Goal: Information Seeking & Learning: Learn about a topic

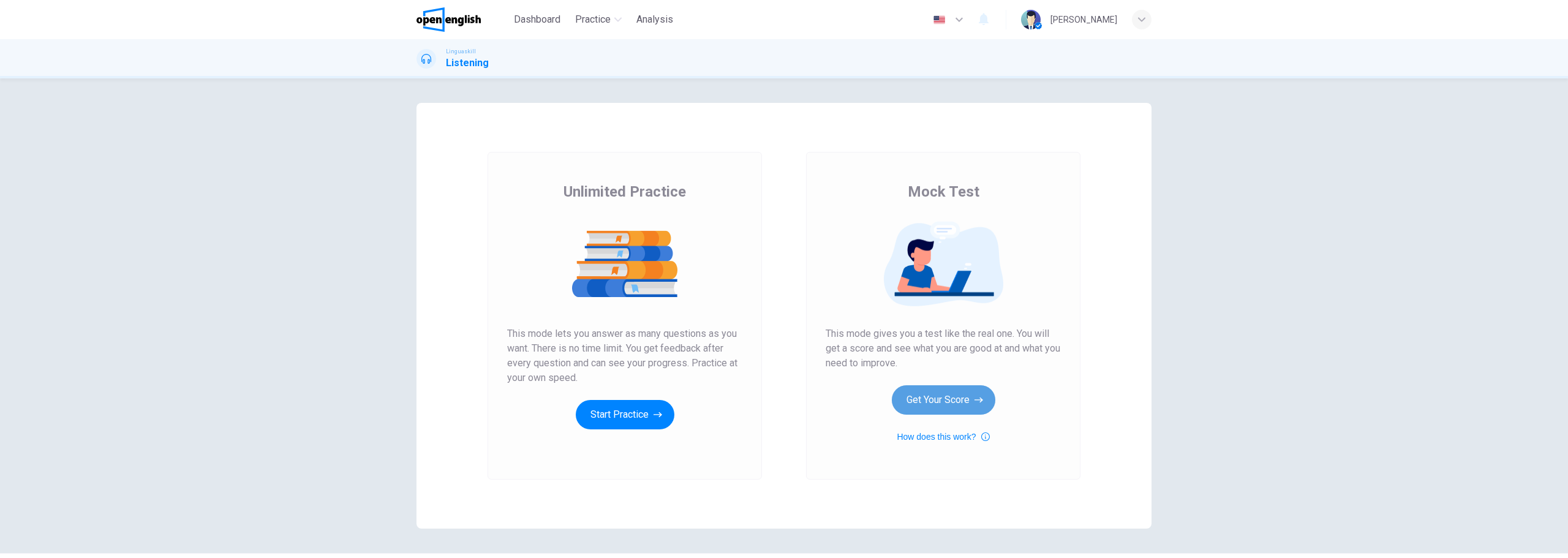
click at [974, 391] on button "Get Your Score" at bounding box center [944, 400] width 103 height 29
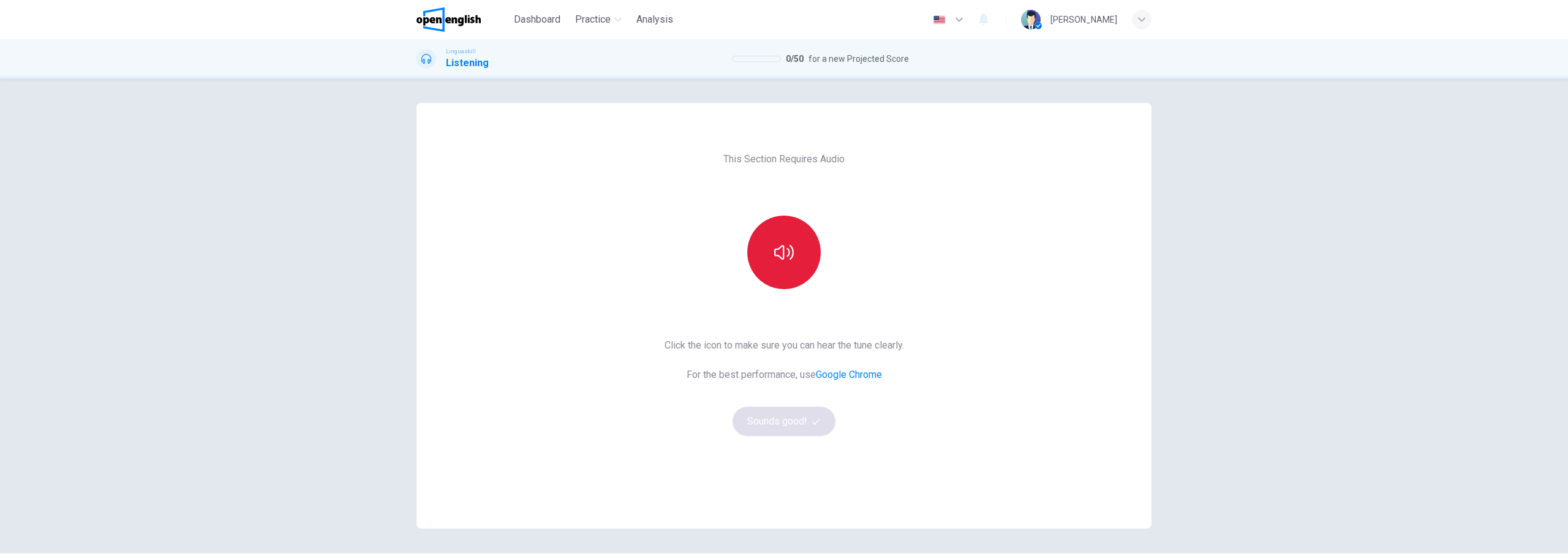
click at [786, 284] on button "button" at bounding box center [784, 252] width 73 height 73
click at [806, 418] on button "Sounds good!" at bounding box center [784, 421] width 103 height 29
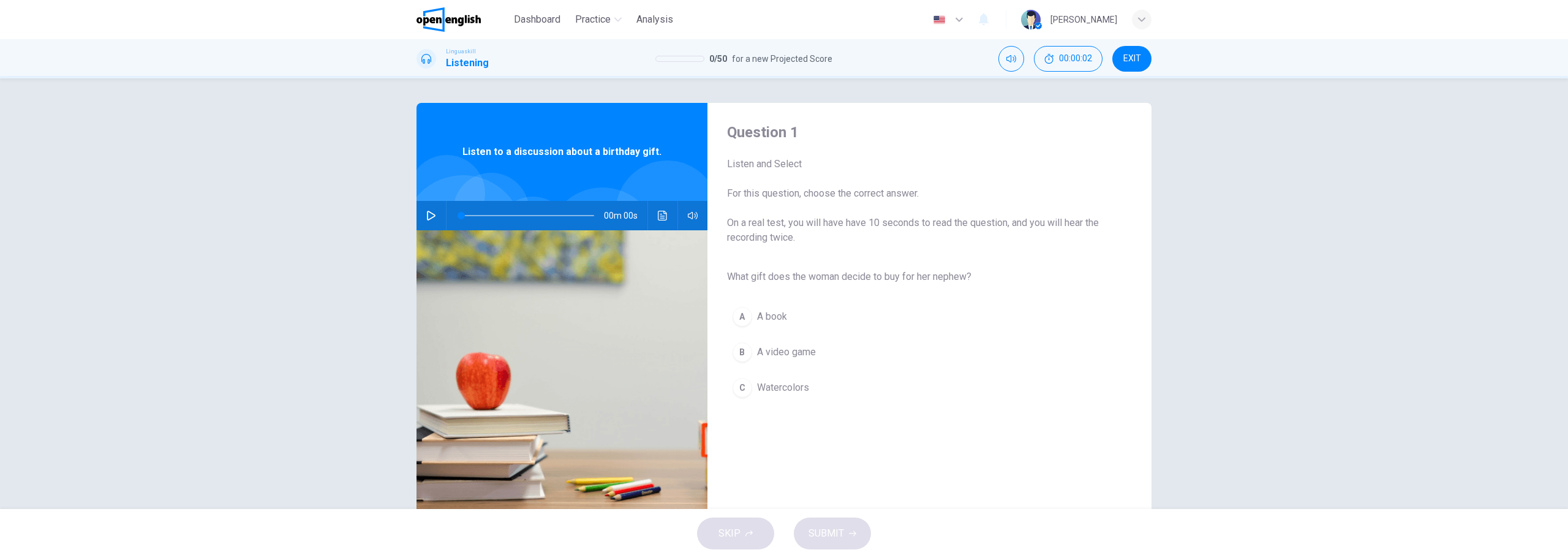
click at [425, 223] on button "button" at bounding box center [432, 215] width 19 height 29
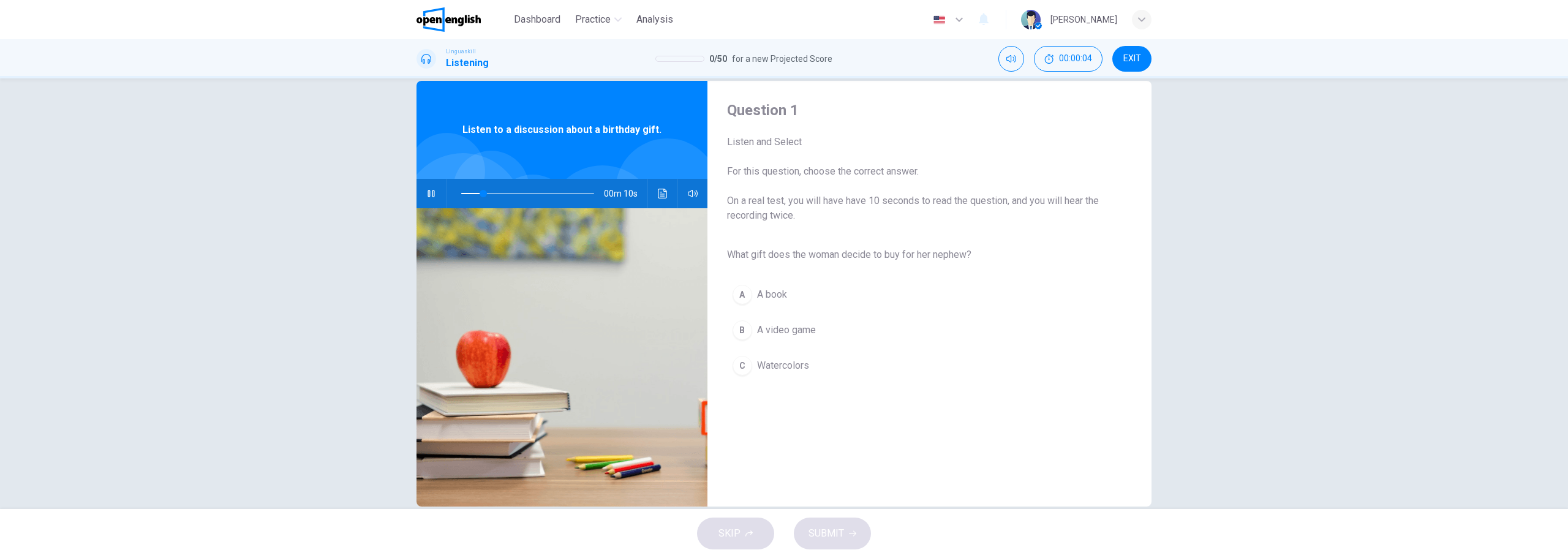
scroll to position [44, 0]
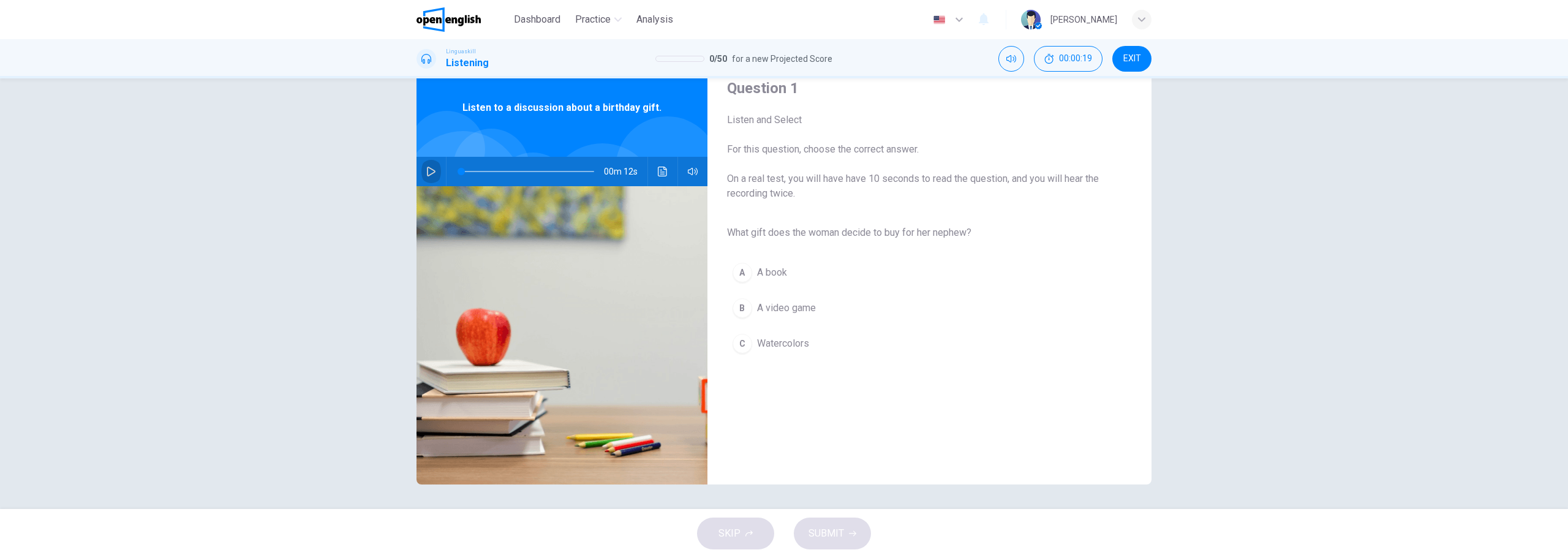
click at [428, 176] on icon "button" at bounding box center [432, 172] width 10 height 10
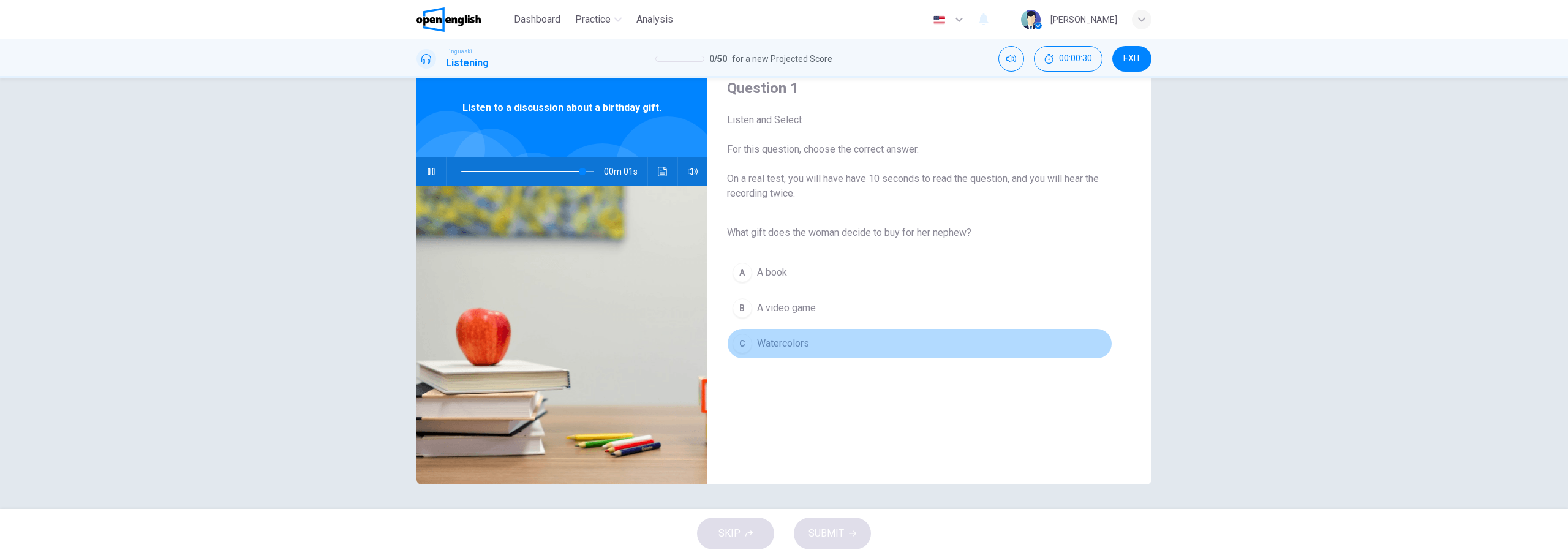
click at [745, 340] on div "C" at bounding box center [742, 344] width 19 height 19
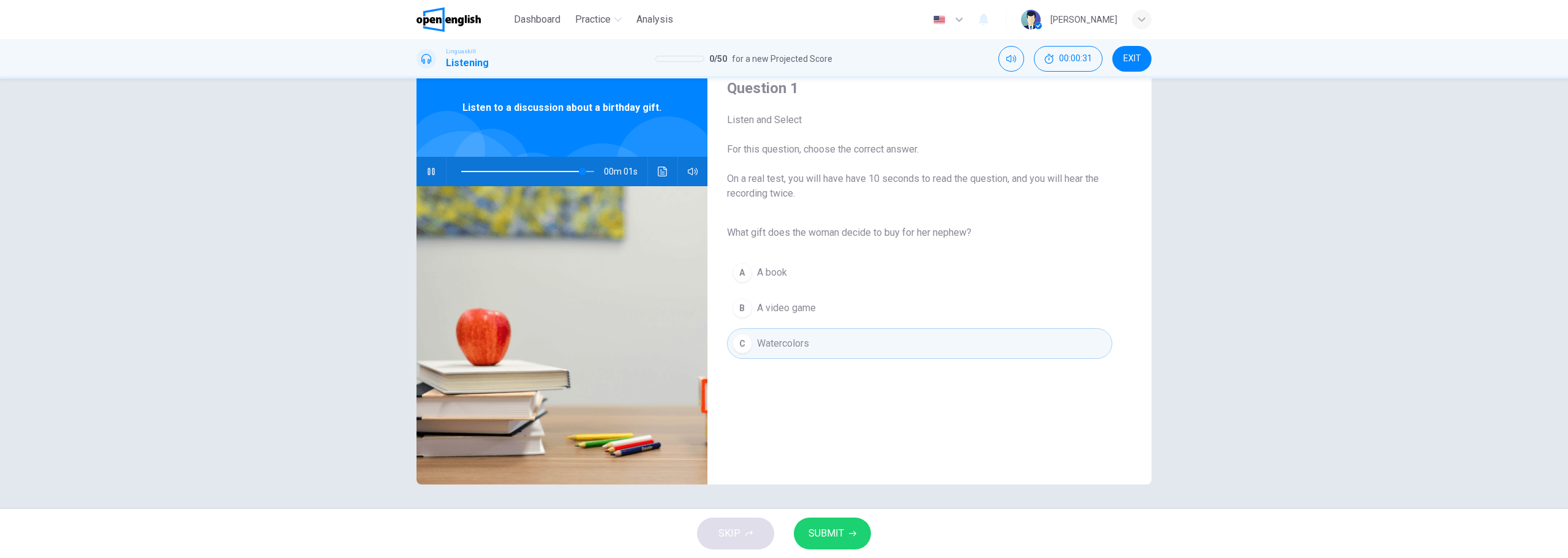
type input "*"
click at [854, 540] on button "SUBMIT" at bounding box center [832, 533] width 77 height 31
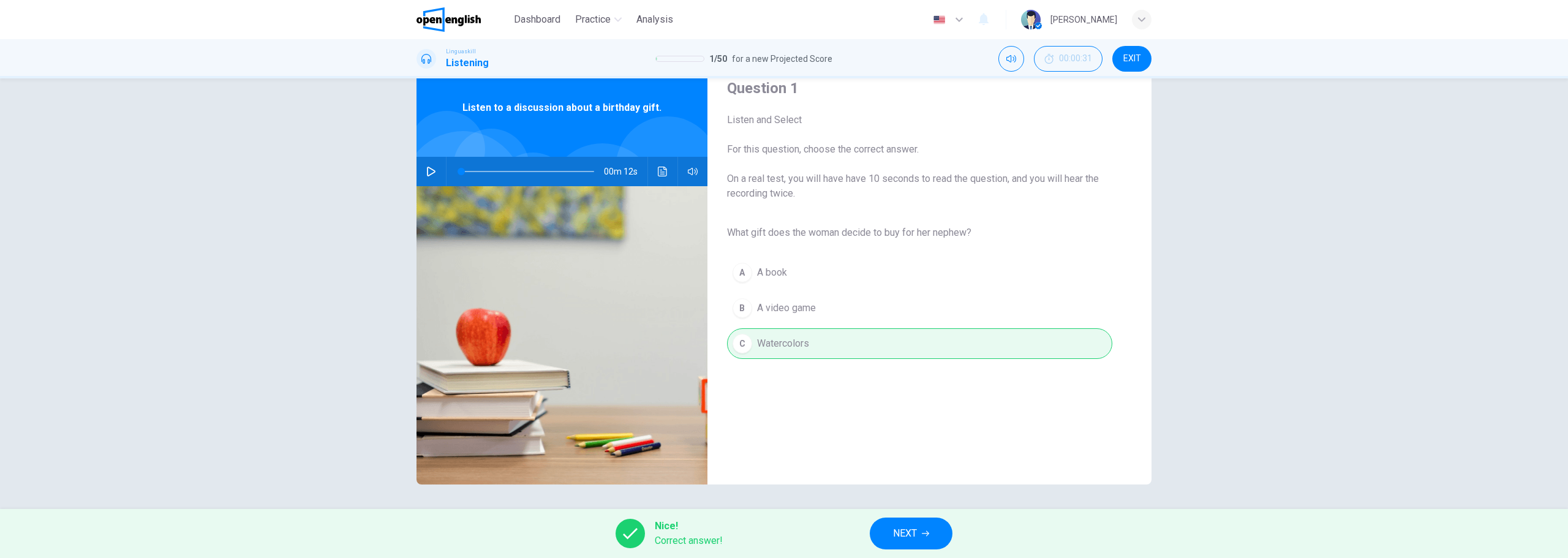
click at [911, 534] on span "NEXT" at bounding box center [905, 533] width 24 height 17
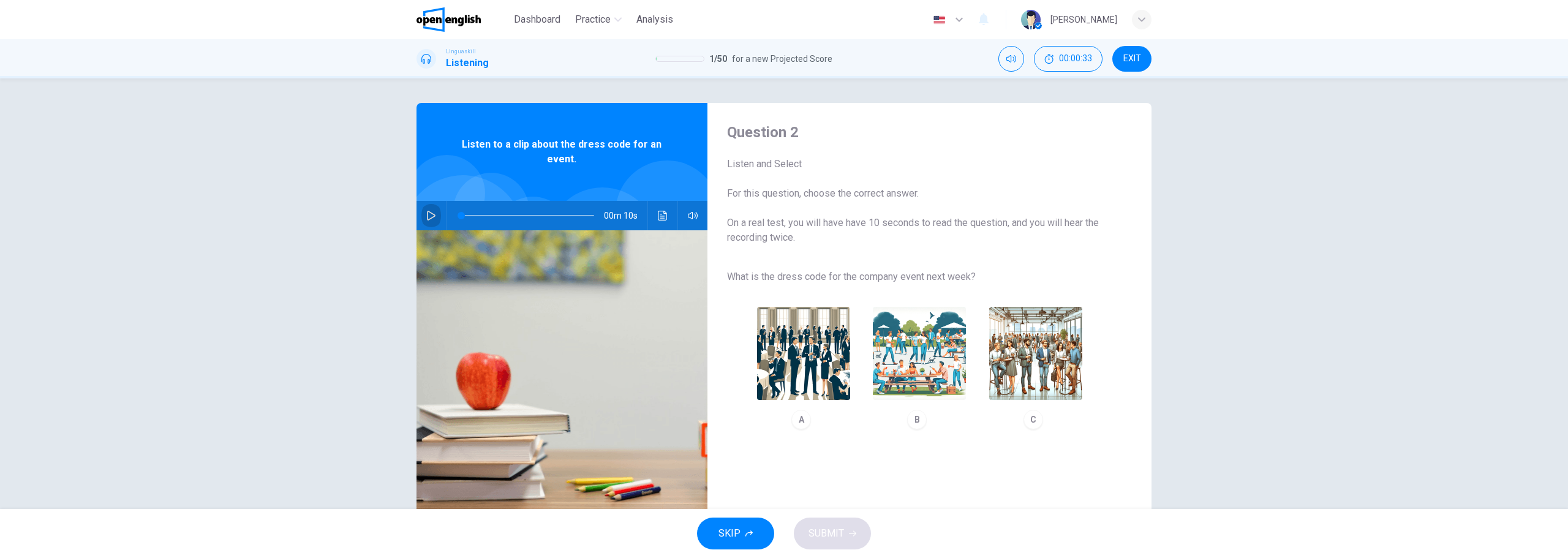
click at [432, 223] on button "button" at bounding box center [432, 215] width 19 height 29
click at [427, 212] on icon "button" at bounding box center [431, 215] width 9 height 10
click at [1021, 327] on img "button" at bounding box center [1036, 352] width 93 height 93
click at [435, 215] on button "button" at bounding box center [432, 215] width 19 height 29
type input "*"
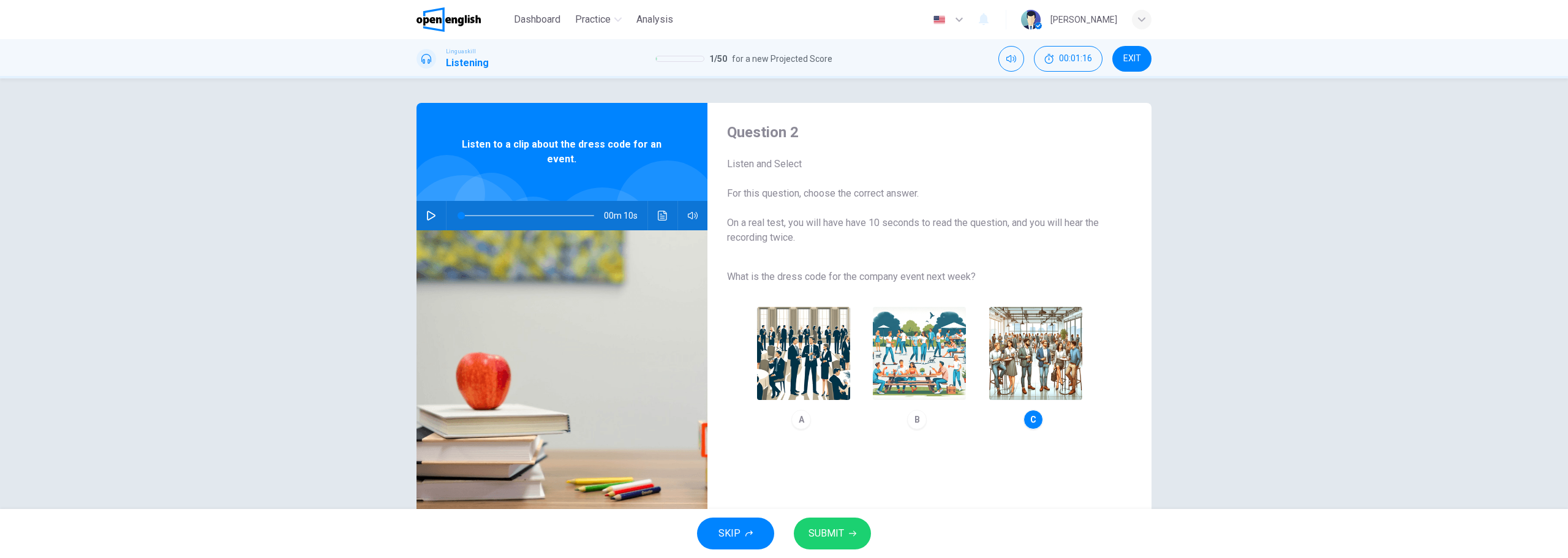
click at [827, 534] on span "SUBMIT" at bounding box center [827, 533] width 35 height 17
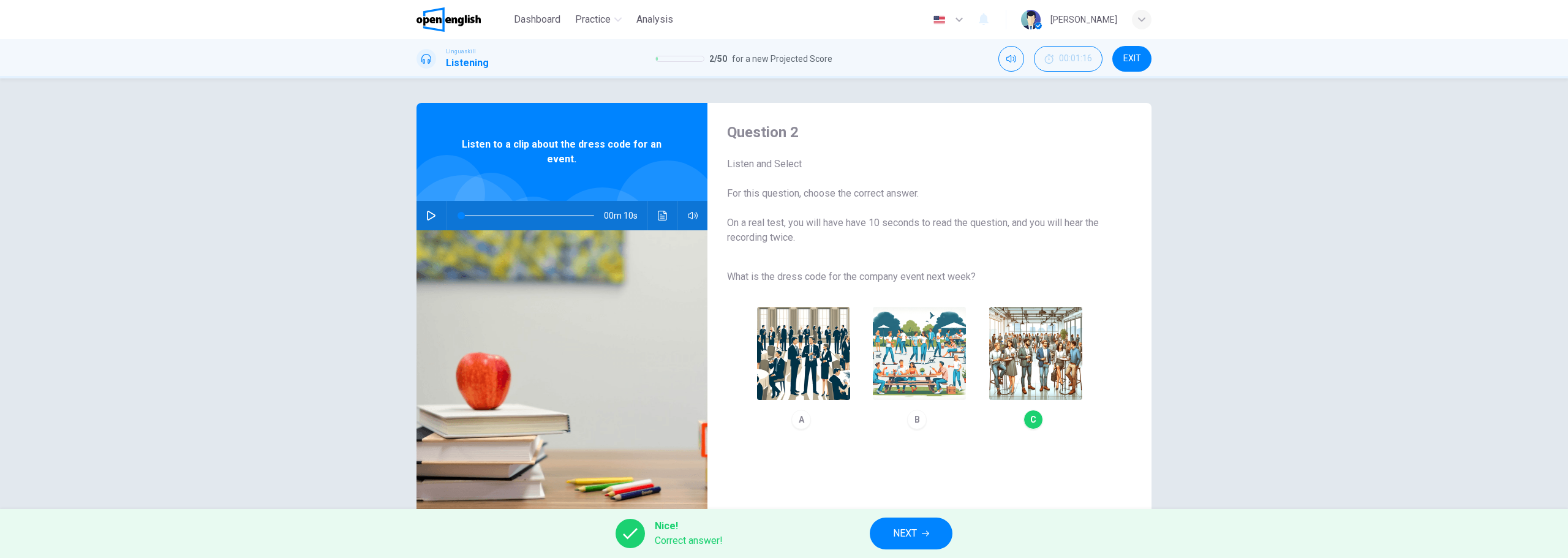
scroll to position [44, 0]
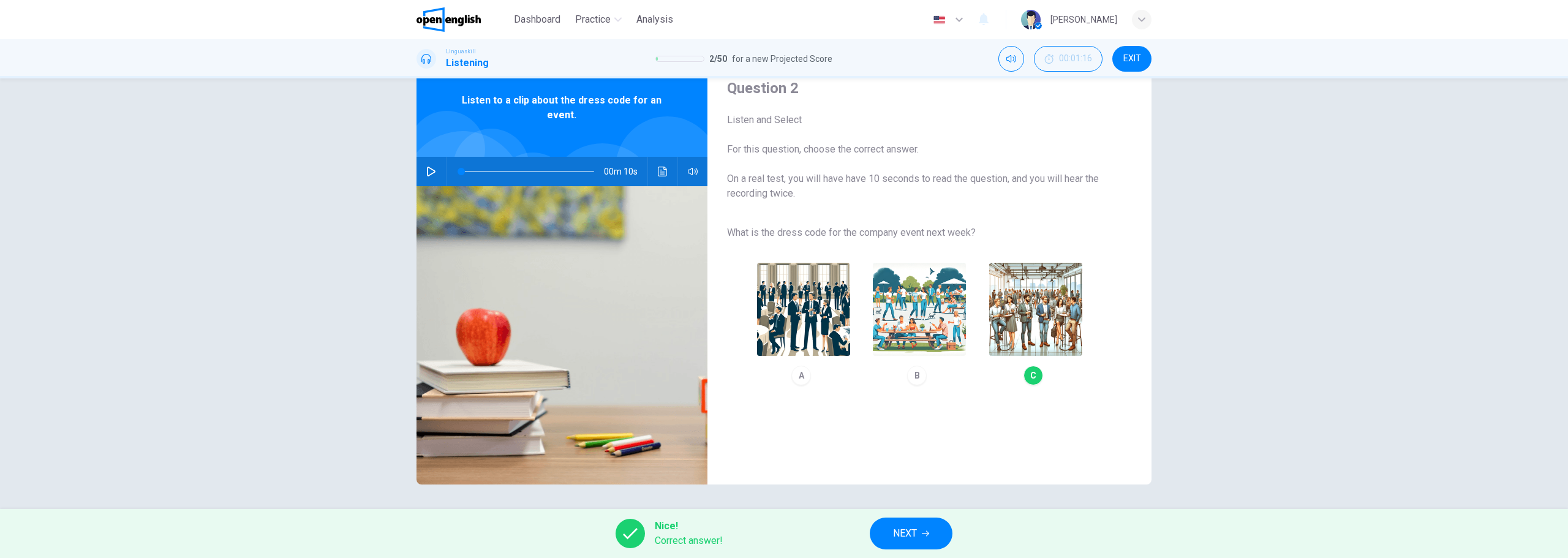
drag, startPoint x: 917, startPoint y: 552, endPoint x: 920, endPoint y: 543, distance: 9.5
click at [917, 552] on div "Nice! Correct answer! NEXT" at bounding box center [784, 533] width 1568 height 49
click at [920, 541] on button "NEXT" at bounding box center [911, 533] width 83 height 31
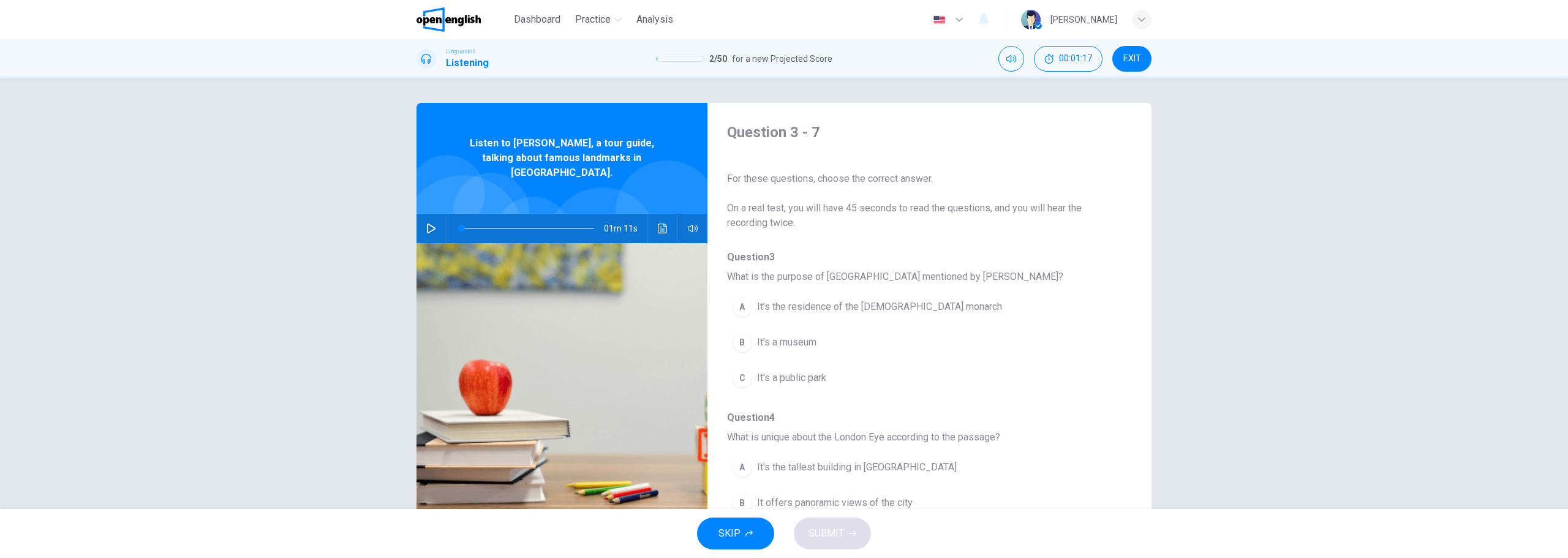
click at [429, 223] on icon "button" at bounding box center [431, 228] width 9 height 10
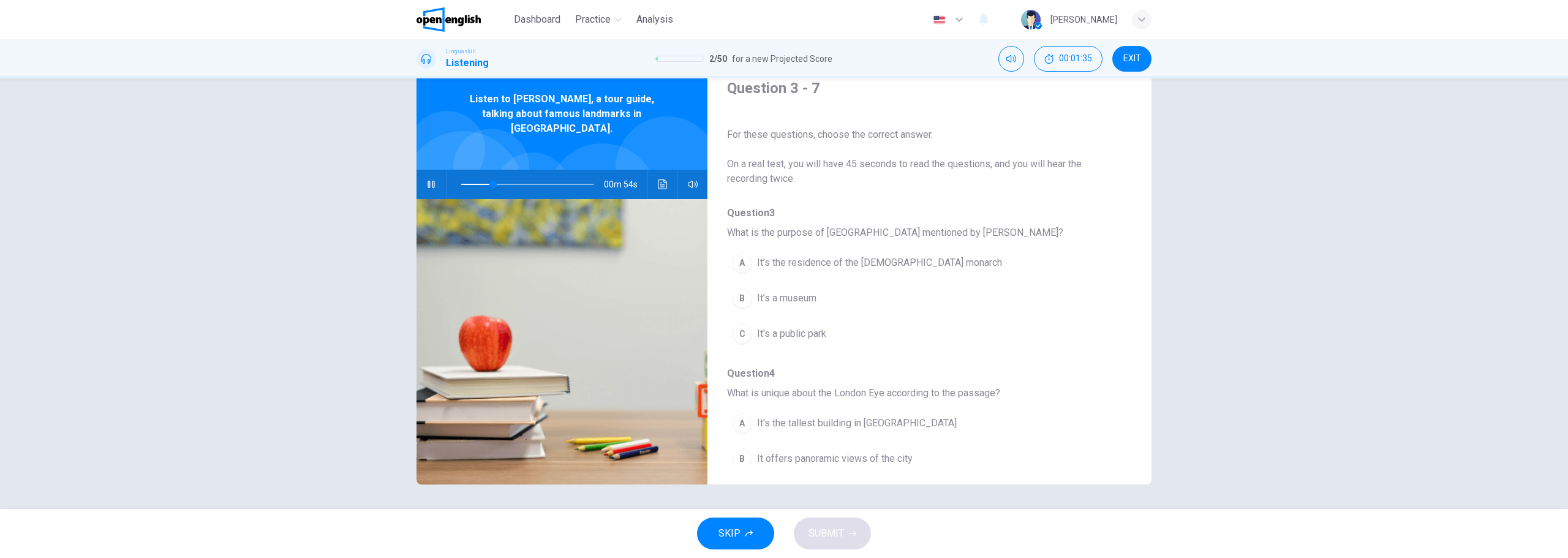
click at [844, 266] on span "It’s the residence of the [DEMOGRAPHIC_DATA] monarch" at bounding box center [880, 263] width 245 height 15
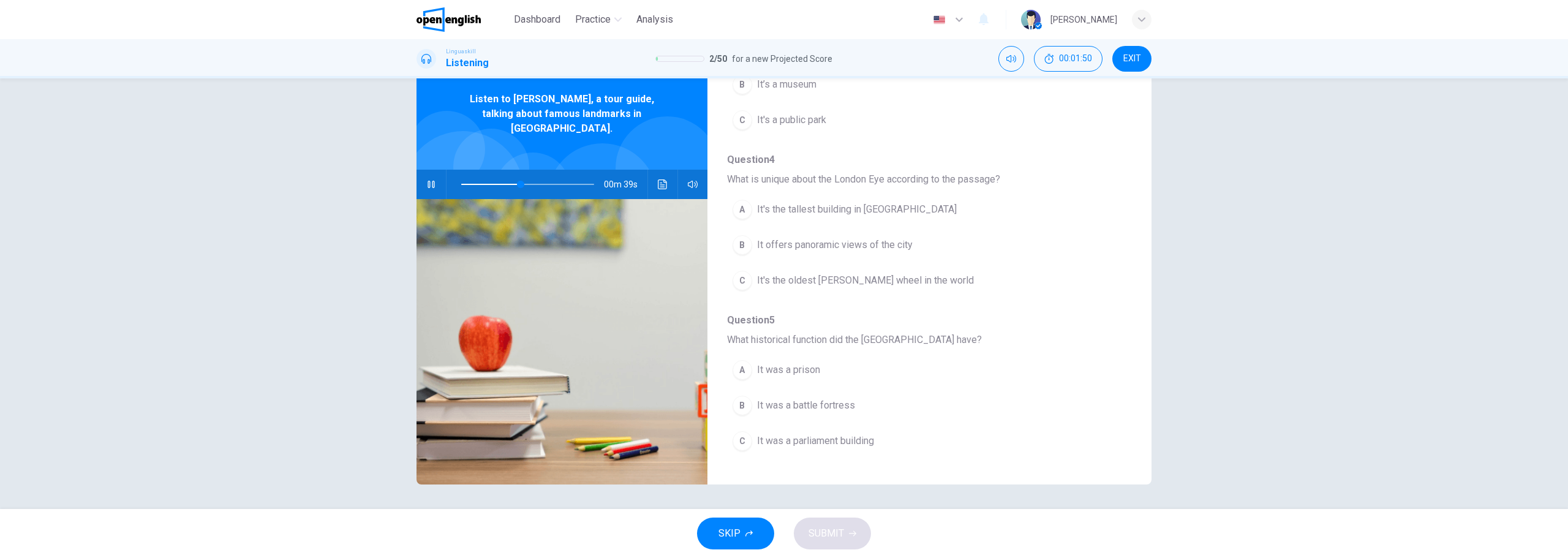
scroll to position [245, 0]
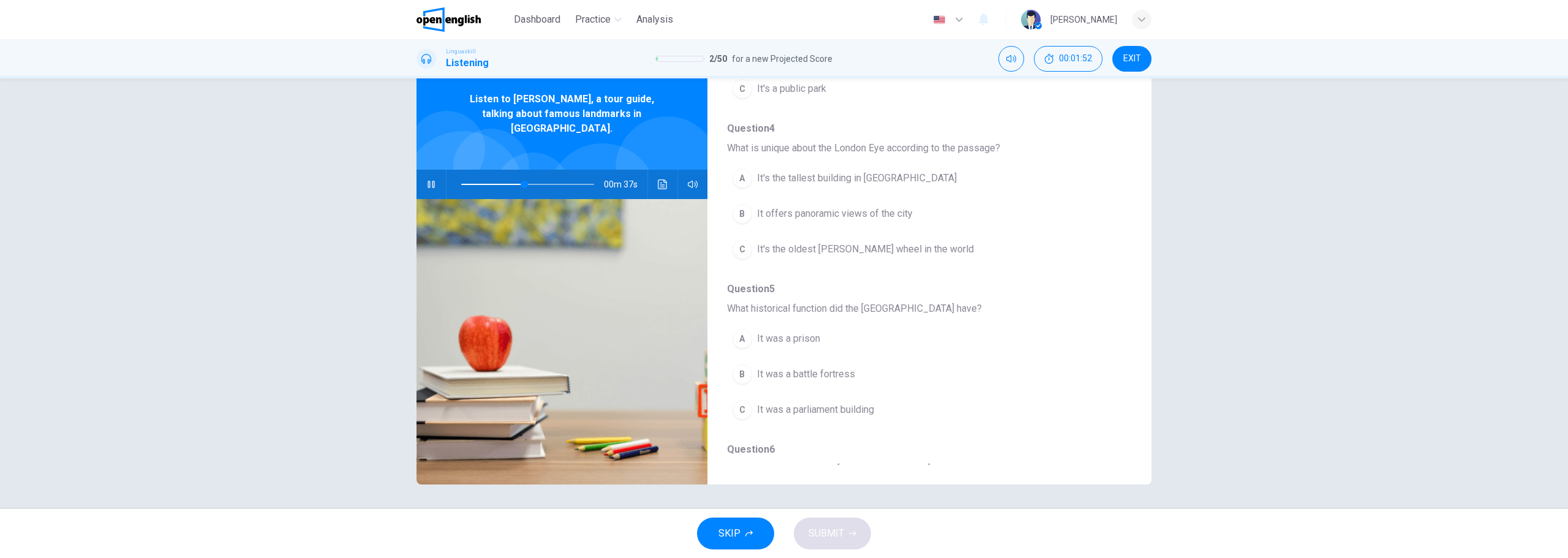
click at [740, 252] on div "C" at bounding box center [742, 249] width 19 height 19
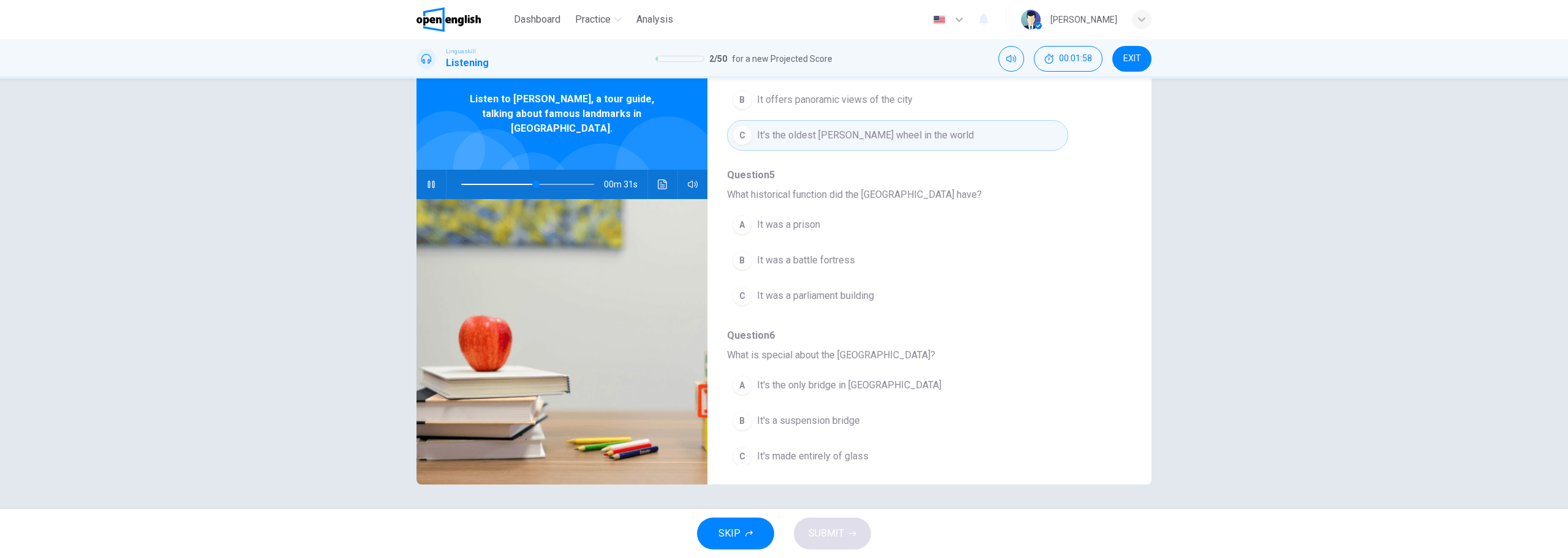
scroll to position [368, 0]
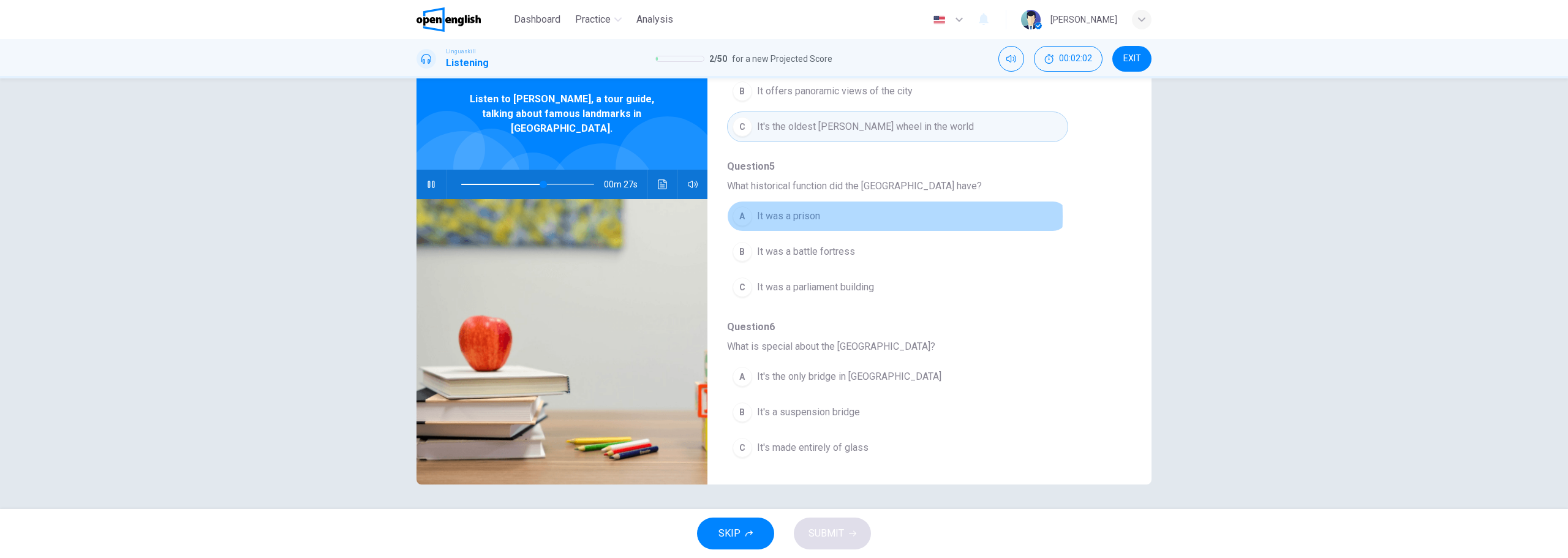
click at [790, 216] on span "It was a prison" at bounding box center [789, 216] width 63 height 15
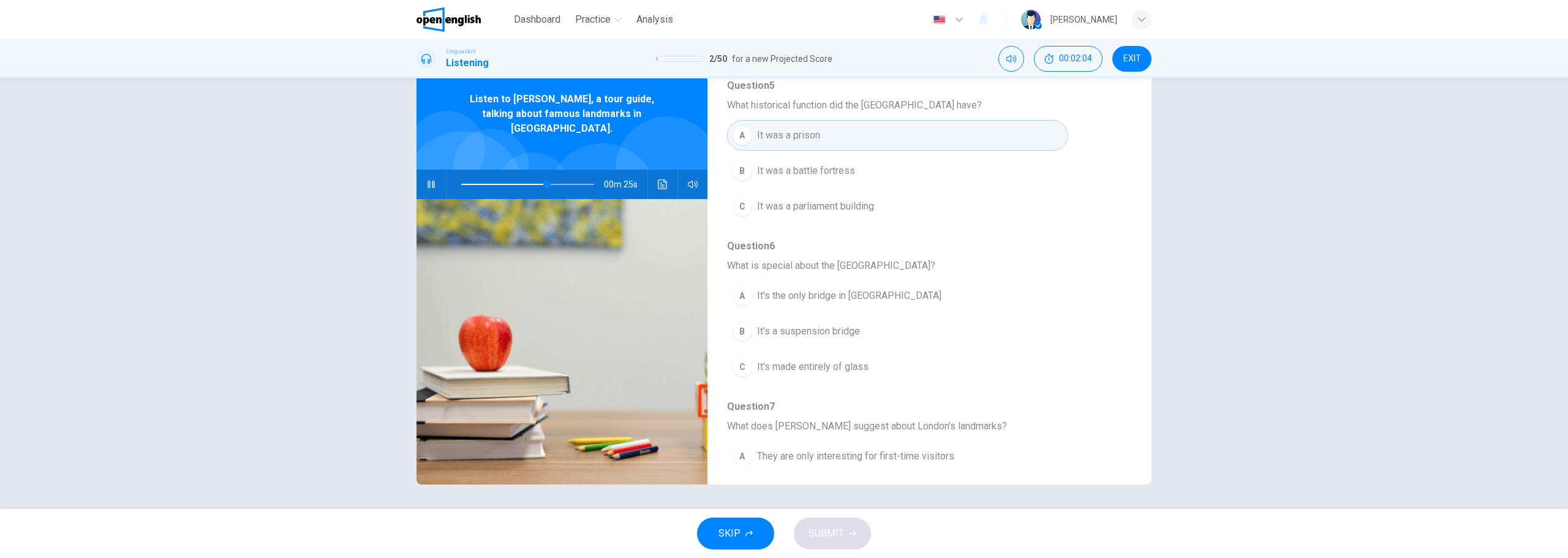
scroll to position [490, 0]
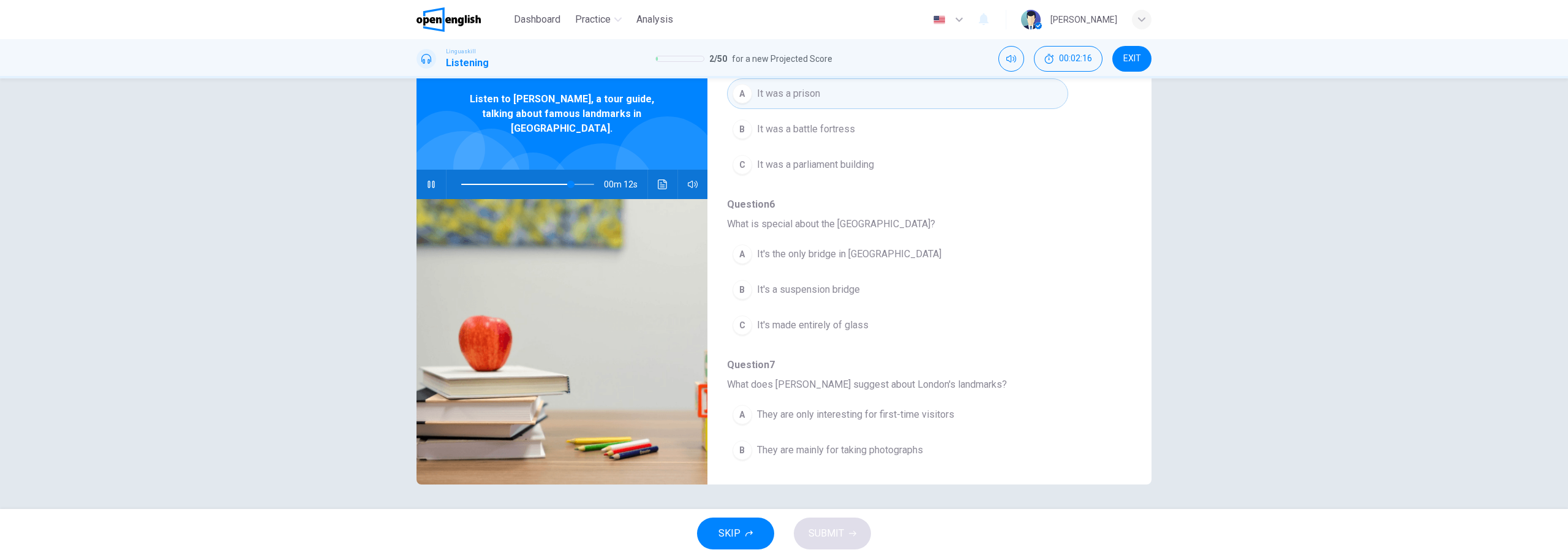
click at [819, 284] on span "It's a suspension bridge" at bounding box center [809, 289] width 103 height 15
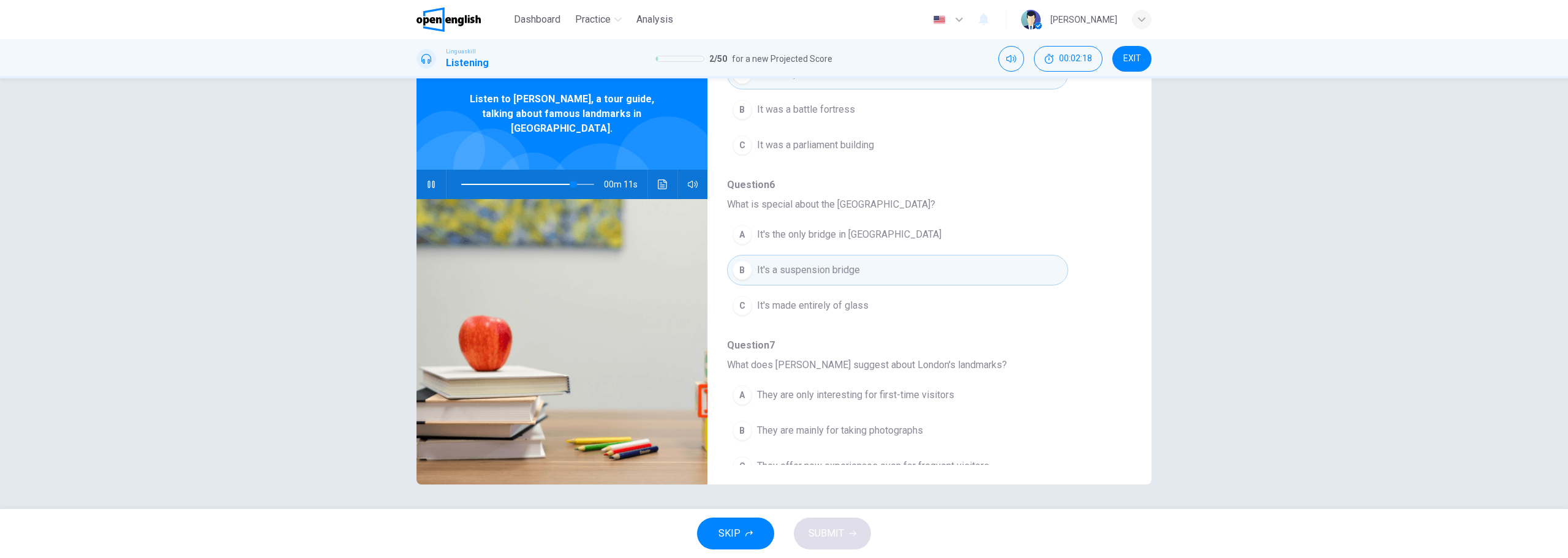
scroll to position [528, 0]
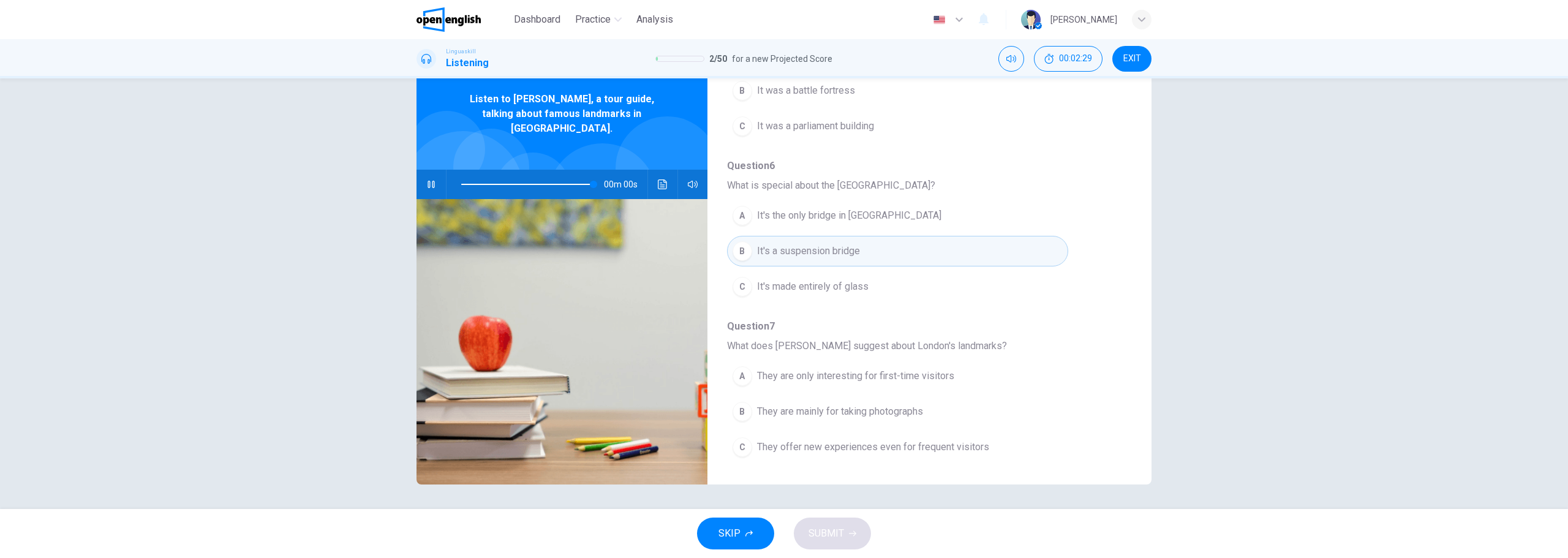
type input "*"
click at [868, 406] on span "They are mainly for taking photographs" at bounding box center [840, 411] width 166 height 15
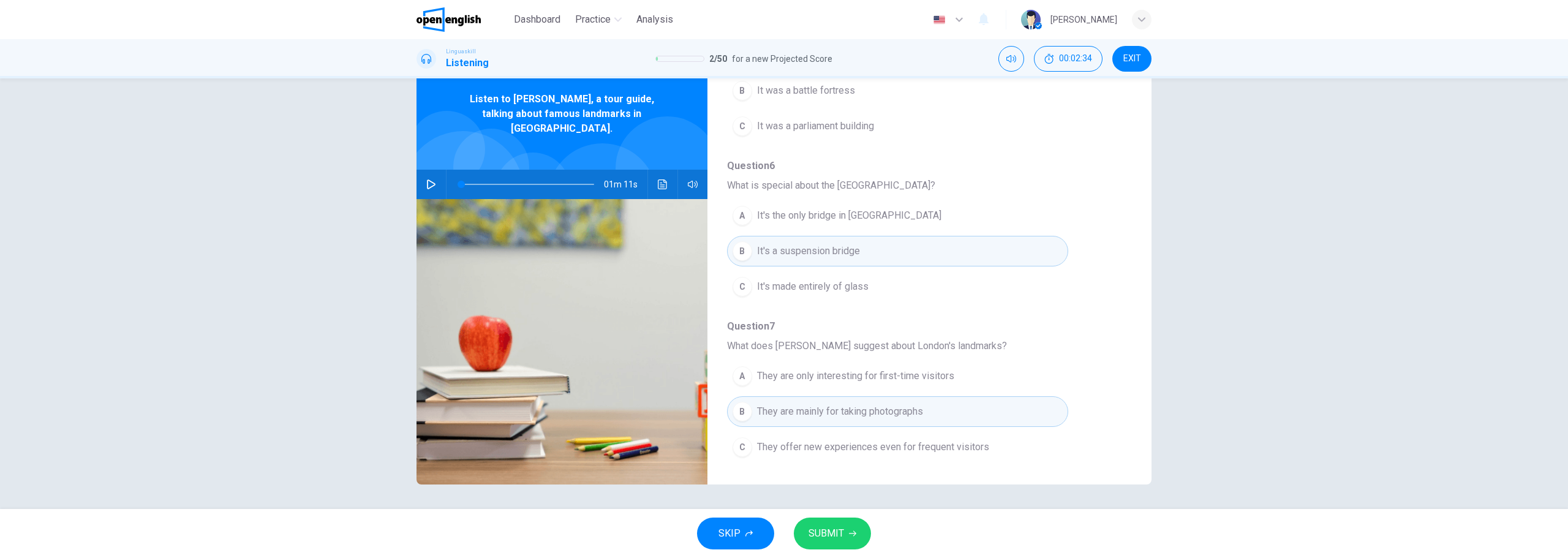
click at [850, 526] on button "SUBMIT" at bounding box center [832, 533] width 77 height 31
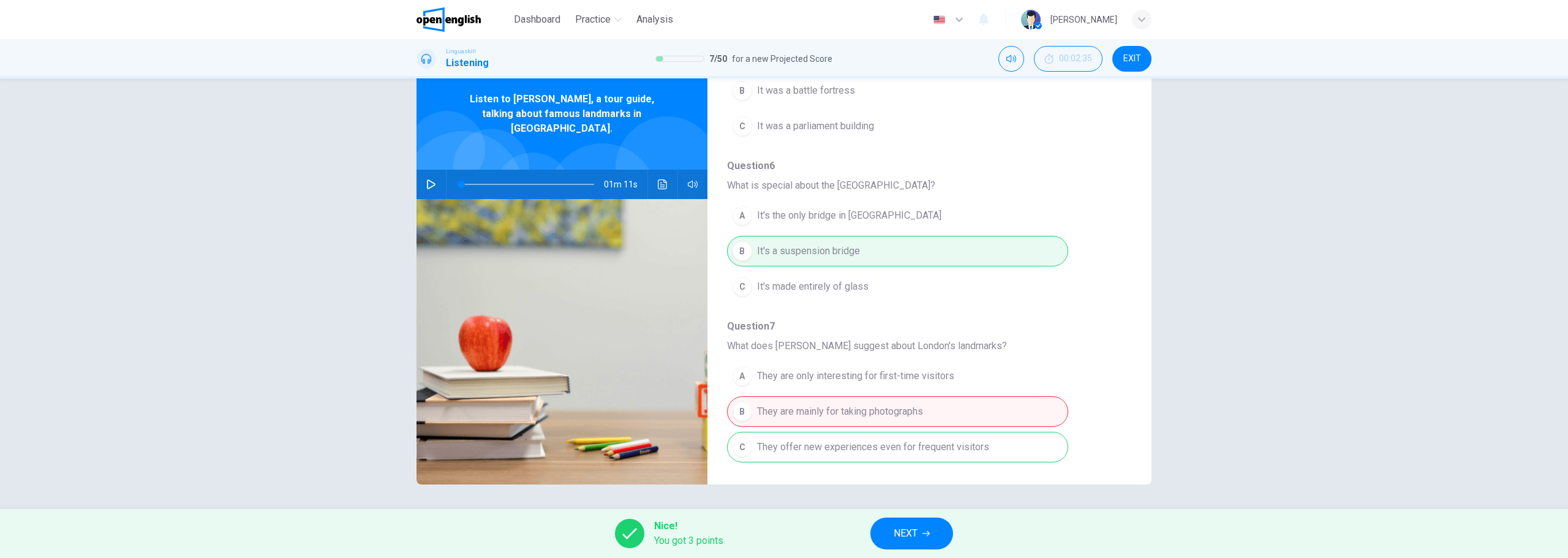
click at [922, 527] on button "NEXT" at bounding box center [911, 533] width 83 height 31
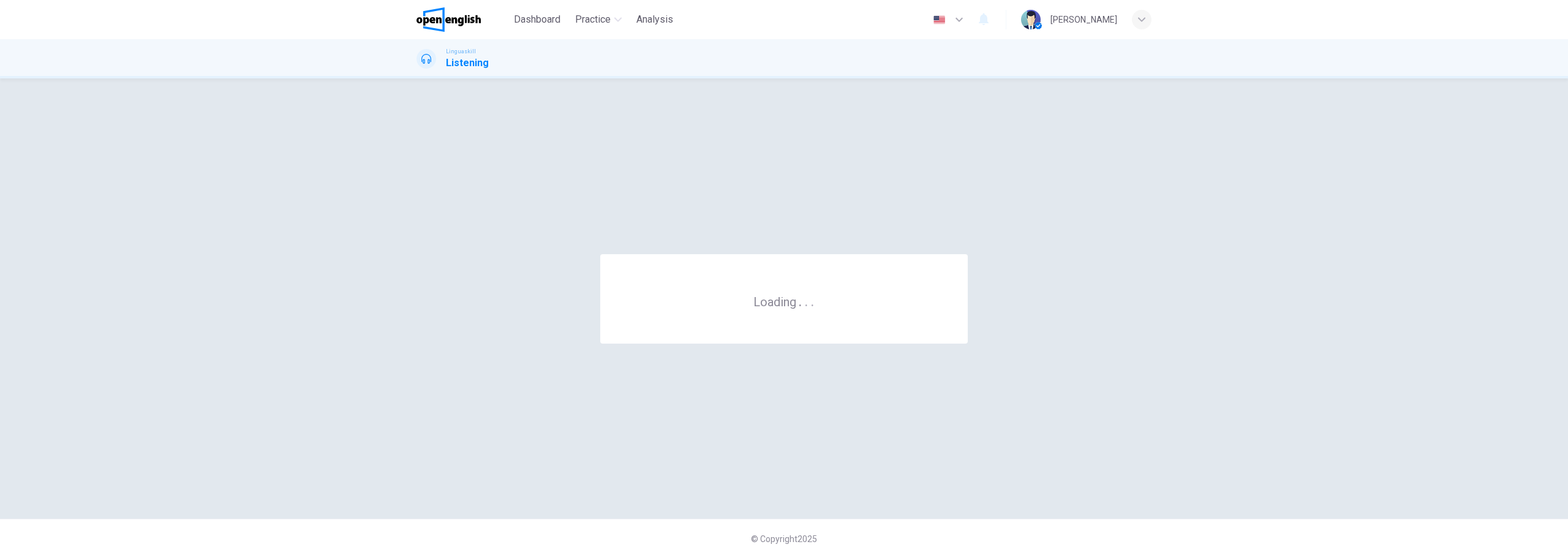
scroll to position [0, 0]
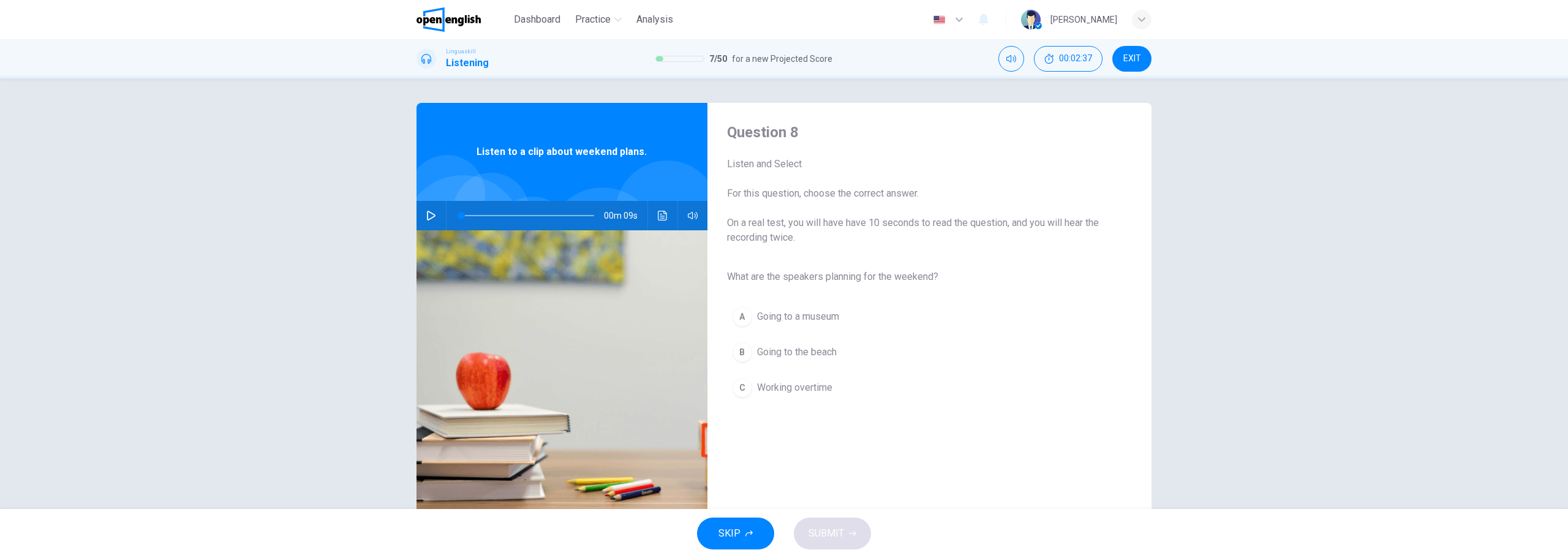
click at [435, 224] on button "button" at bounding box center [432, 215] width 19 height 29
type input "*"
click at [809, 353] on span "Going to the beach" at bounding box center [797, 352] width 80 height 15
click at [854, 545] on button "SUBMIT" at bounding box center [832, 533] width 77 height 31
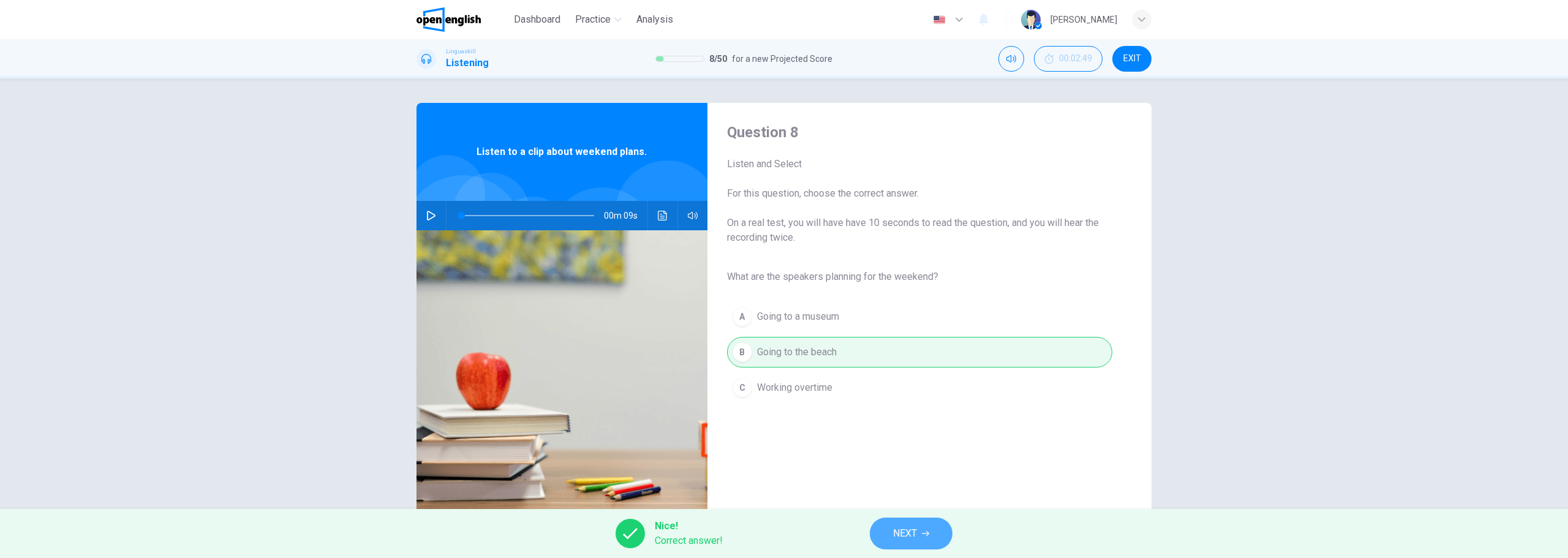
click at [911, 529] on span "NEXT" at bounding box center [905, 533] width 24 height 17
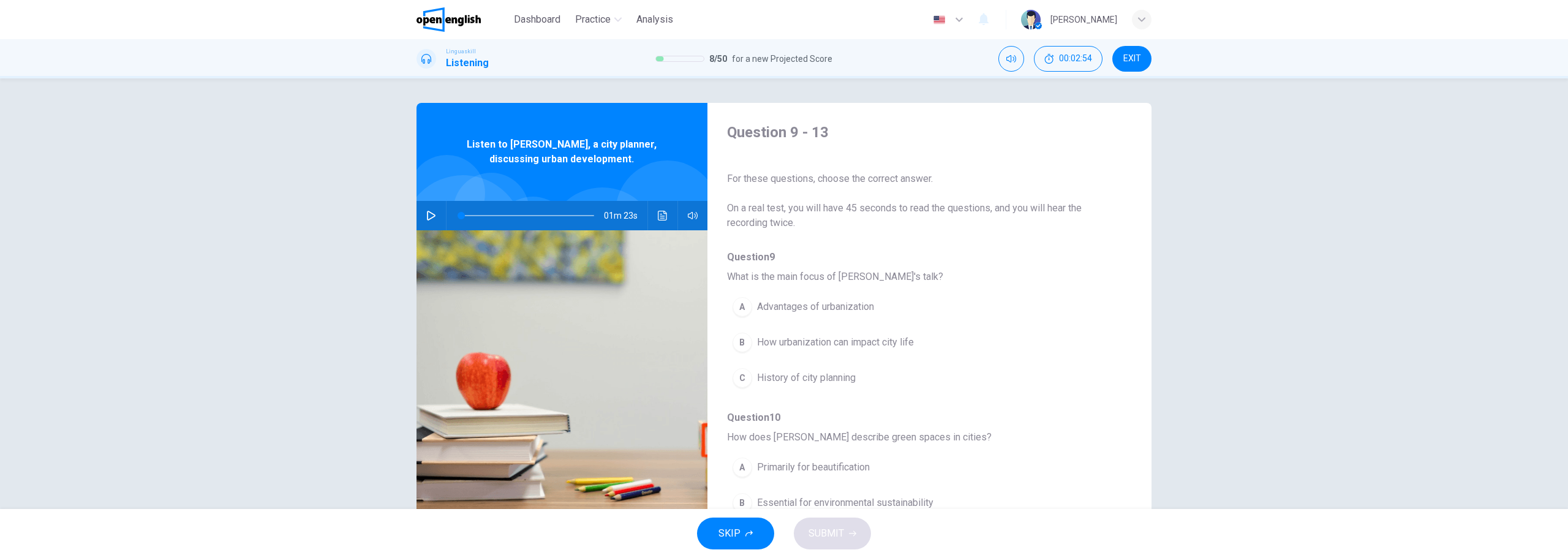
click at [431, 223] on button "button" at bounding box center [432, 215] width 19 height 29
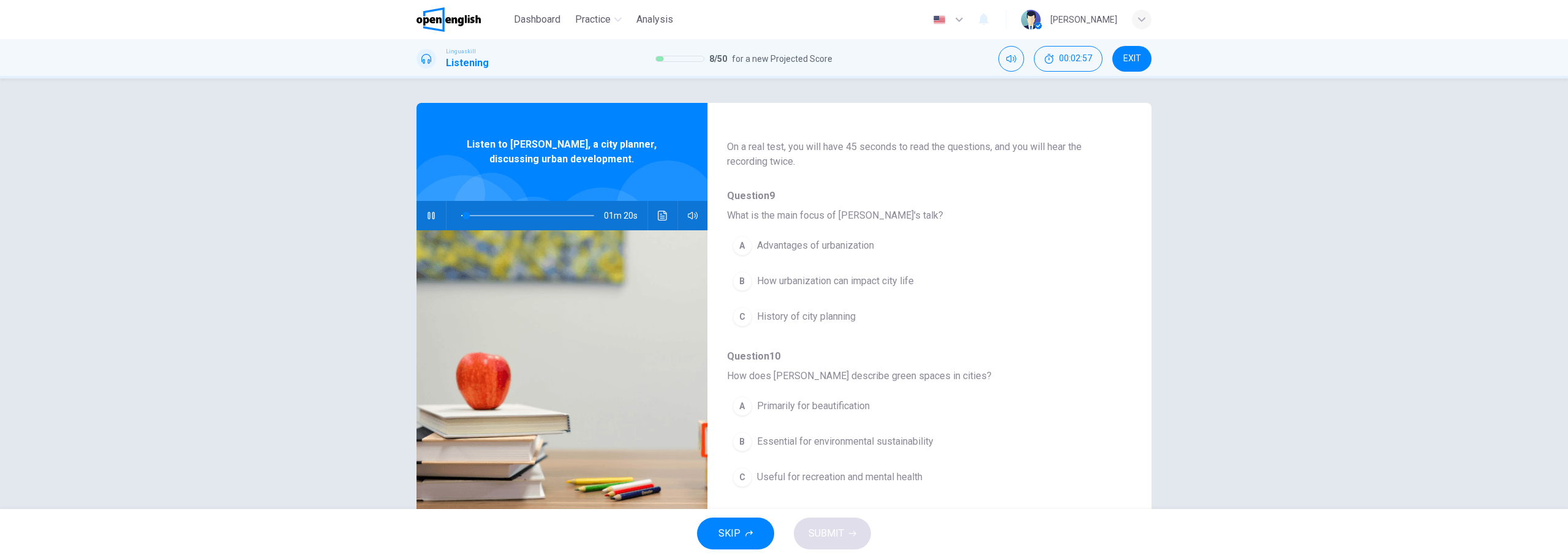
scroll to position [123, 0]
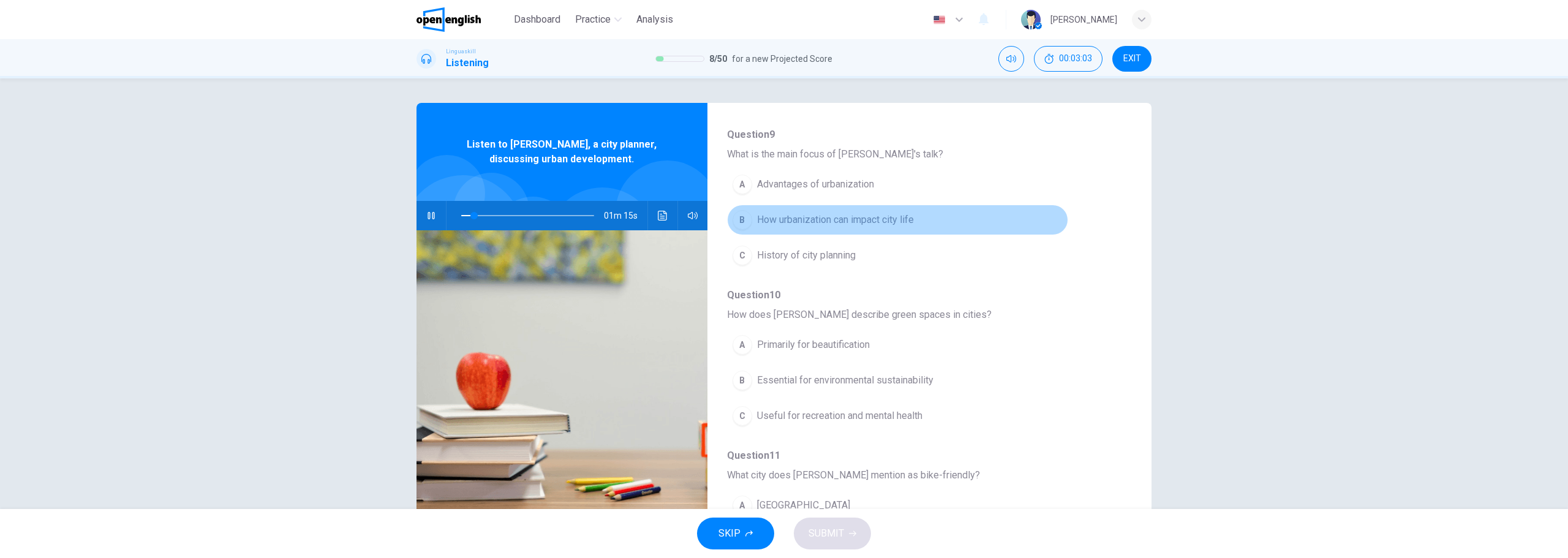
click at [915, 218] on button "B How urbanization can impact city life" at bounding box center [897, 220] width 341 height 31
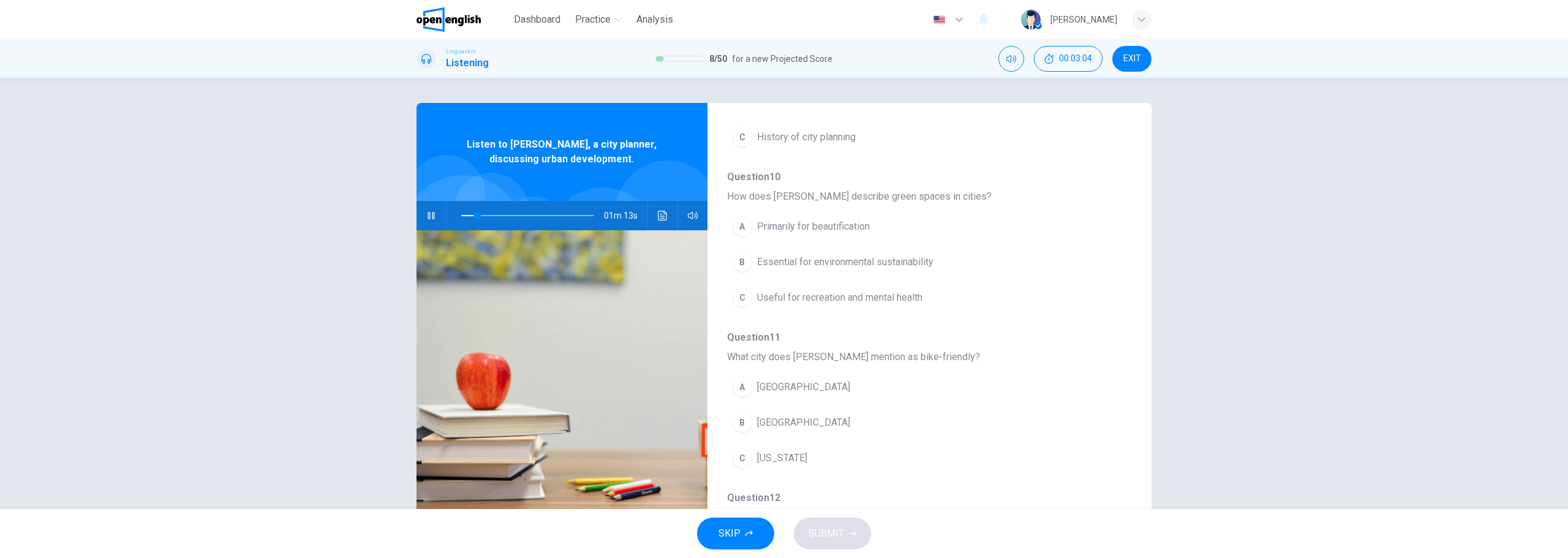
scroll to position [245, 0]
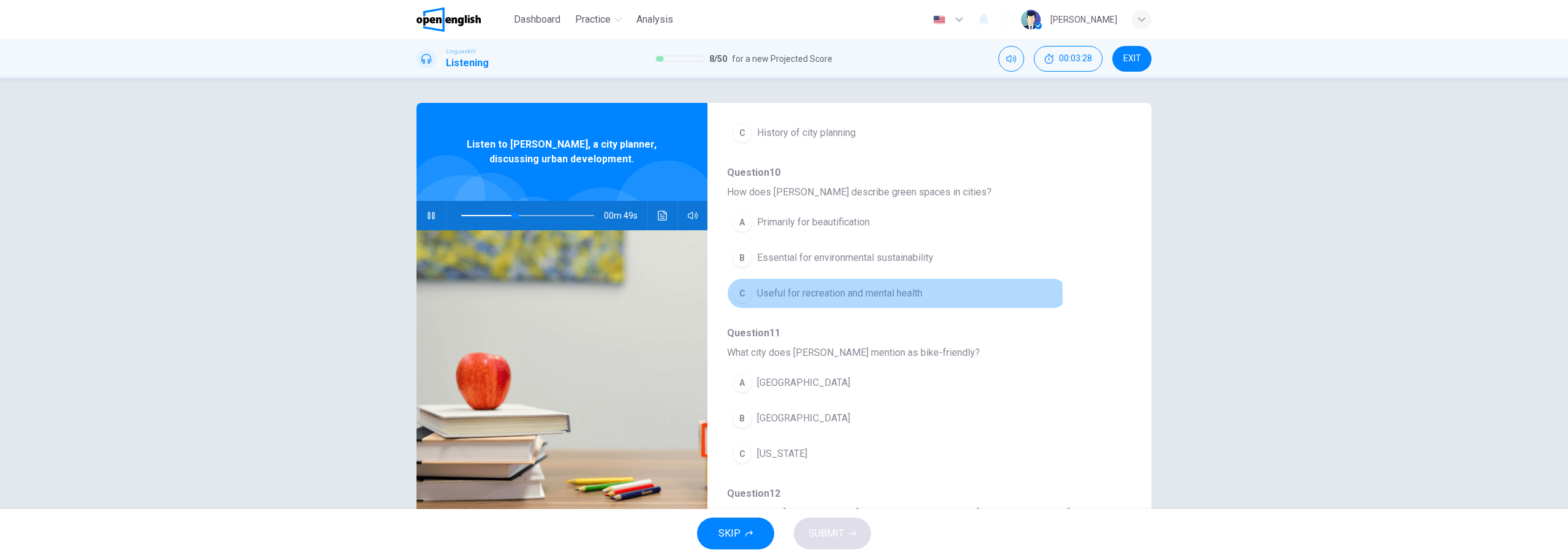
click at [774, 297] on span "Useful for recreation and mental health" at bounding box center [840, 294] width 165 height 15
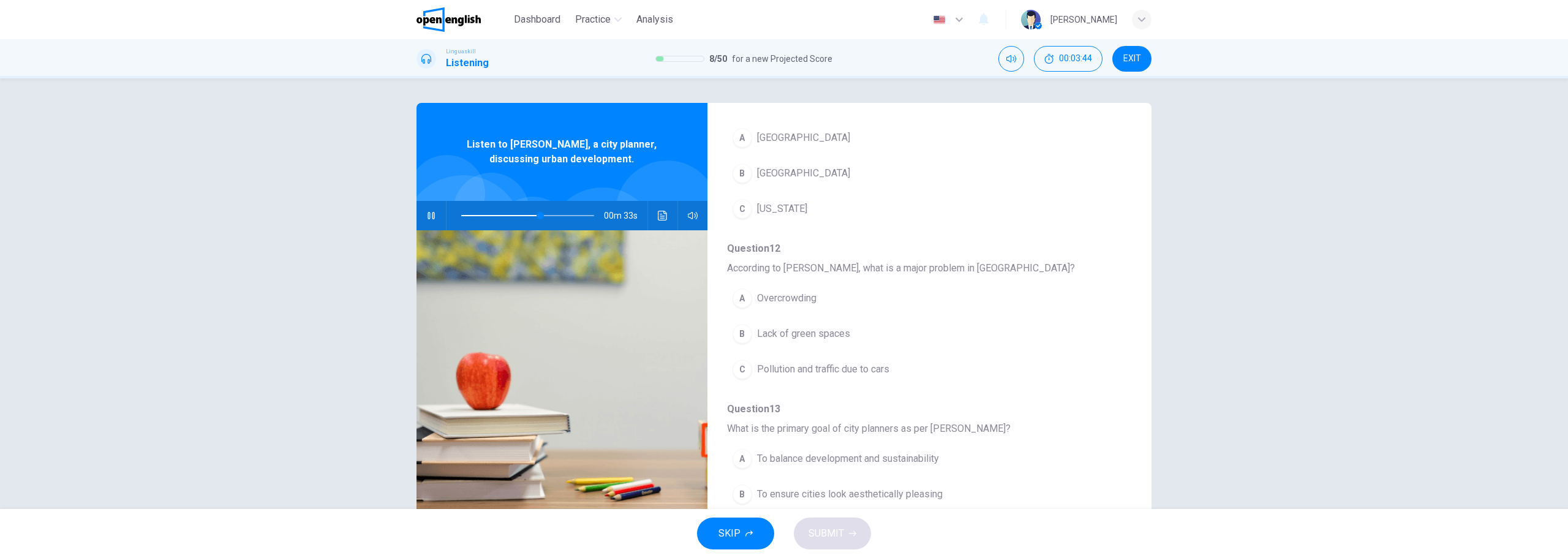
scroll to position [429, 0]
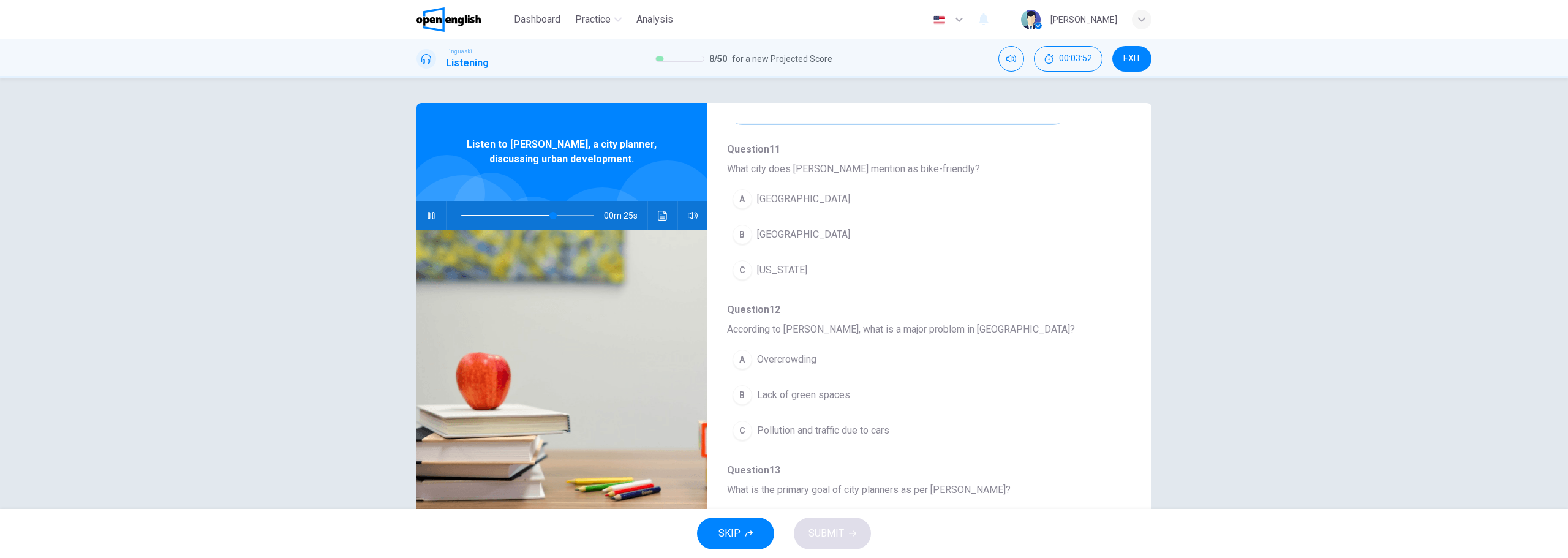
click at [765, 432] on span "Pollution and traffic due to cars" at bounding box center [824, 431] width 132 height 15
click at [768, 228] on span "[GEOGRAPHIC_DATA]" at bounding box center [803, 235] width 93 height 15
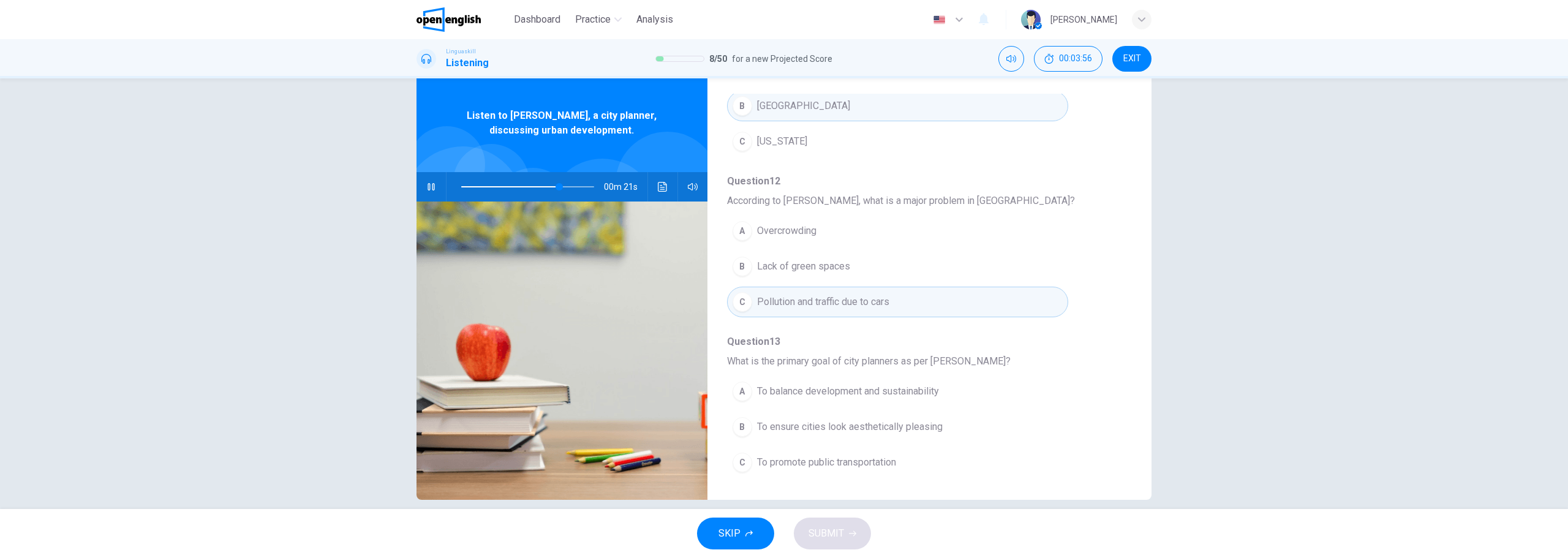
scroll to position [44, 0]
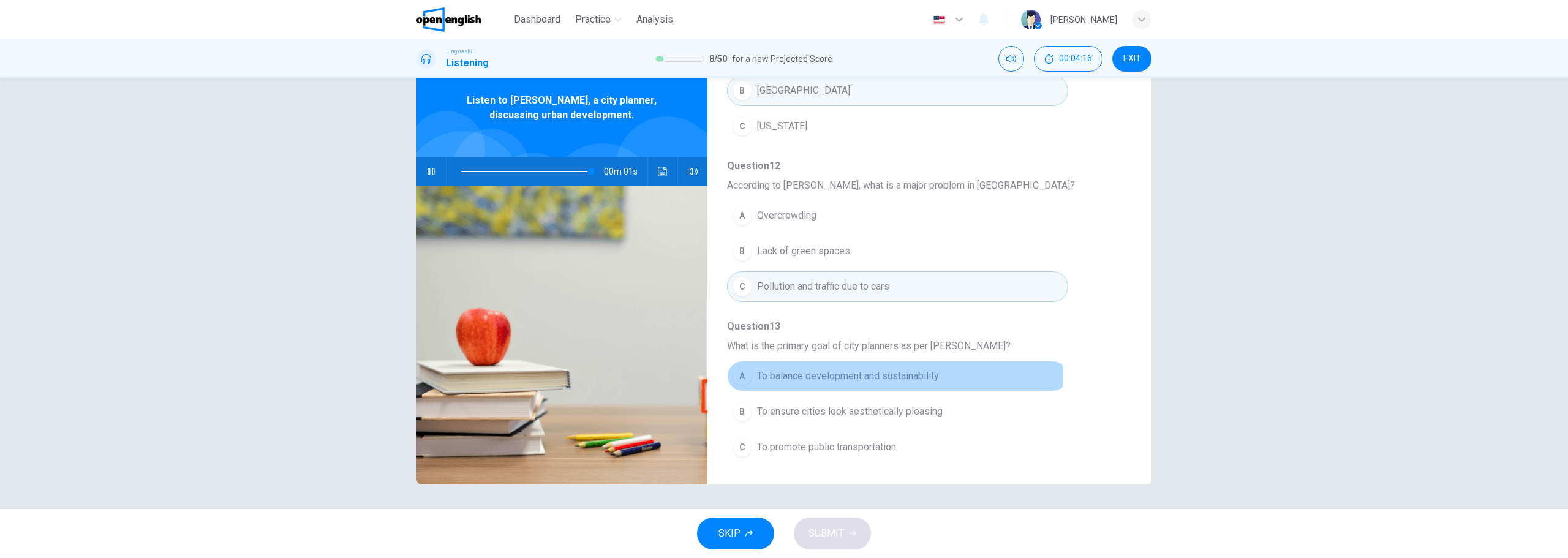
click at [878, 373] on span "To balance development and sustainability" at bounding box center [849, 376] width 182 height 15
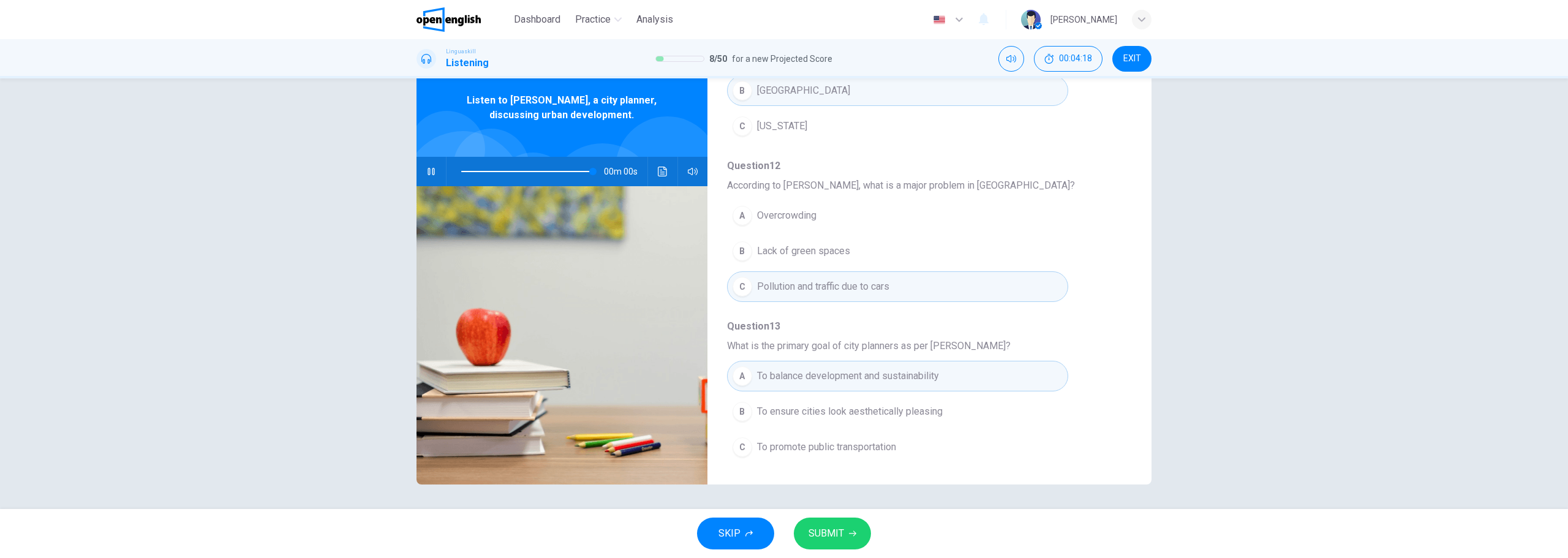
type input "*"
click at [847, 527] on button "SUBMIT" at bounding box center [832, 533] width 77 height 31
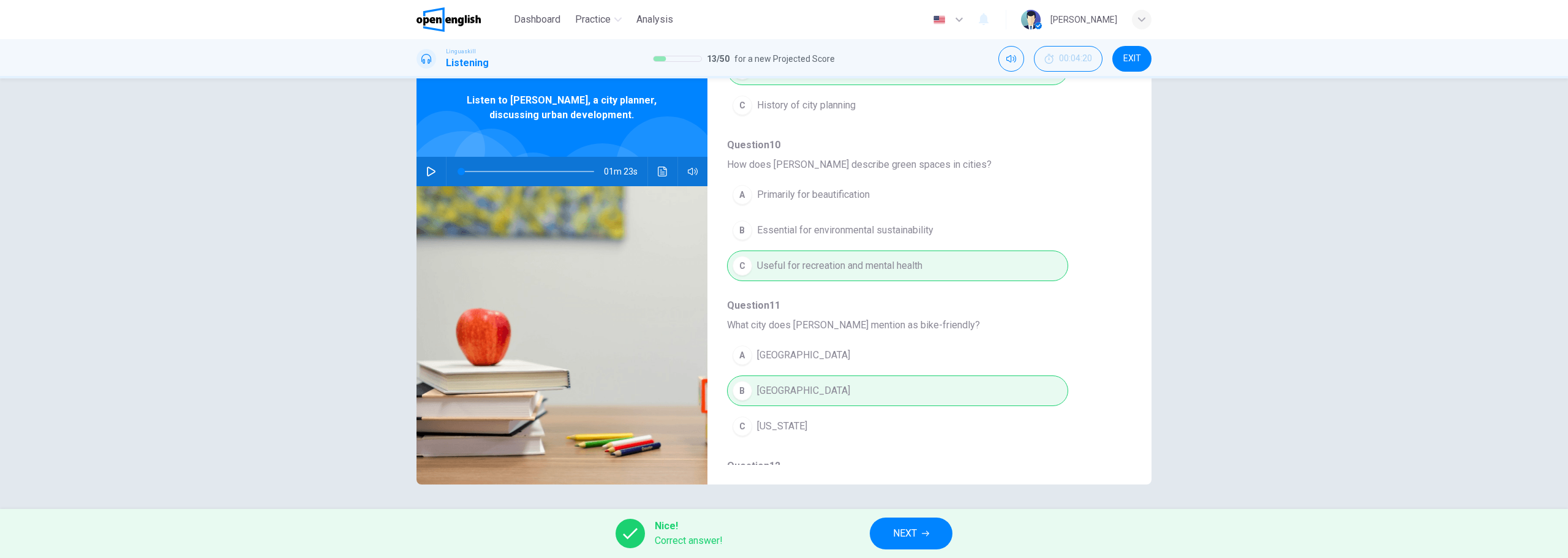
scroll to position [368, 0]
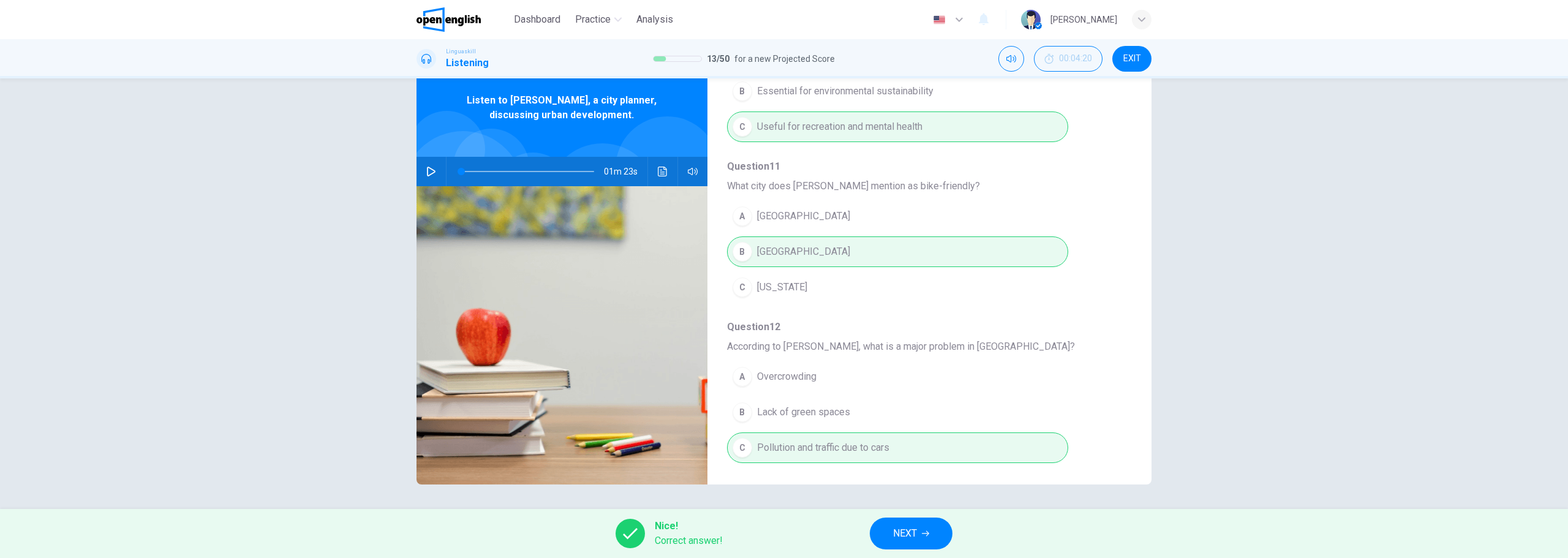
click at [939, 528] on button "NEXT" at bounding box center [911, 533] width 83 height 31
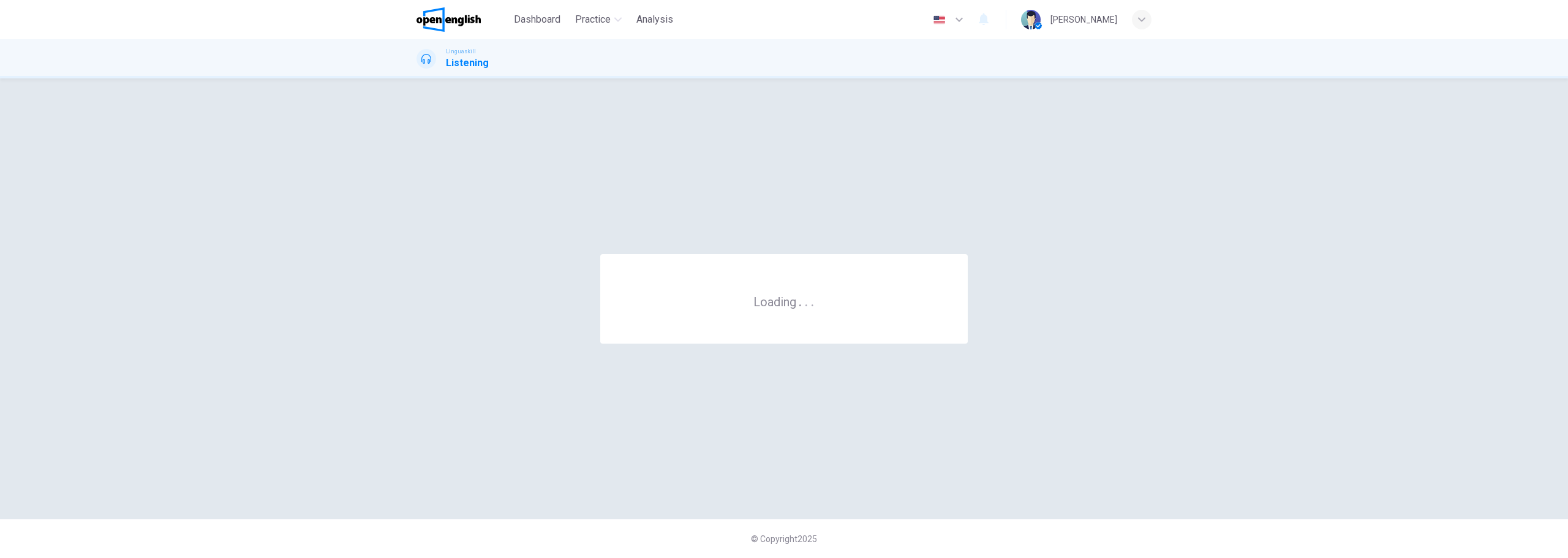
scroll to position [0, 0]
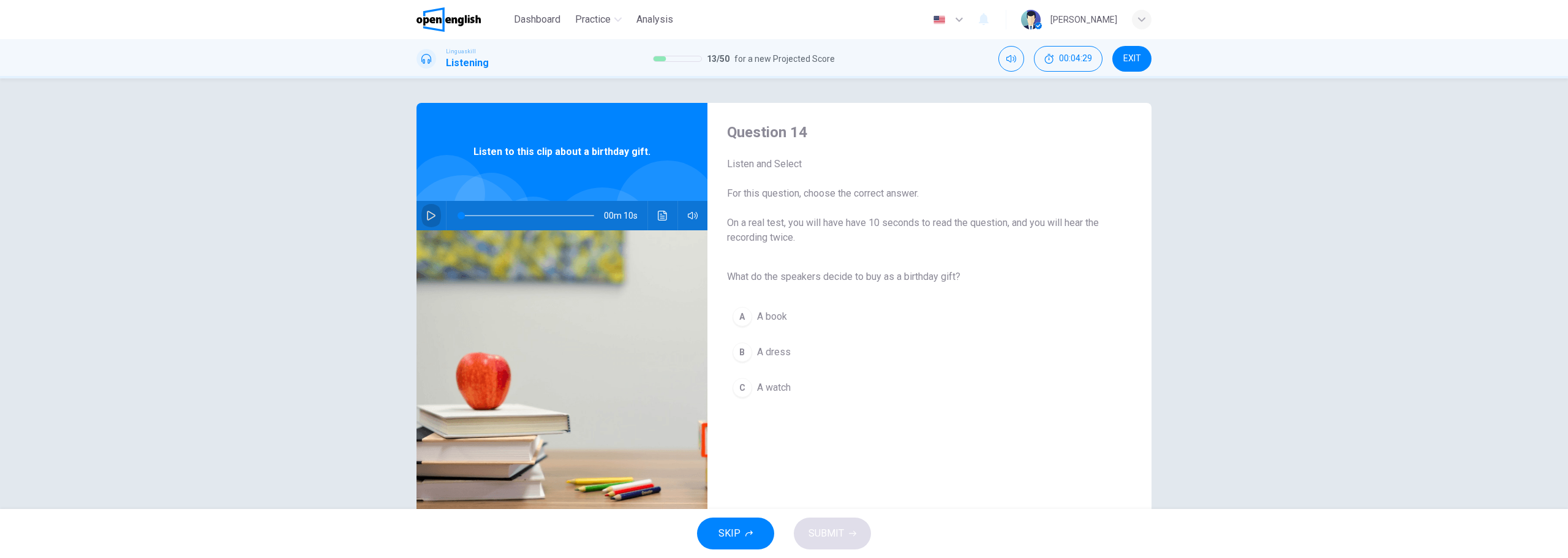
click at [427, 216] on icon "button" at bounding box center [432, 215] width 10 height 10
click at [733, 317] on div "A" at bounding box center [742, 316] width 19 height 19
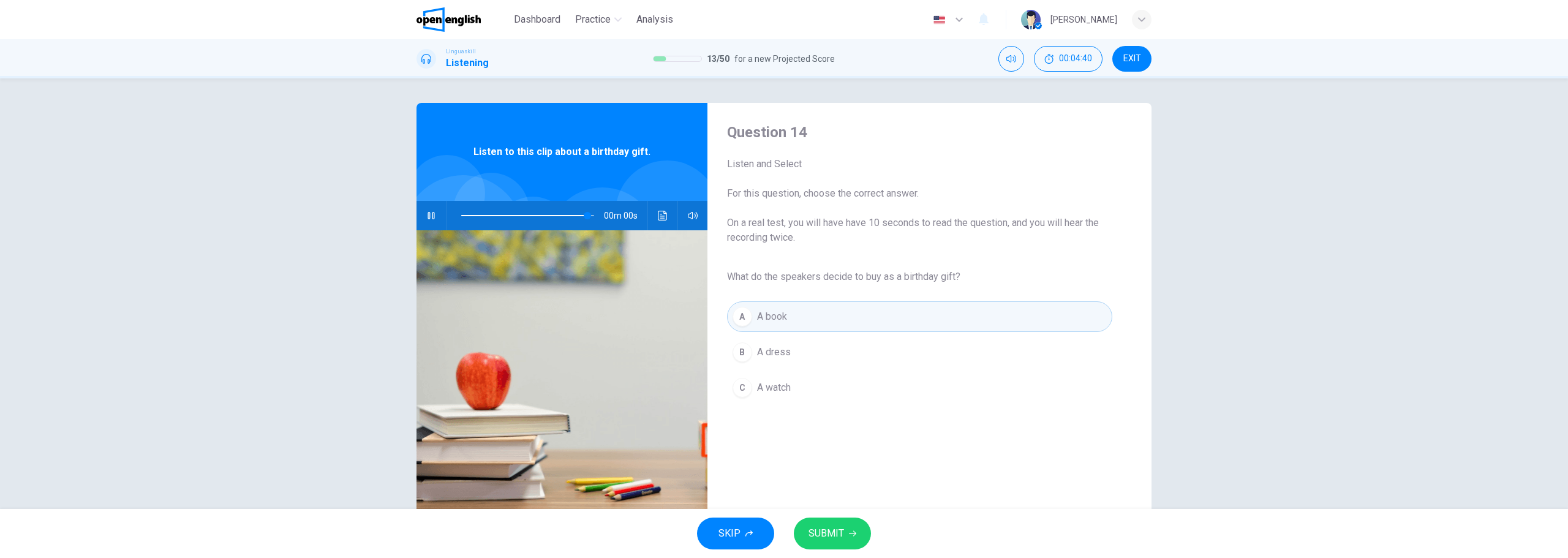
type input "*"
click at [844, 534] on button "SUBMIT" at bounding box center [832, 533] width 77 height 31
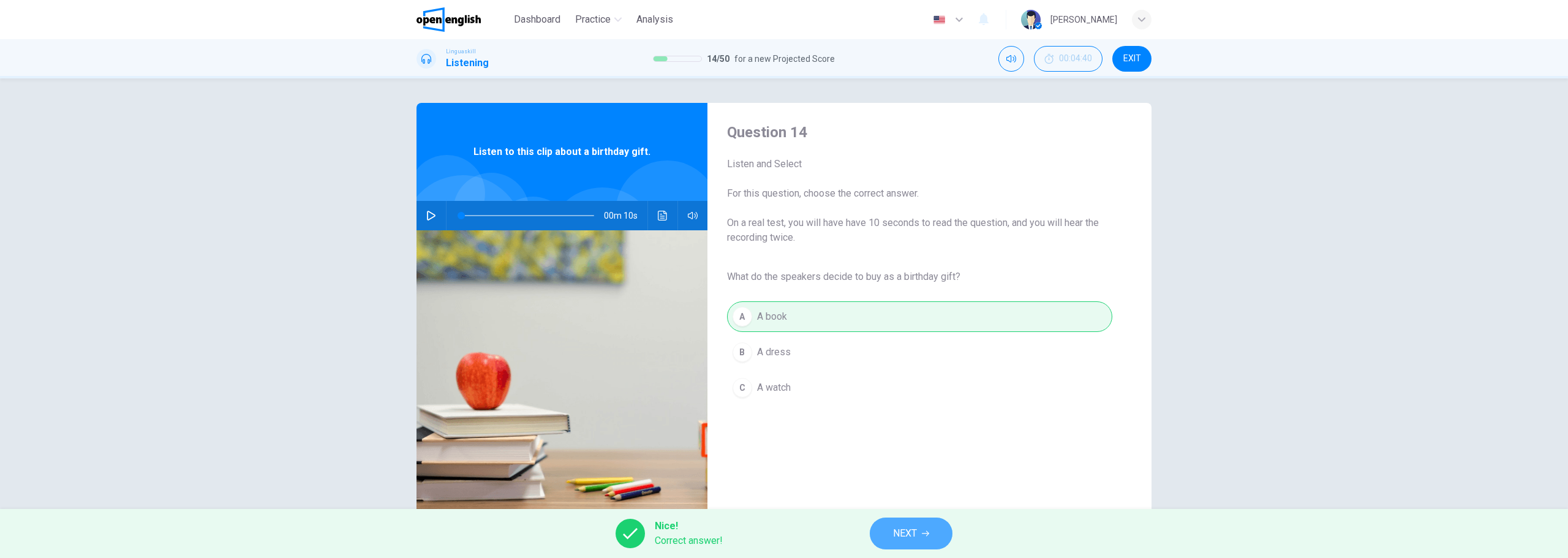
click at [886, 539] on button "NEXT" at bounding box center [911, 533] width 83 height 31
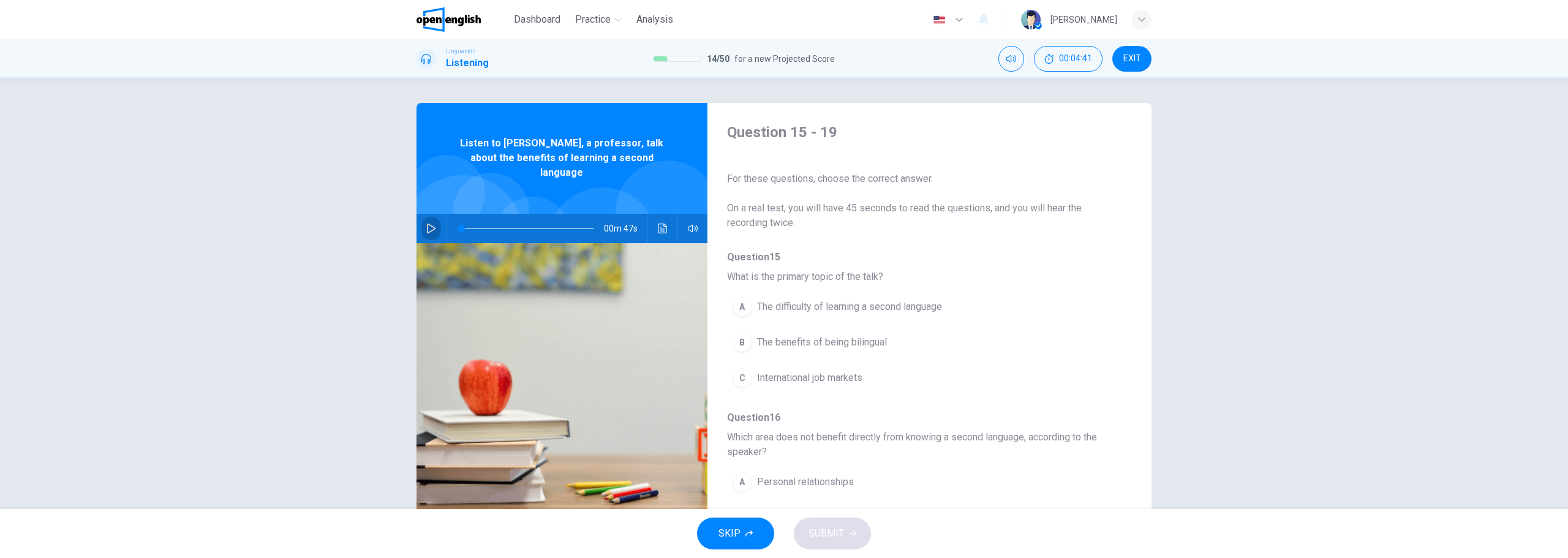
click at [431, 214] on button "button" at bounding box center [432, 228] width 19 height 29
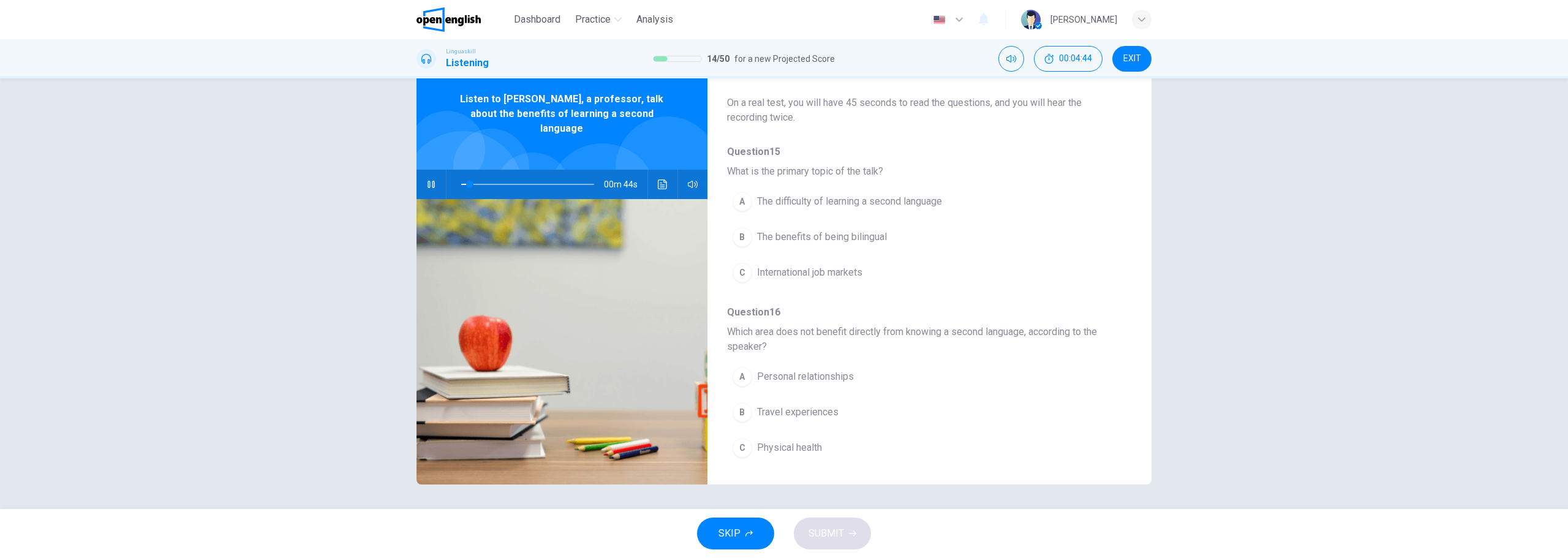
scroll to position [123, 0]
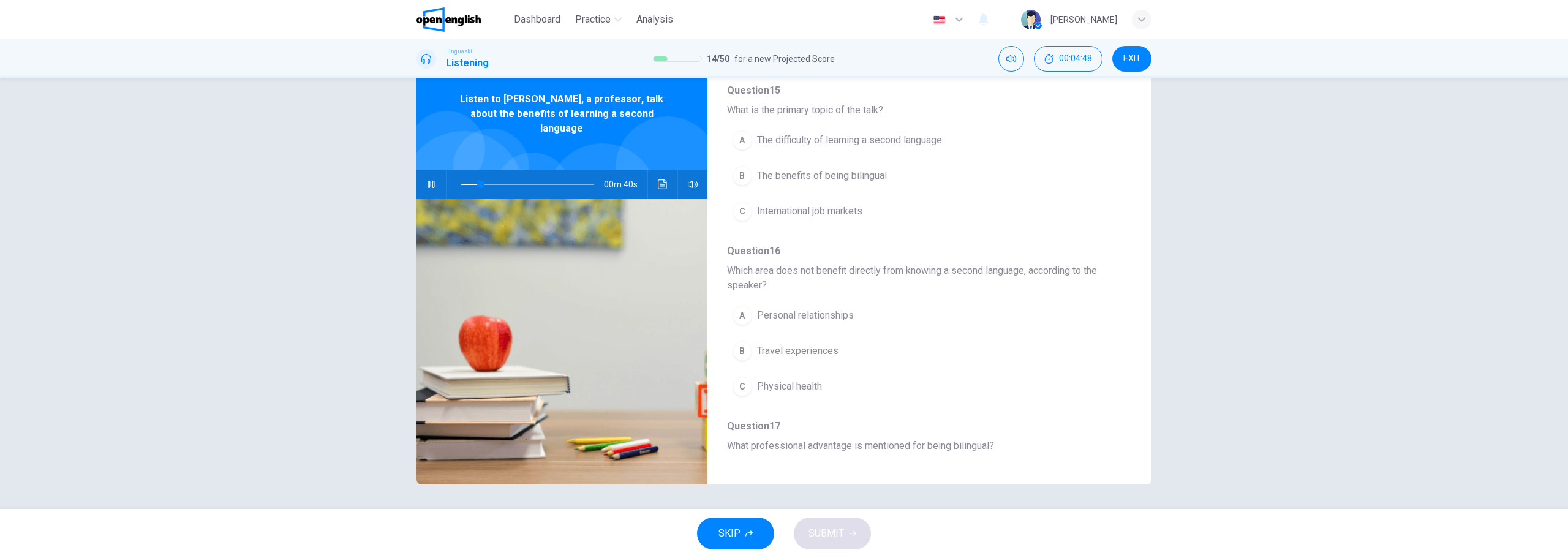
click at [820, 177] on span "The benefits of being bilingual" at bounding box center [822, 176] width 130 height 15
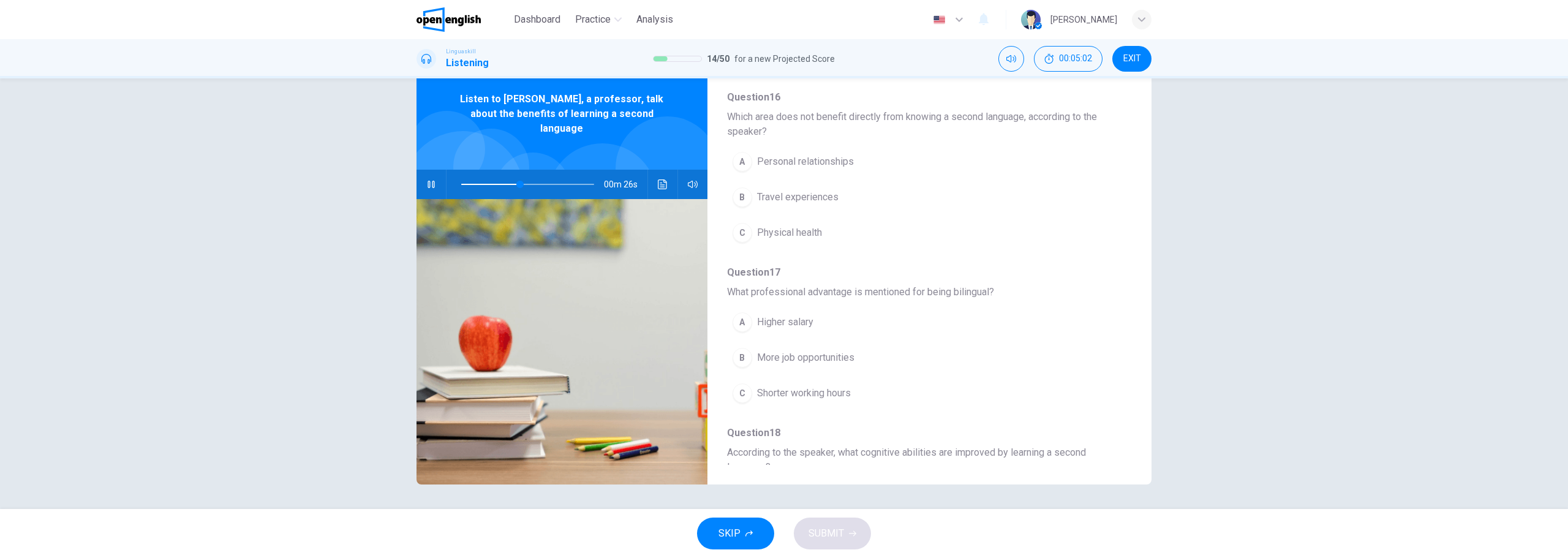
scroll to position [306, 0]
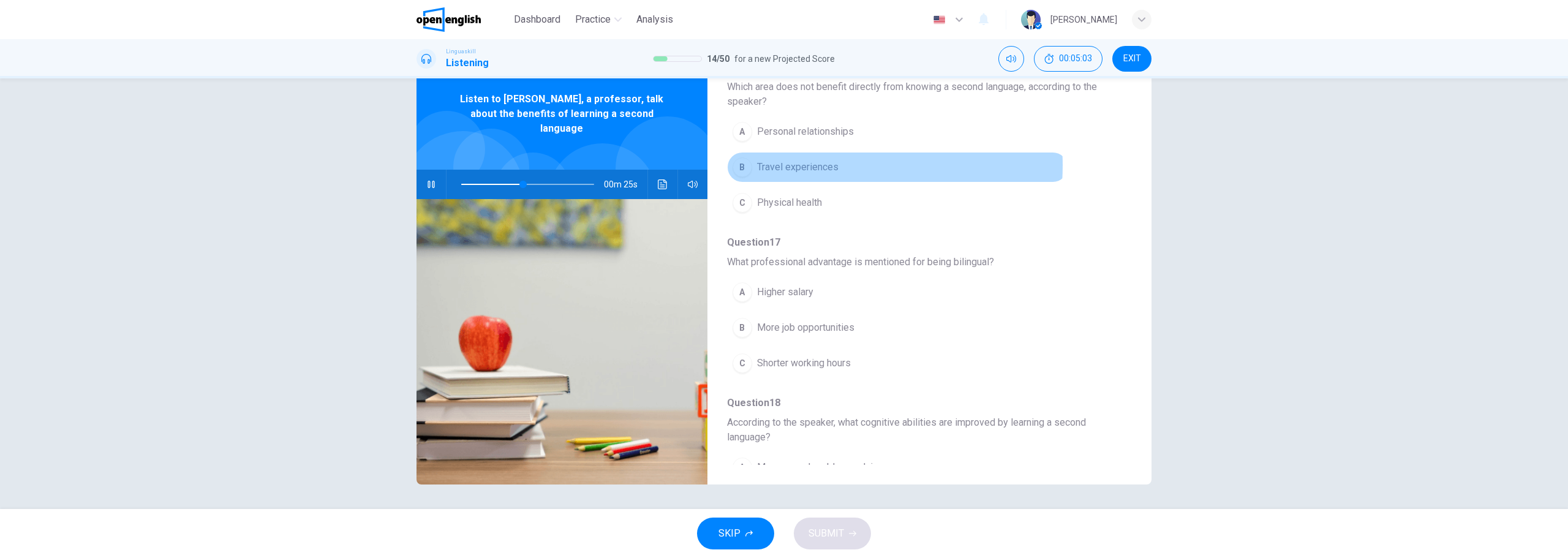
click at [802, 165] on span "Travel experiences" at bounding box center [798, 167] width 81 height 15
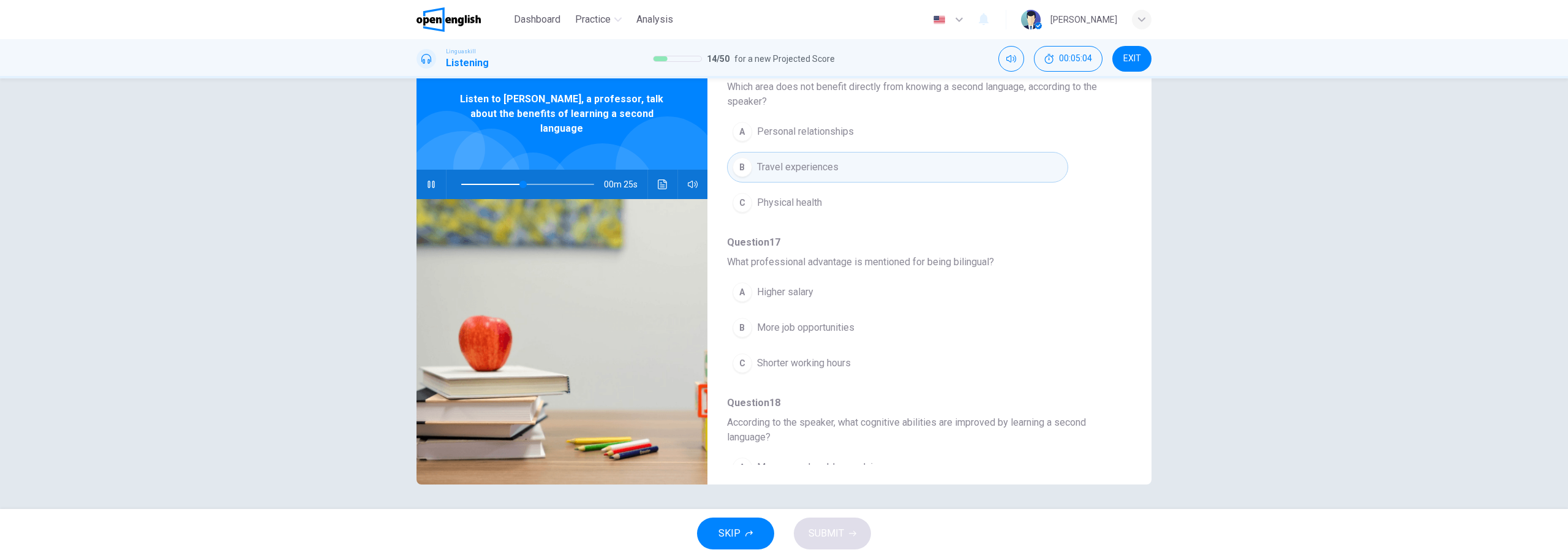
click at [799, 129] on span "Personal relationships" at bounding box center [806, 131] width 97 height 15
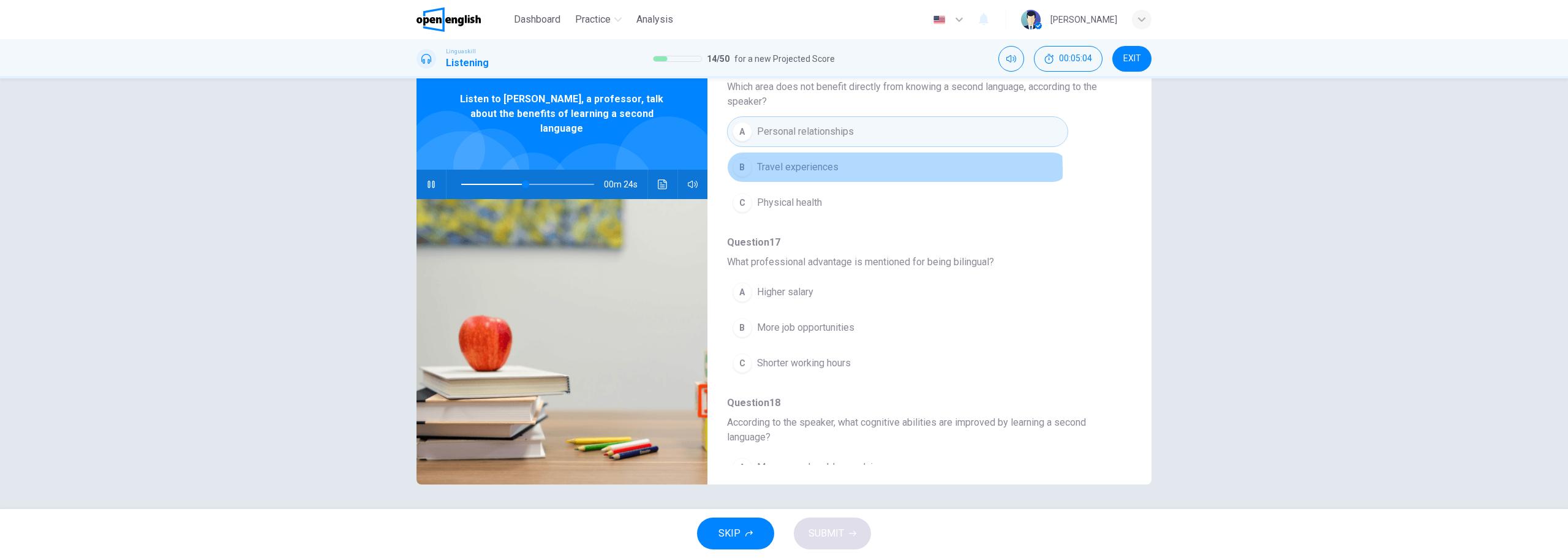
click at [793, 170] on span "Travel experiences" at bounding box center [798, 167] width 81 height 15
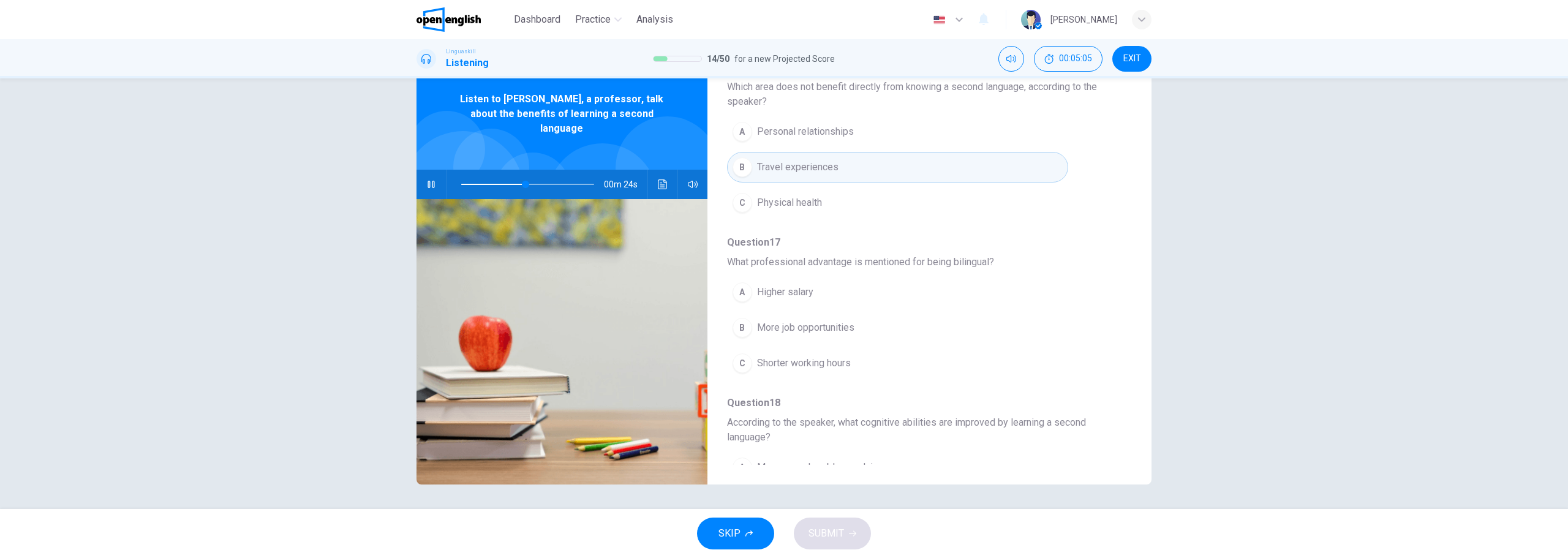
click at [789, 210] on button "C Physical health" at bounding box center [897, 202] width 341 height 31
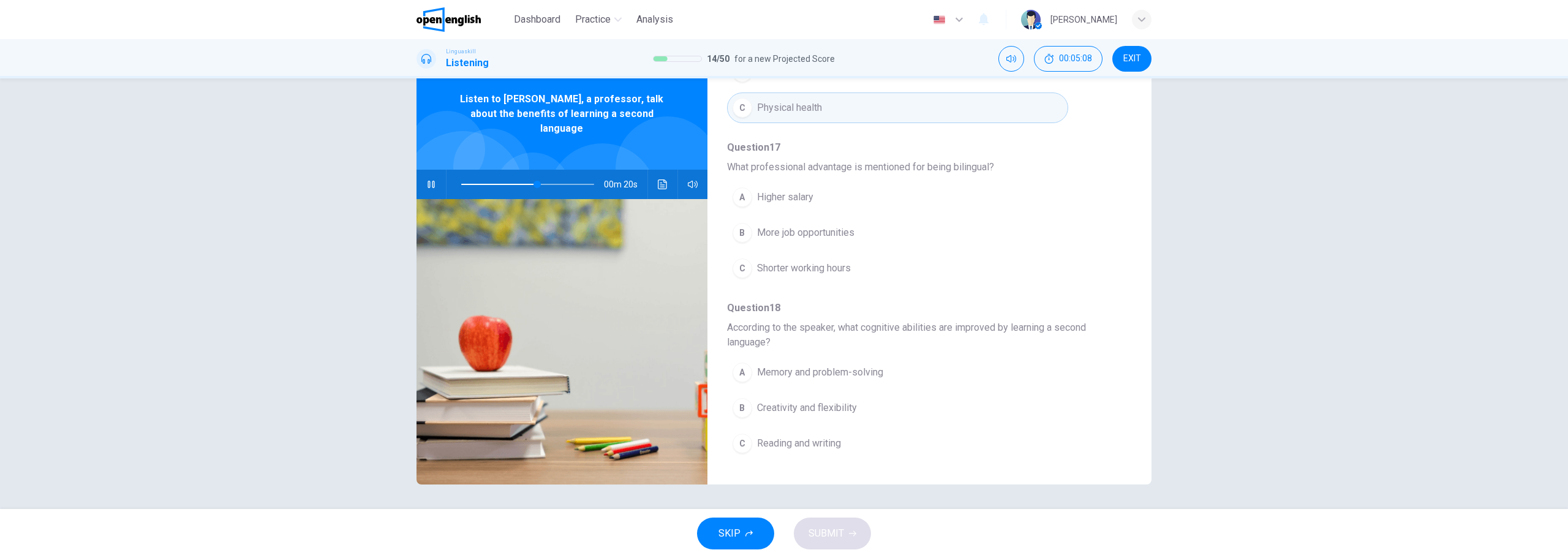
scroll to position [429, 0]
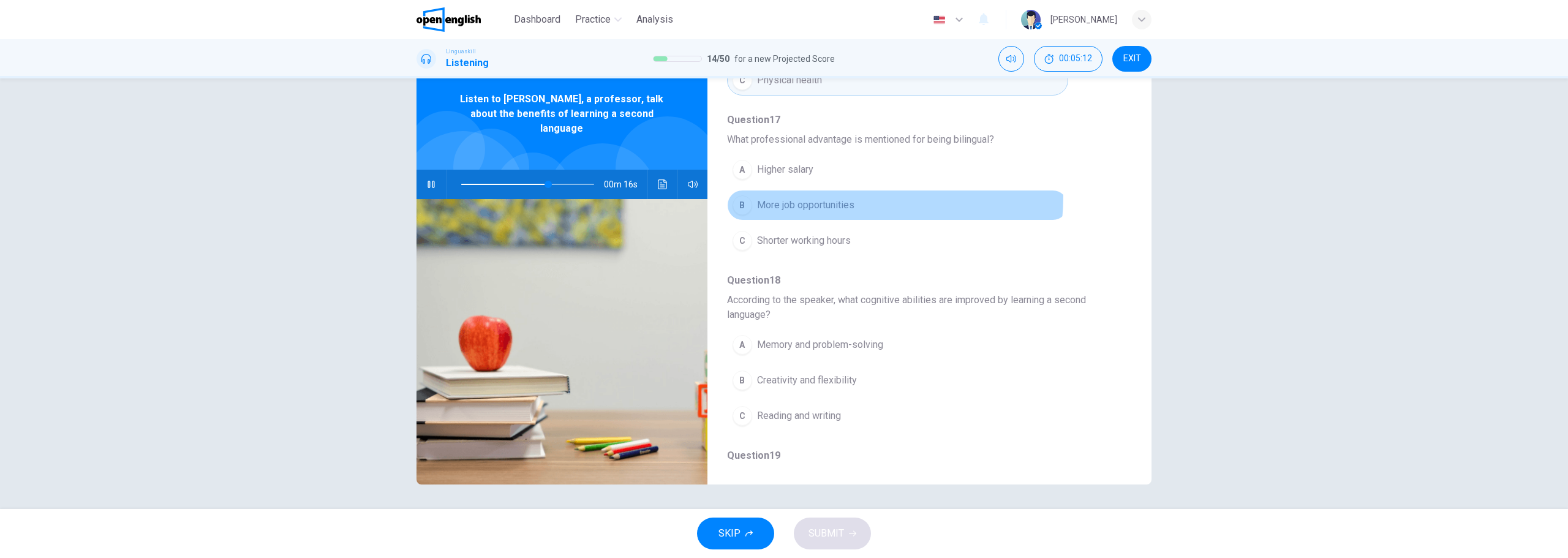
click at [821, 196] on button "B More job opportunities" at bounding box center [897, 205] width 341 height 31
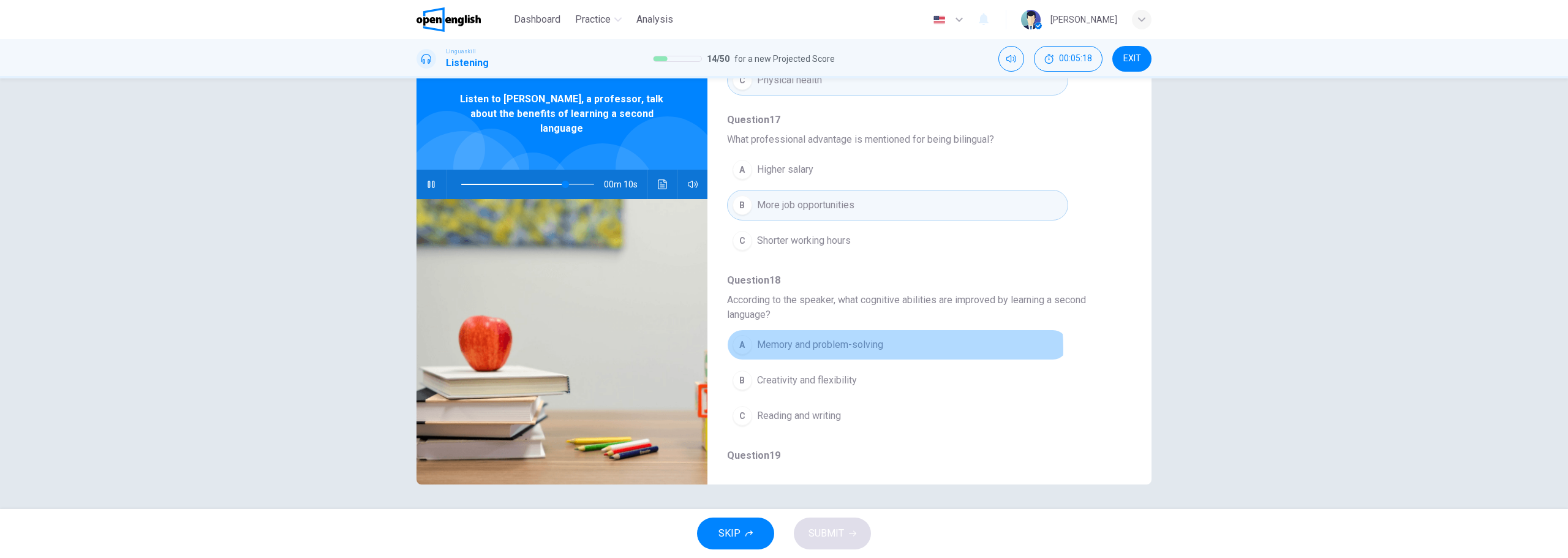
click at [874, 348] on span "Memory and problem-solving" at bounding box center [820, 344] width 126 height 15
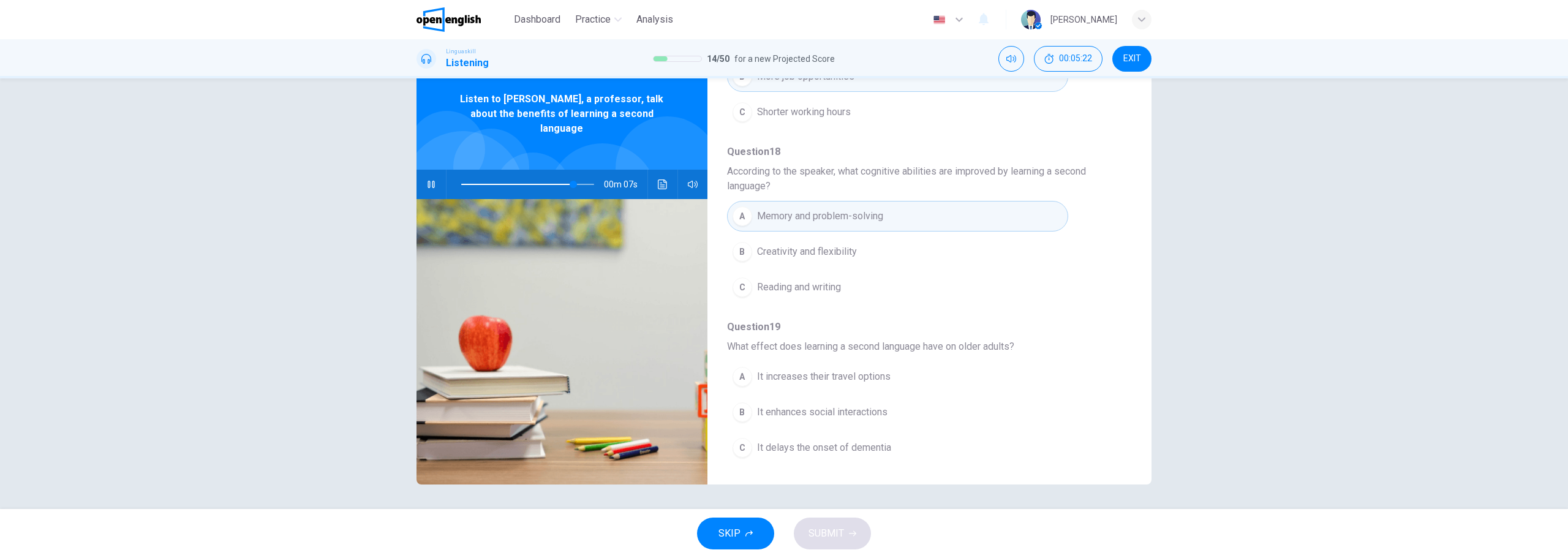
scroll to position [558, 0]
type input "*"
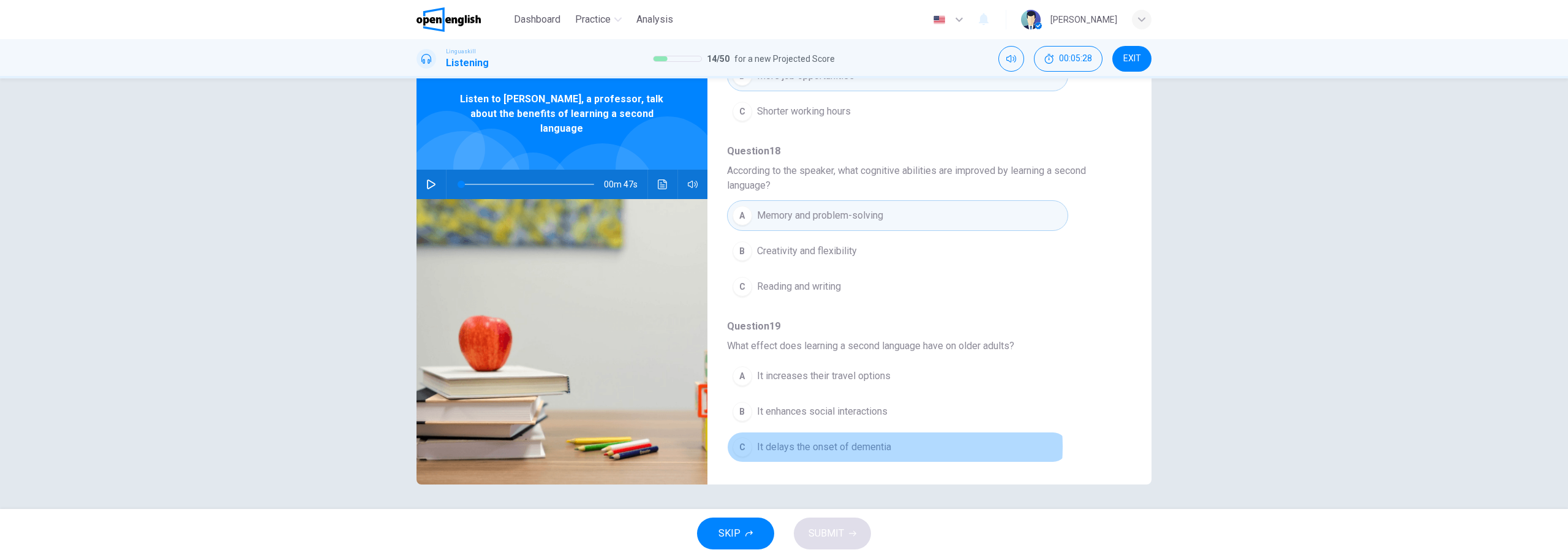
click at [869, 447] on span "It delays the onset of dementia" at bounding box center [824, 447] width 134 height 15
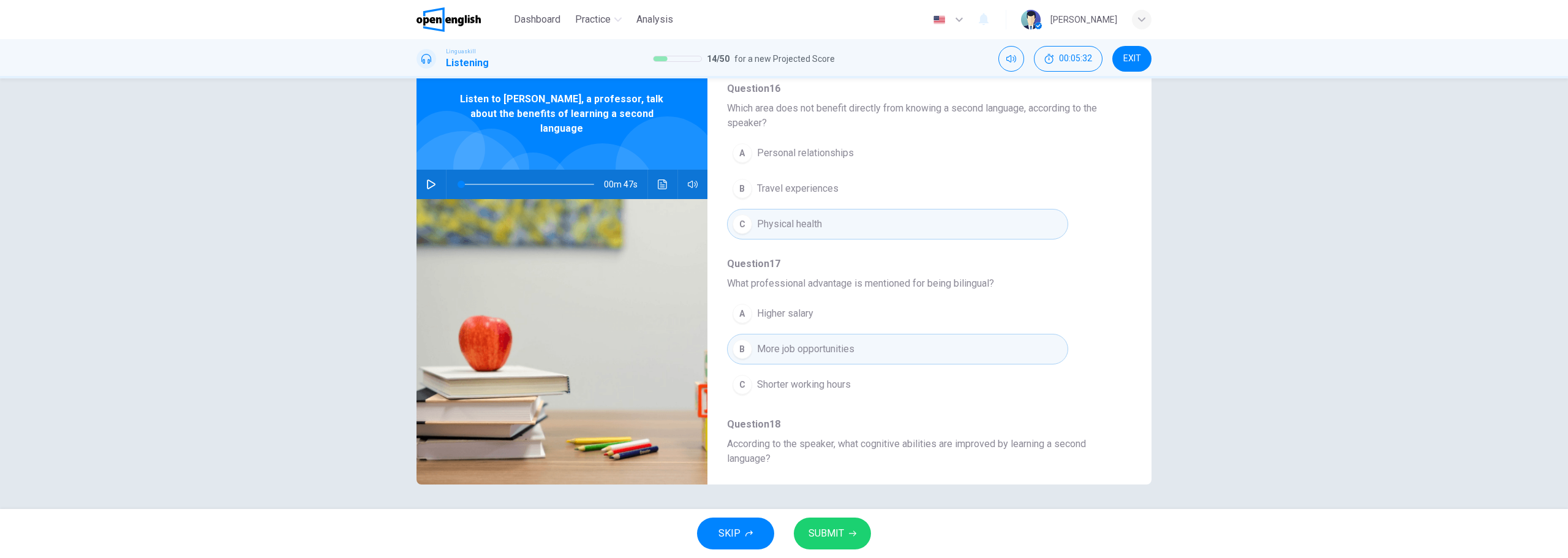
scroll to position [313, 0]
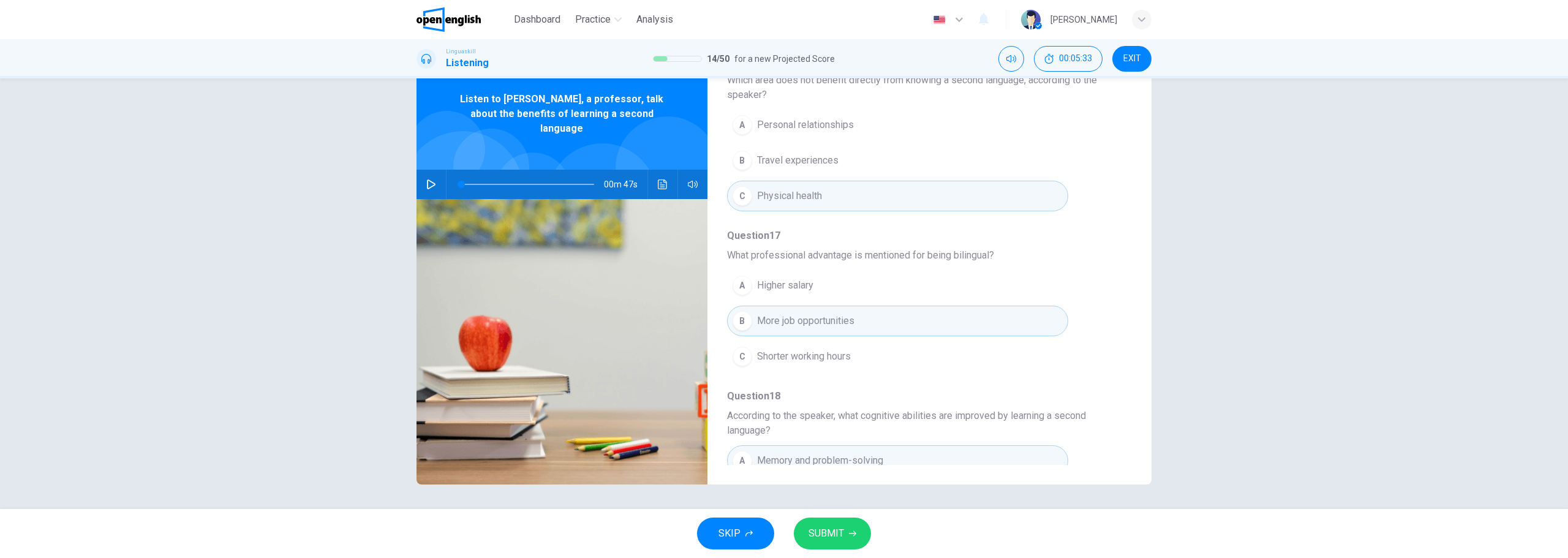
click at [849, 532] on icon "button" at bounding box center [853, 533] width 7 height 7
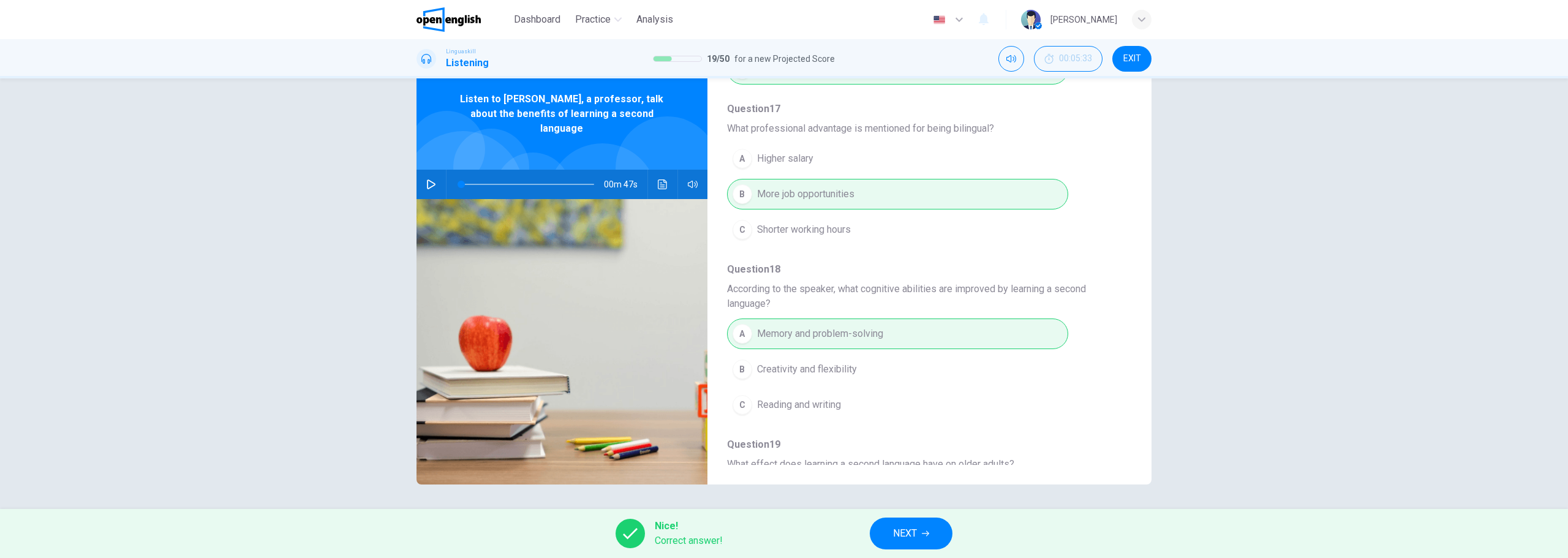
scroll to position [558, 0]
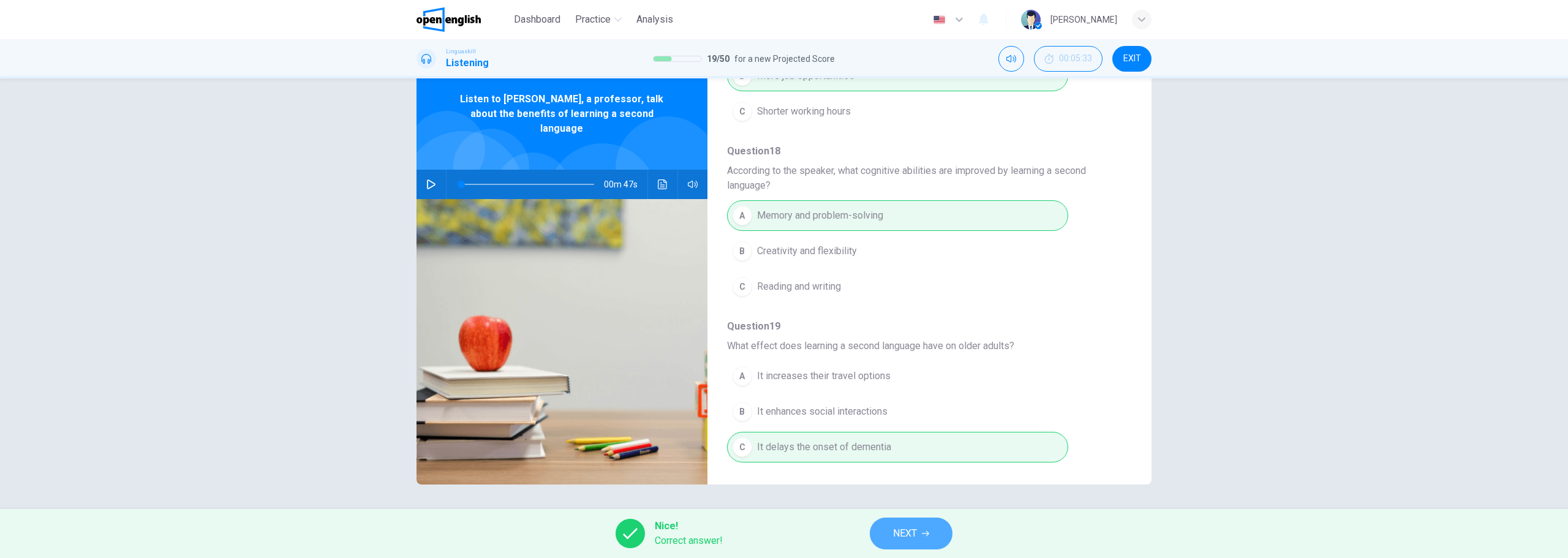
click at [941, 539] on button "NEXT" at bounding box center [911, 533] width 83 height 31
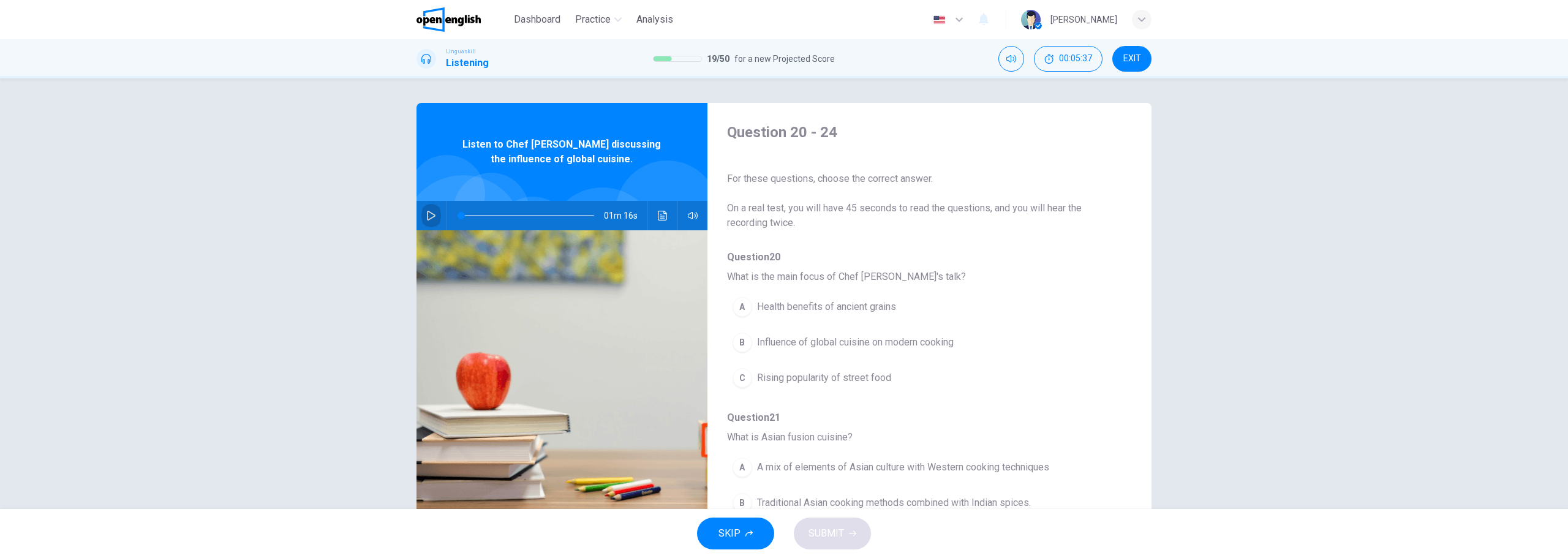
click at [422, 217] on button "button" at bounding box center [432, 215] width 19 height 29
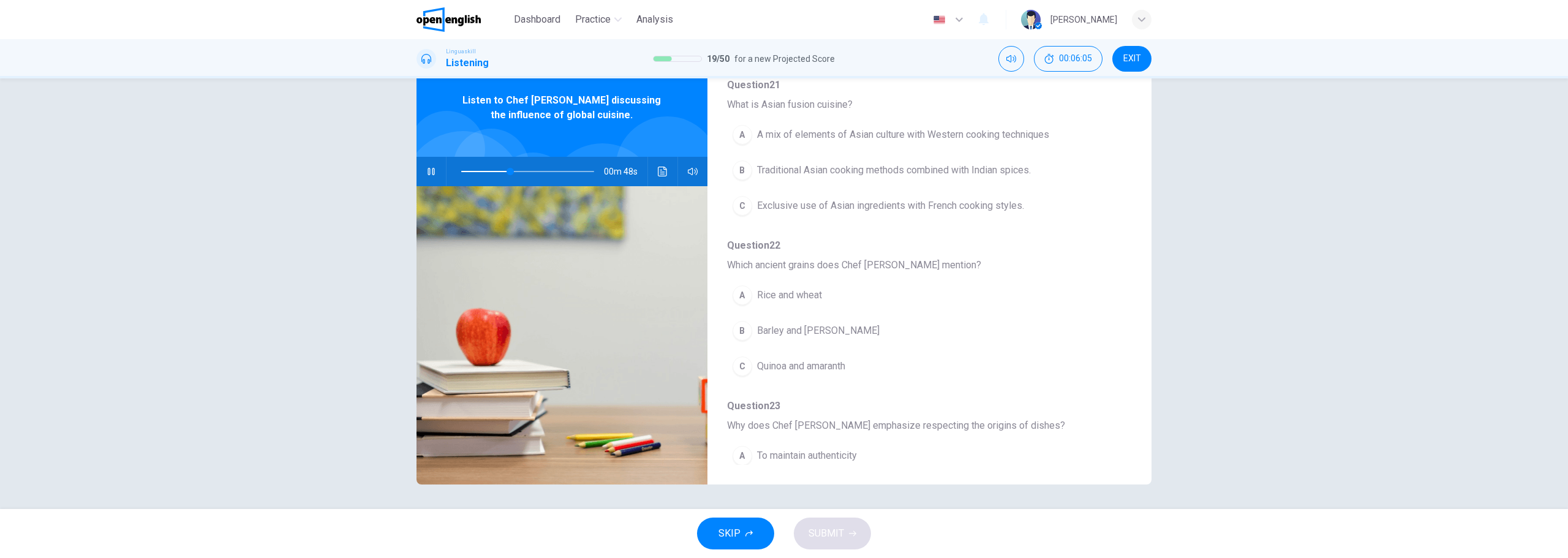
scroll to position [306, 0]
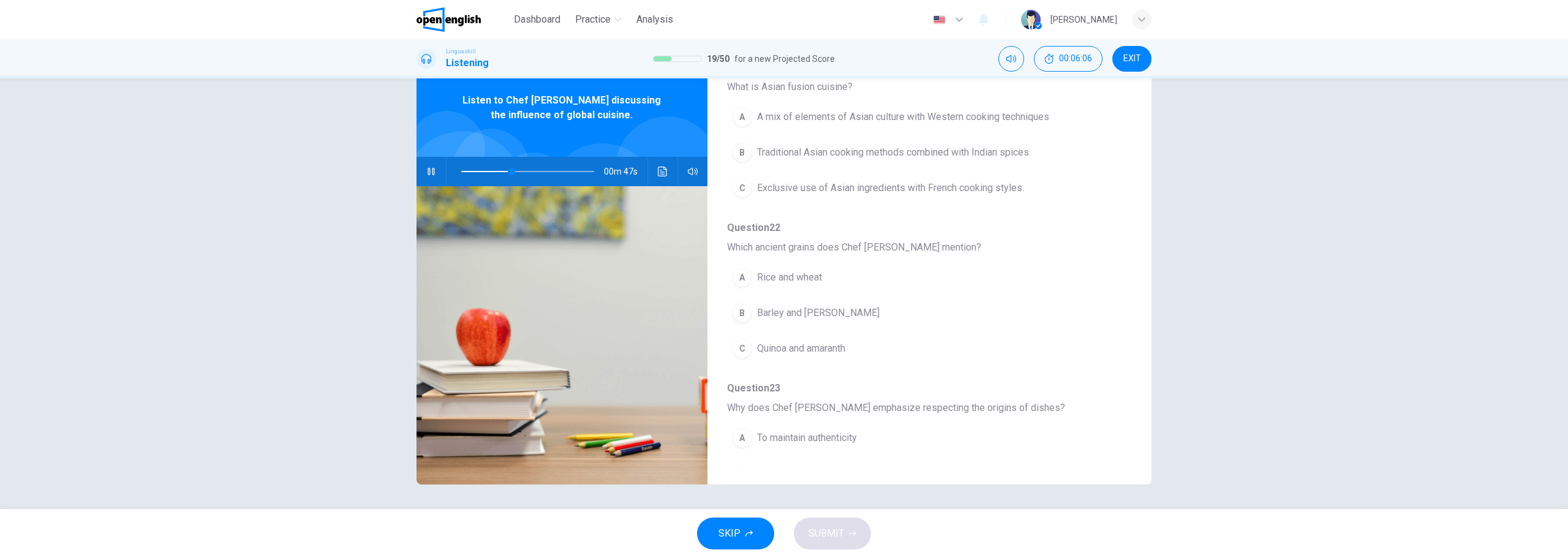
click at [792, 342] on span "Quinoa and amaranth" at bounding box center [801, 348] width 88 height 15
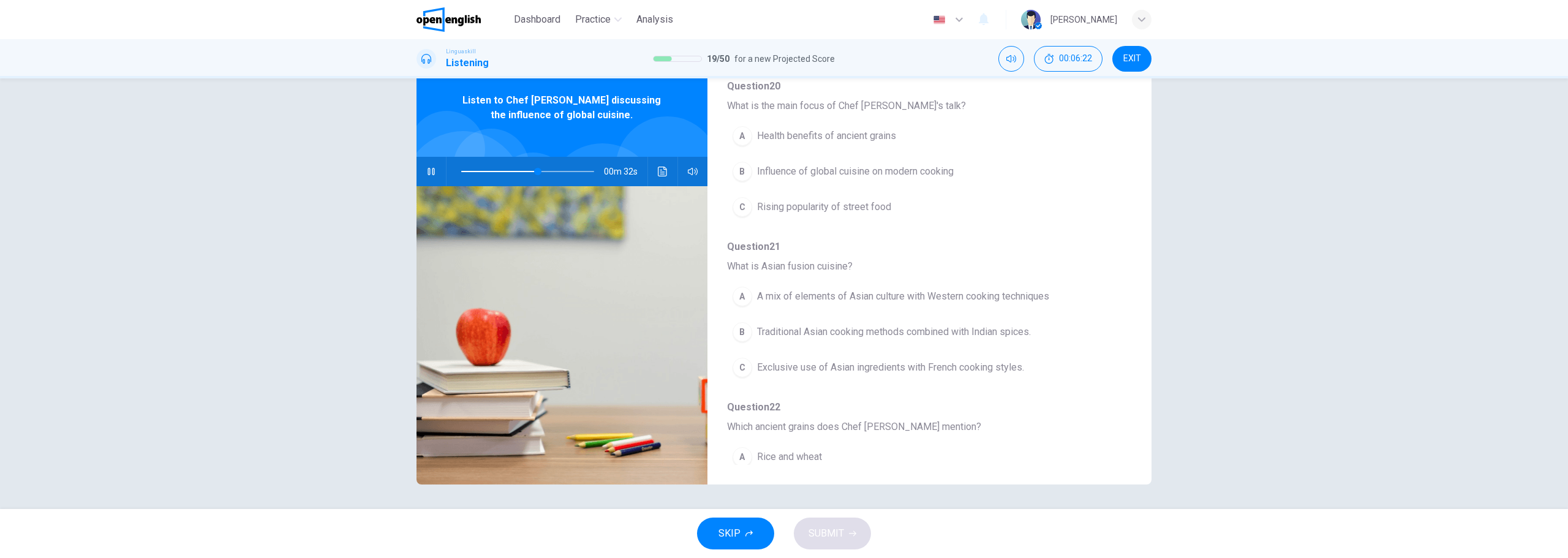
scroll to position [100, 0]
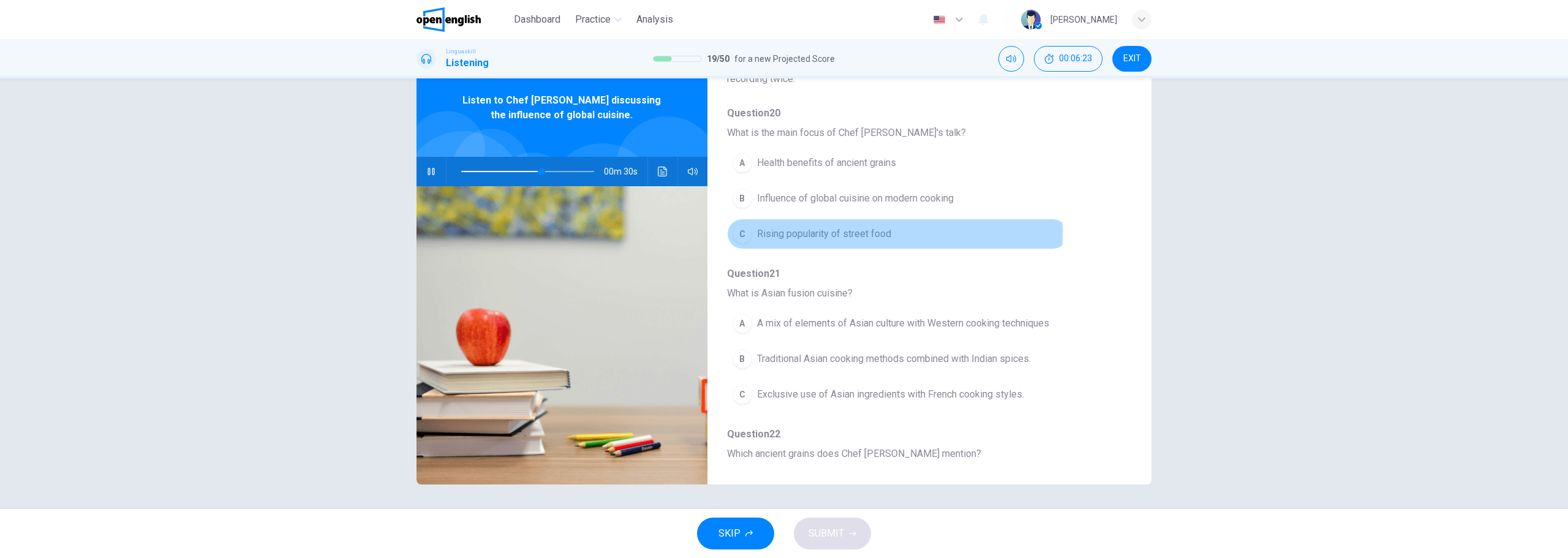
click at [861, 233] on span "Rising popularity of street food" at bounding box center [824, 234] width 134 height 15
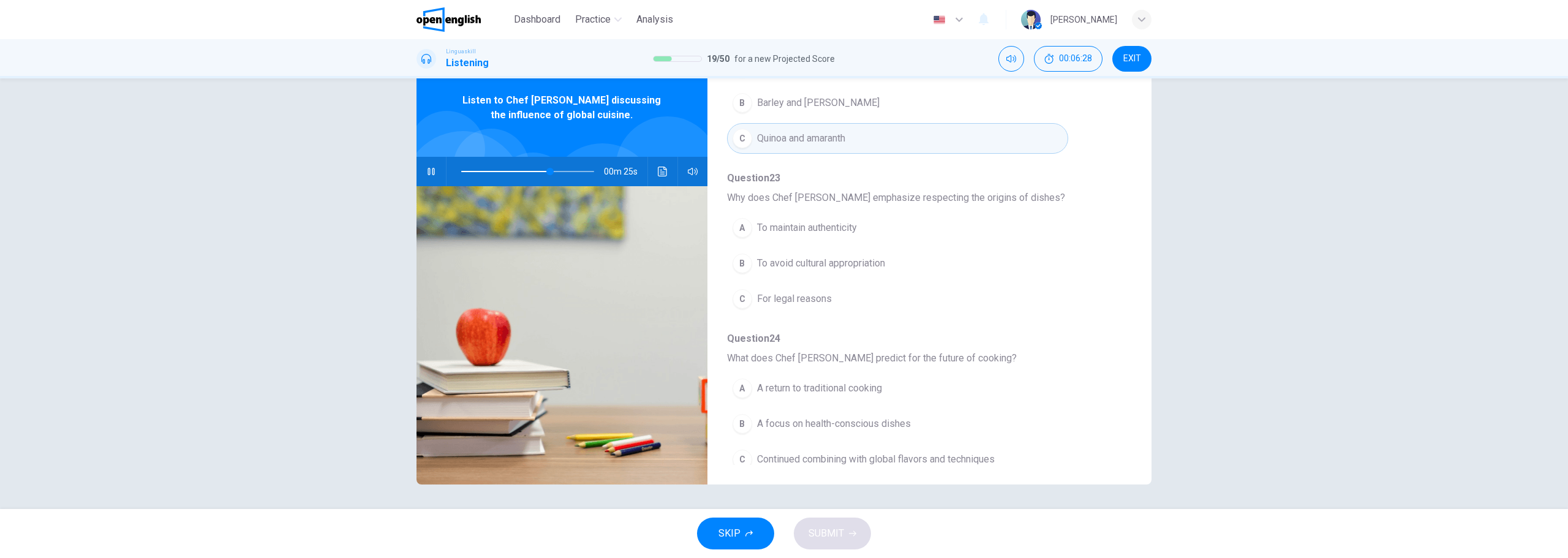
scroll to position [528, 0]
click at [782, 216] on span "To maintain authenticity" at bounding box center [807, 215] width 100 height 15
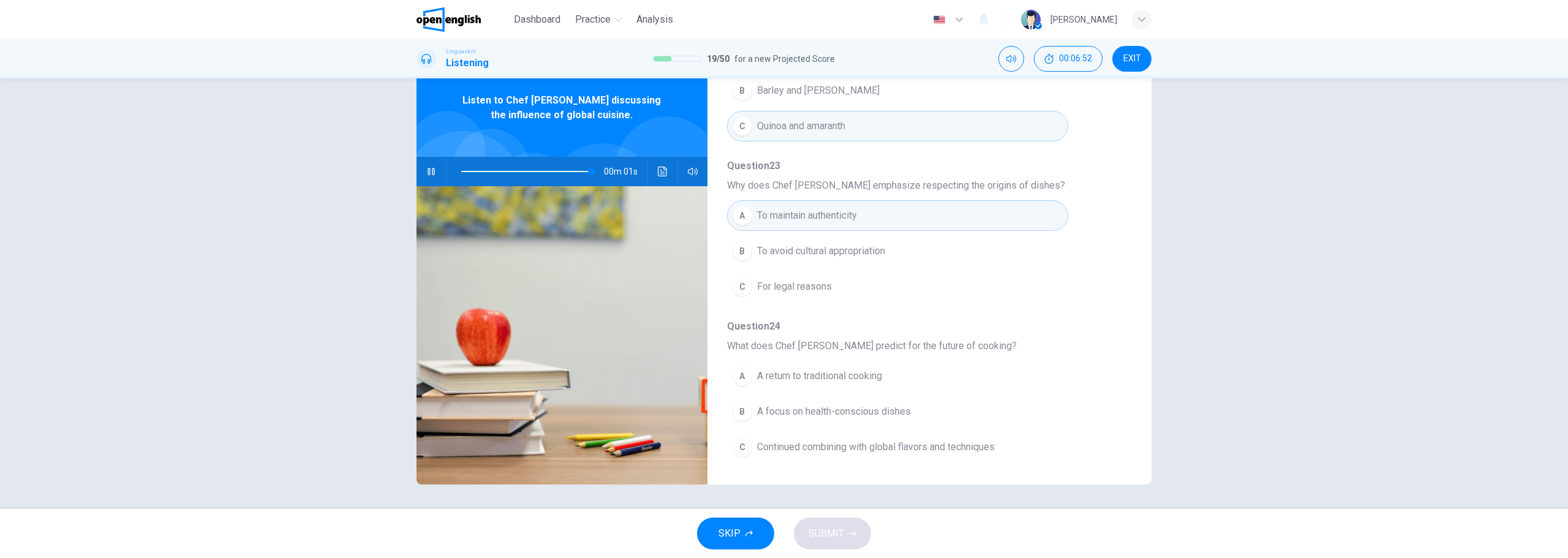
click at [987, 452] on span "Continued combining with global flavors and techniques" at bounding box center [876, 447] width 238 height 15
type input "*"
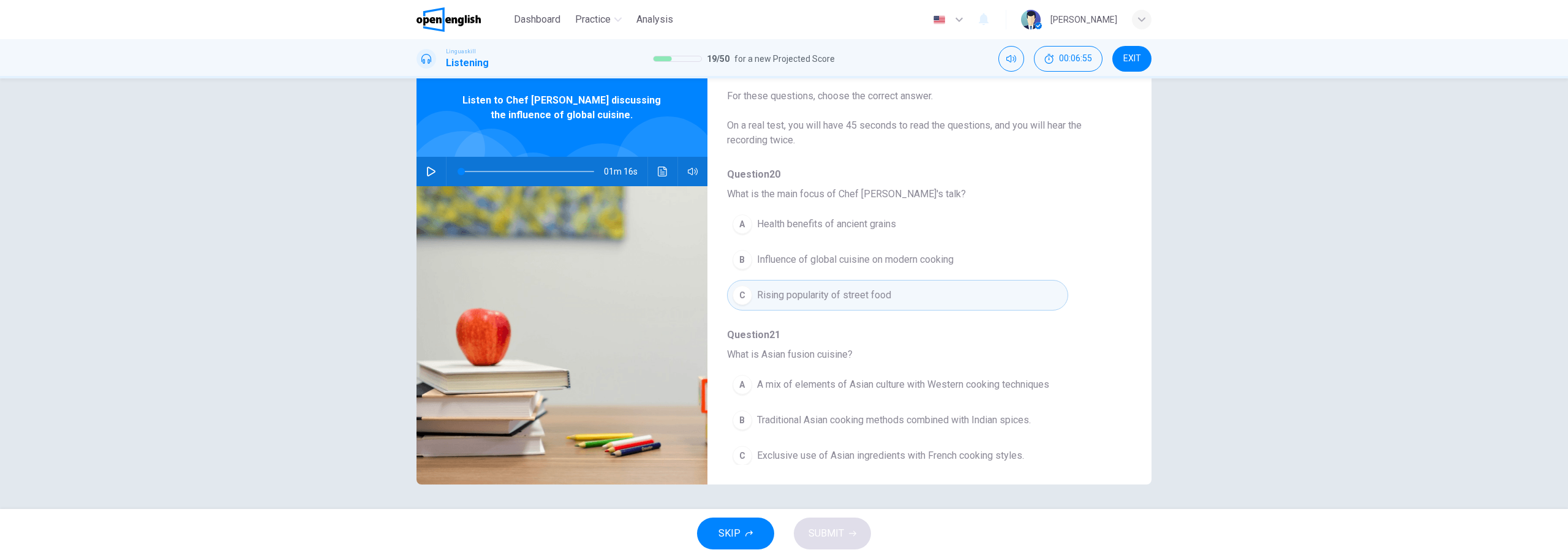
scroll to position [100, 0]
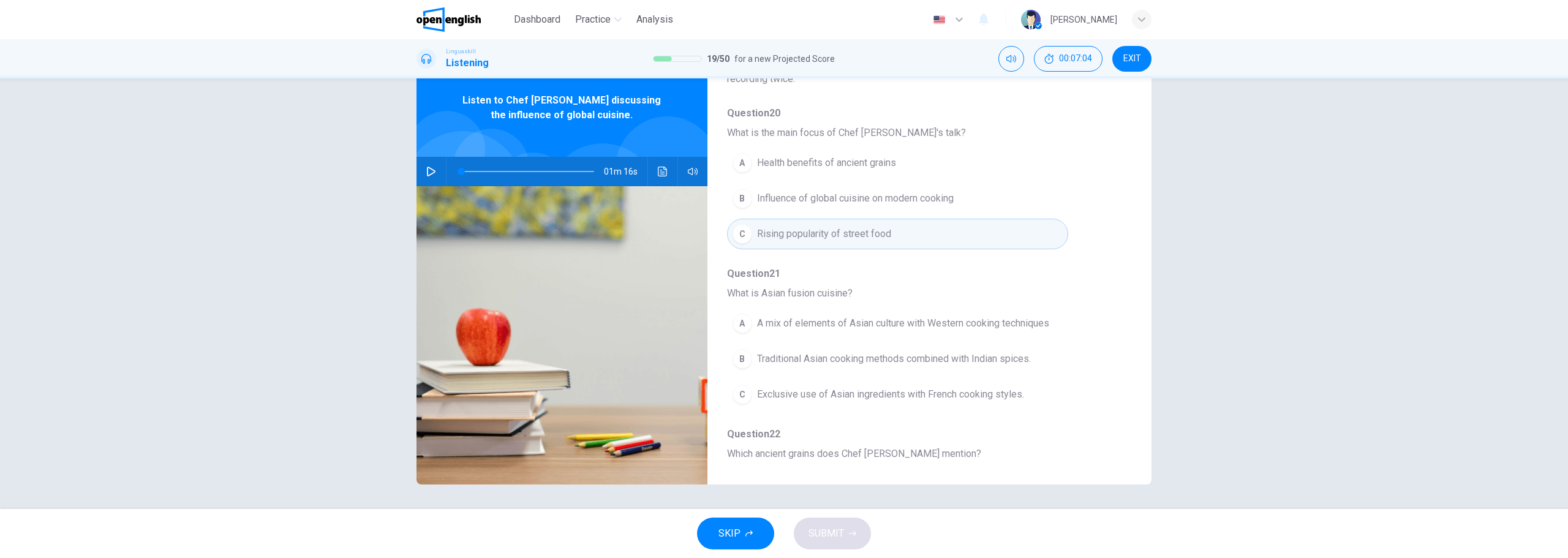
click at [824, 360] on span "Traditional Asian cooking methods combined with Indian spices." at bounding box center [894, 359] width 273 height 15
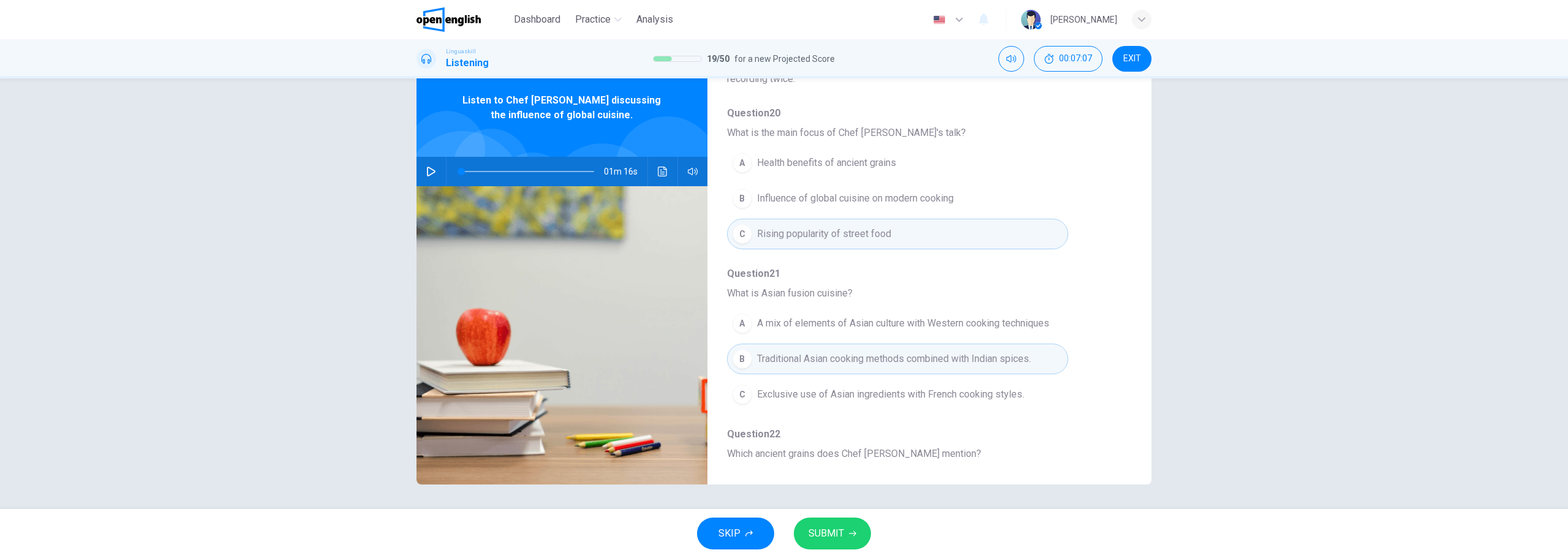
click at [847, 538] on button "SUBMIT" at bounding box center [832, 533] width 77 height 31
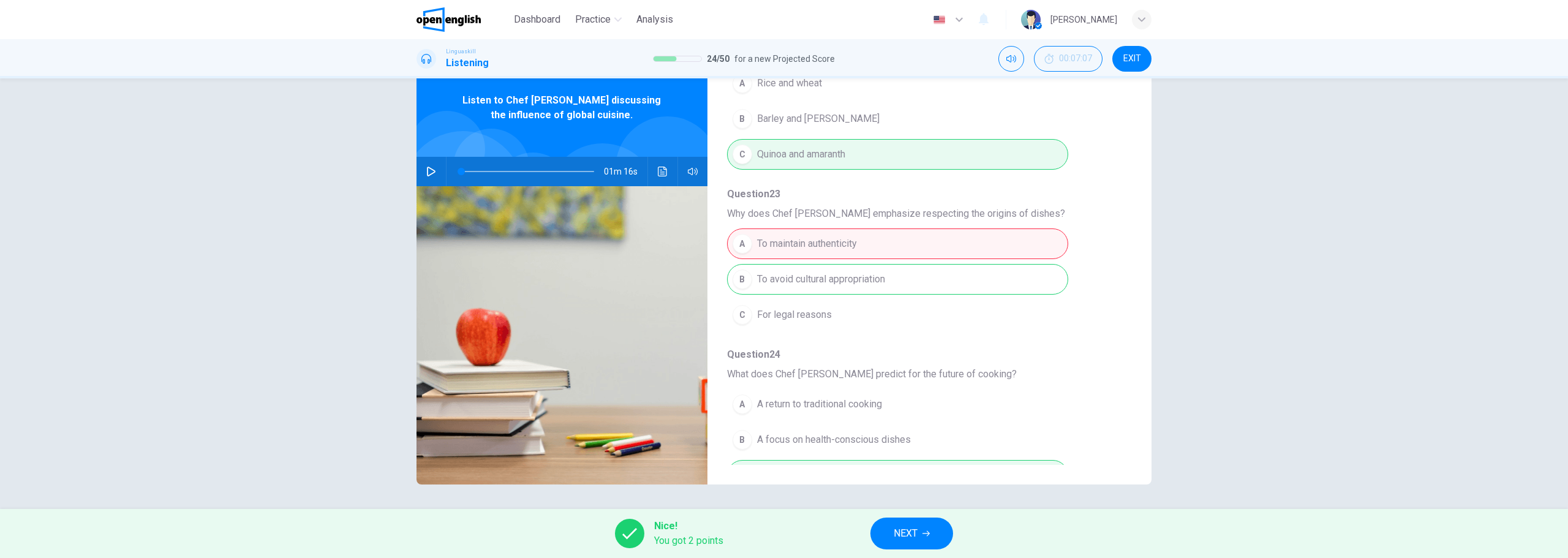
scroll to position [528, 0]
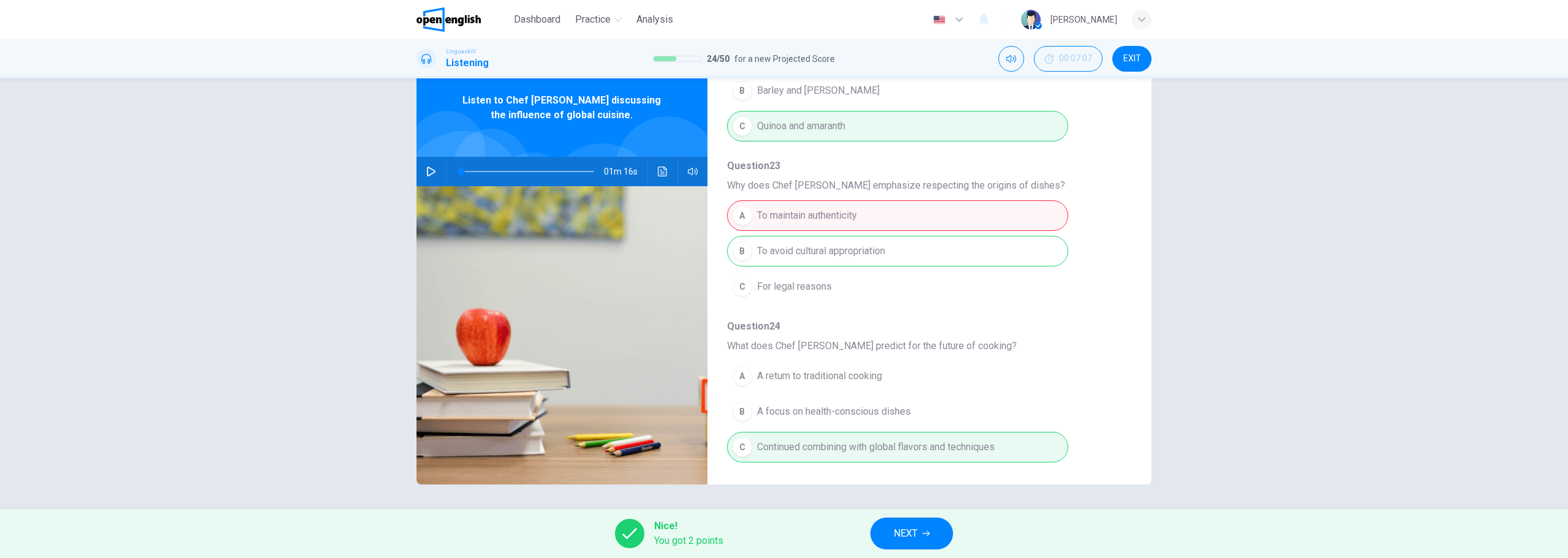
click at [890, 531] on button "NEXT" at bounding box center [911, 533] width 83 height 31
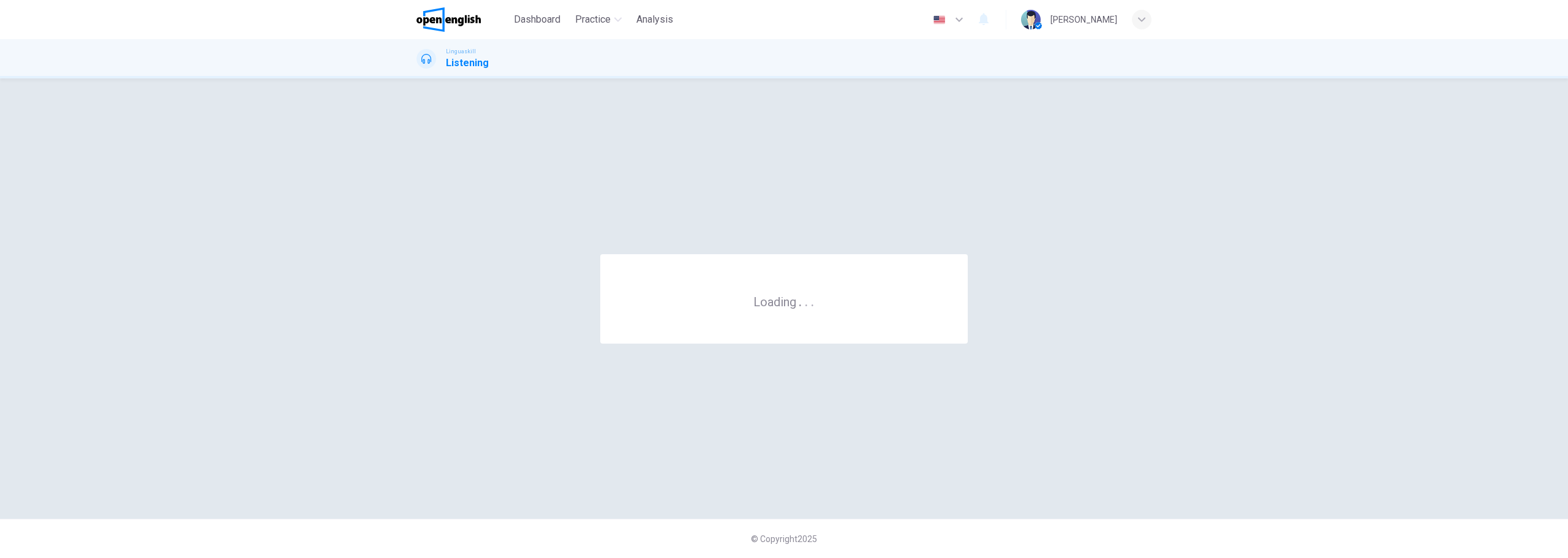
scroll to position [0, 0]
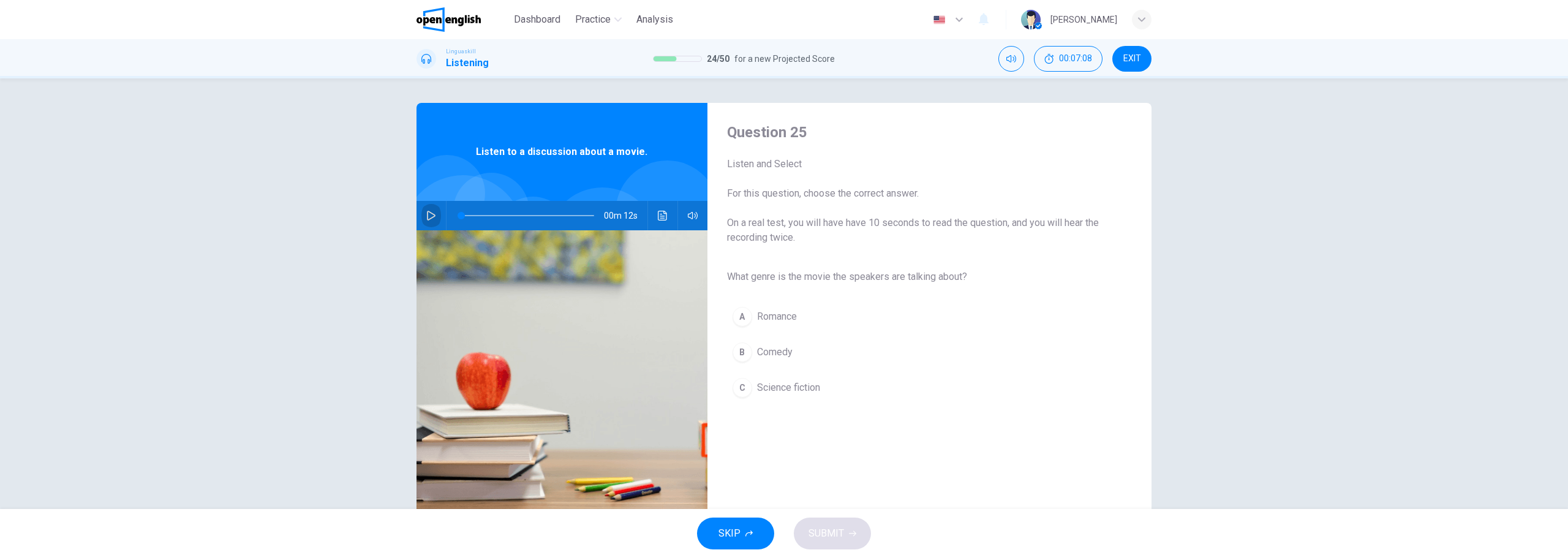
click at [427, 217] on icon "button" at bounding box center [432, 215] width 10 height 10
type input "*"
click at [817, 392] on span "Science fiction" at bounding box center [789, 388] width 63 height 15
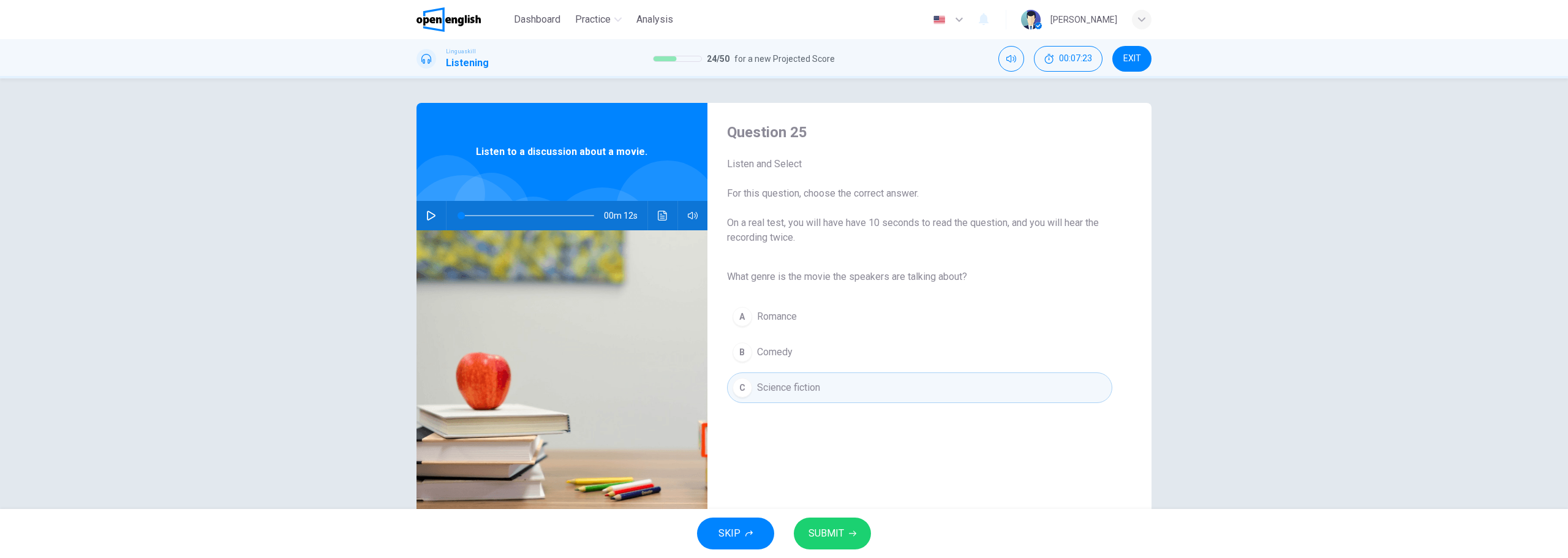
click at [853, 540] on button "SUBMIT" at bounding box center [832, 533] width 77 height 31
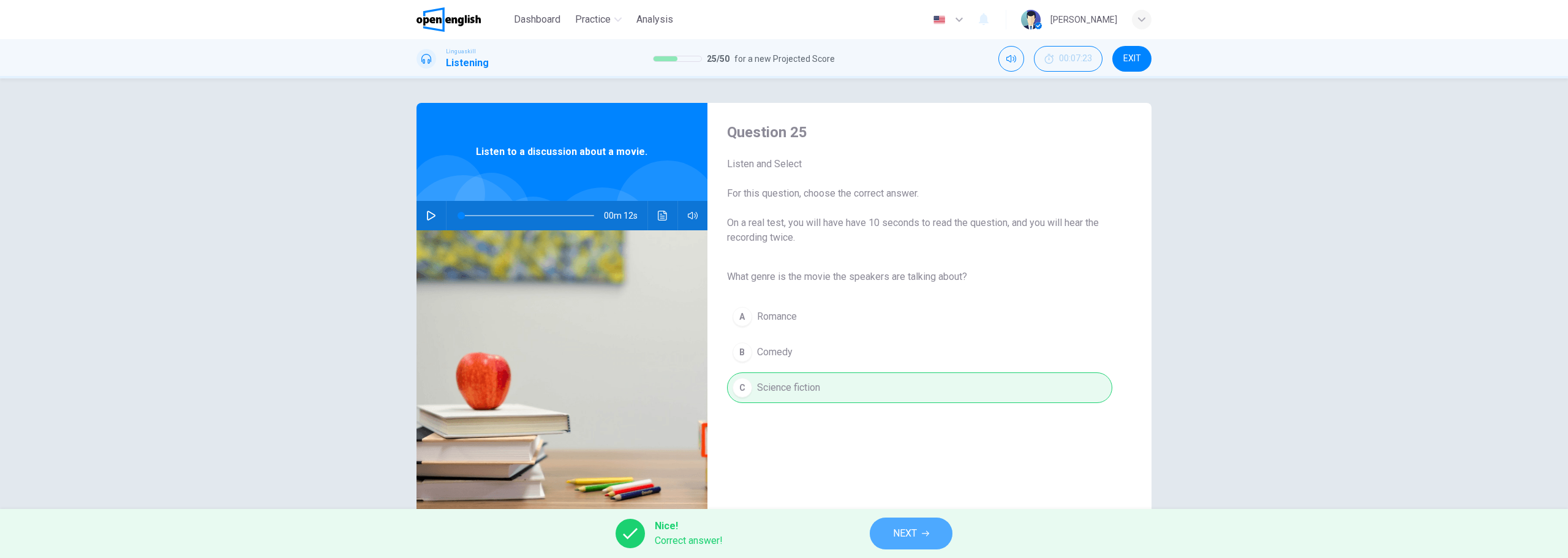
click at [917, 539] on span "NEXT" at bounding box center [905, 533] width 24 height 17
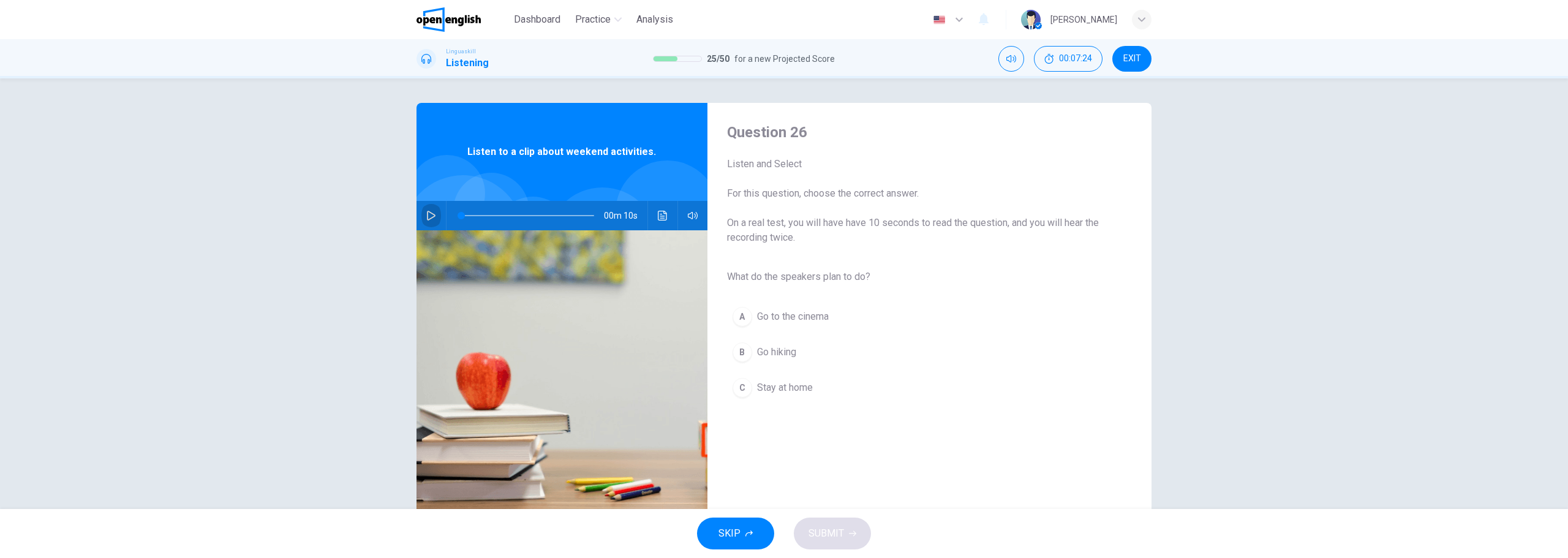
click at [435, 220] on button "button" at bounding box center [432, 215] width 19 height 29
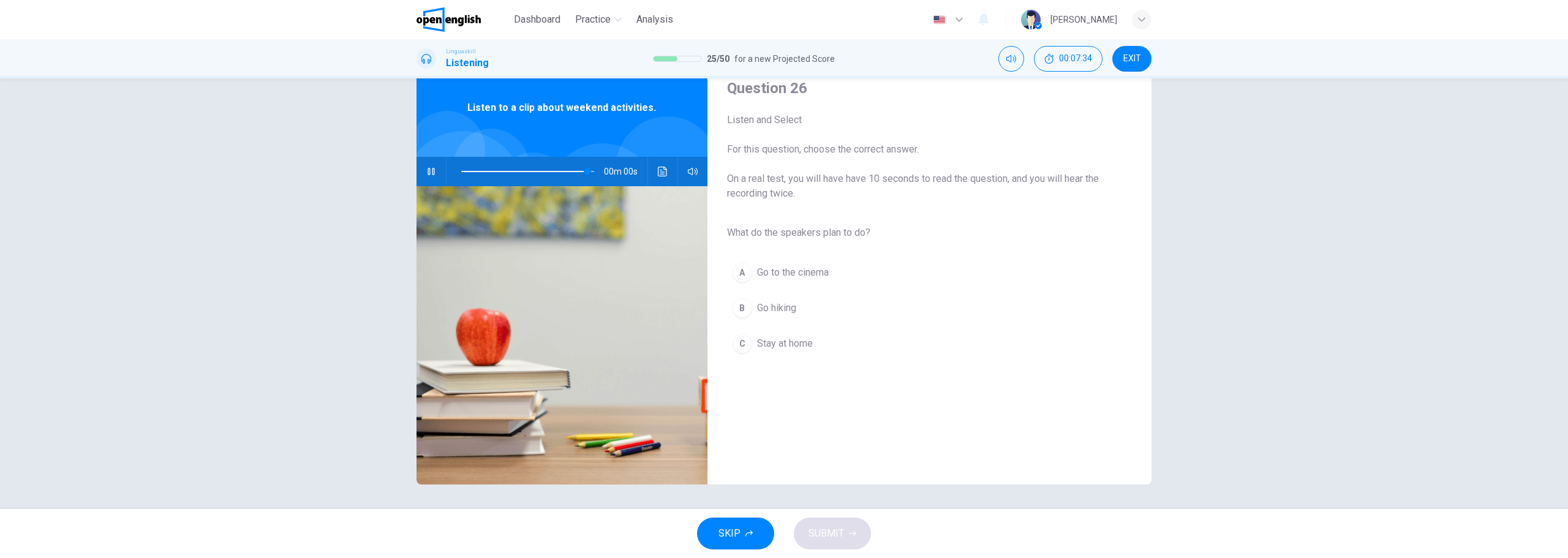
type input "*"
click at [778, 304] on span "Go hiking" at bounding box center [777, 308] width 40 height 15
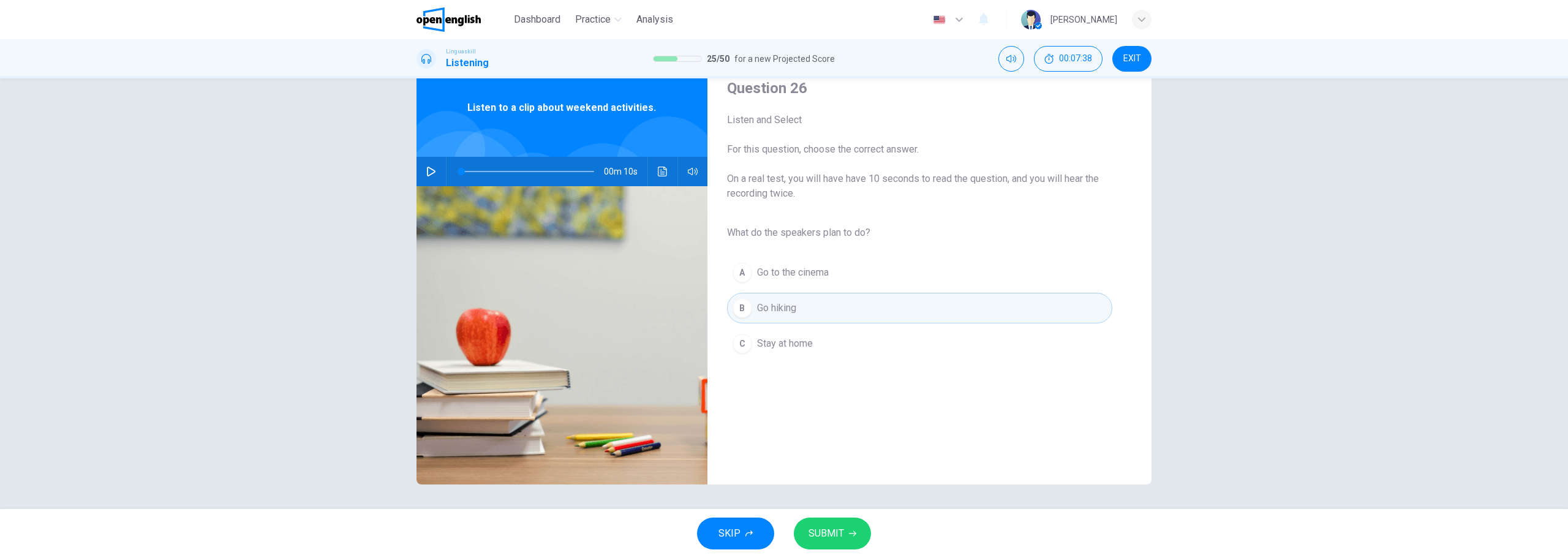
click at [868, 526] on button "SUBMIT" at bounding box center [832, 533] width 77 height 31
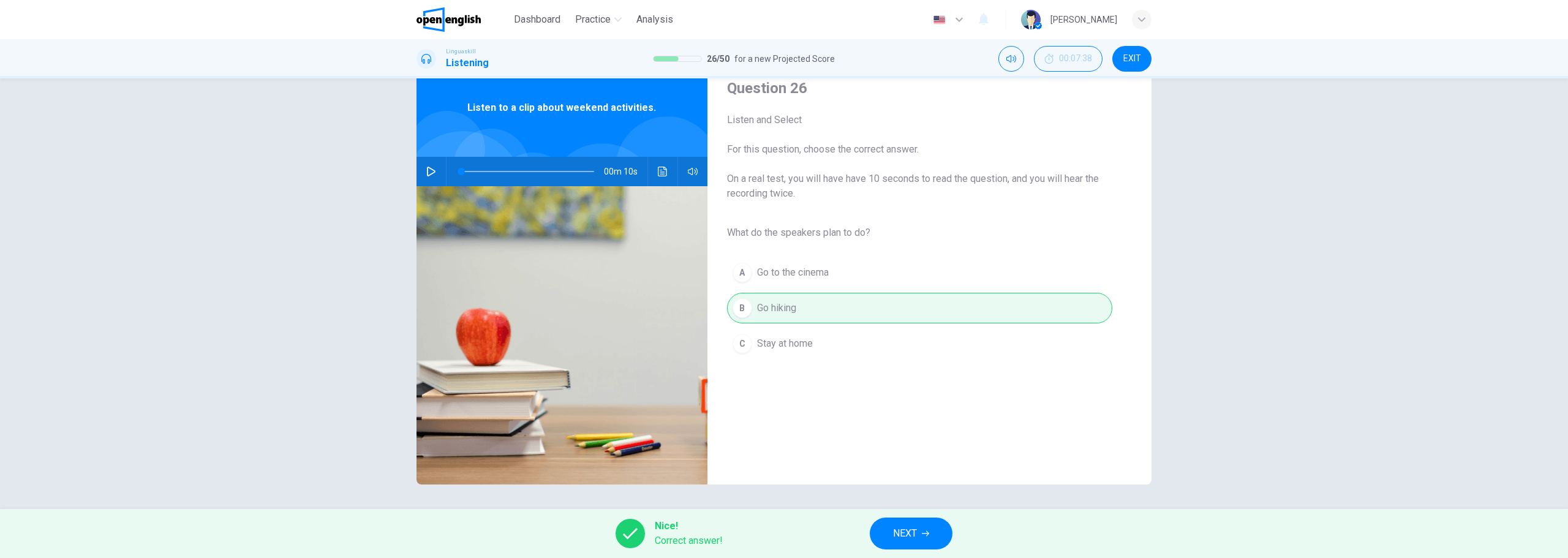
click at [911, 523] on button "NEXT" at bounding box center [911, 533] width 83 height 31
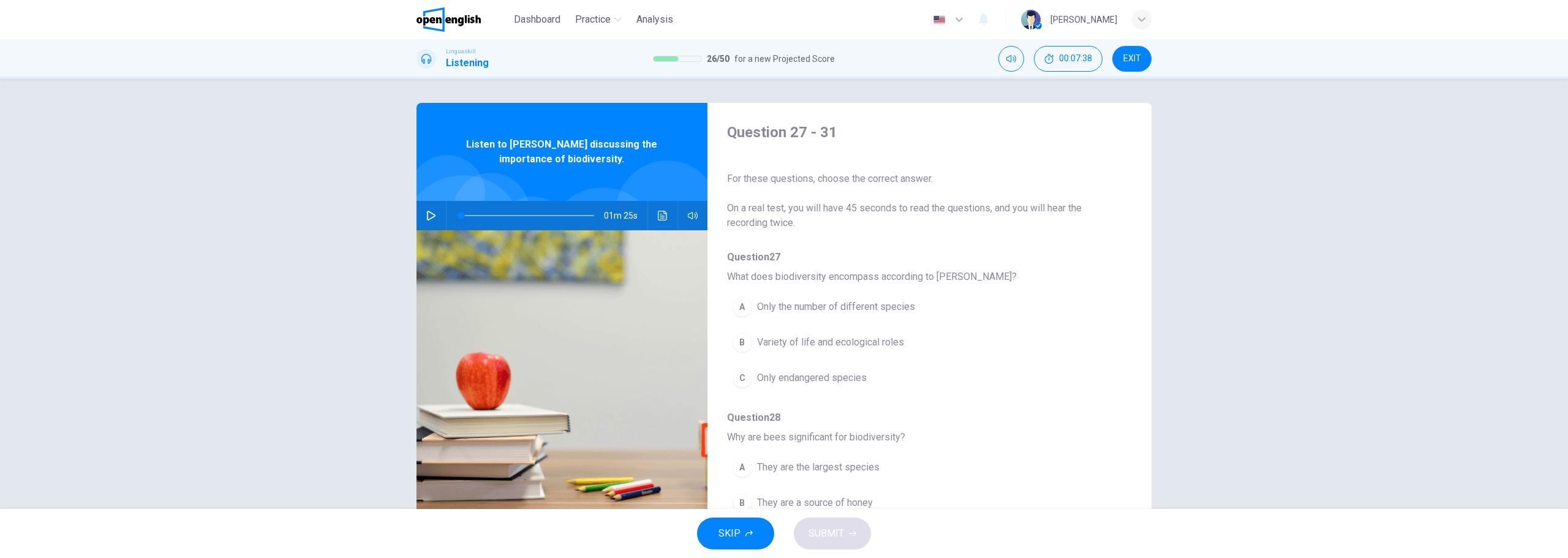
click at [437, 213] on button "button" at bounding box center [432, 215] width 19 height 29
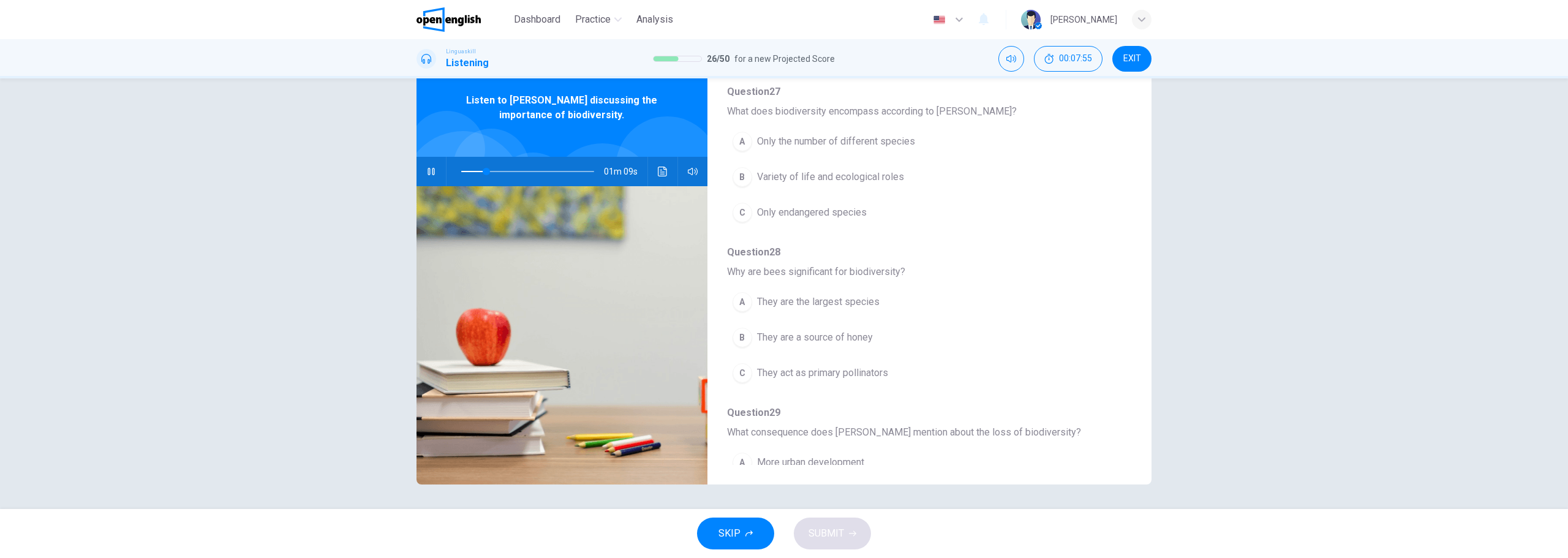
scroll to position [123, 0]
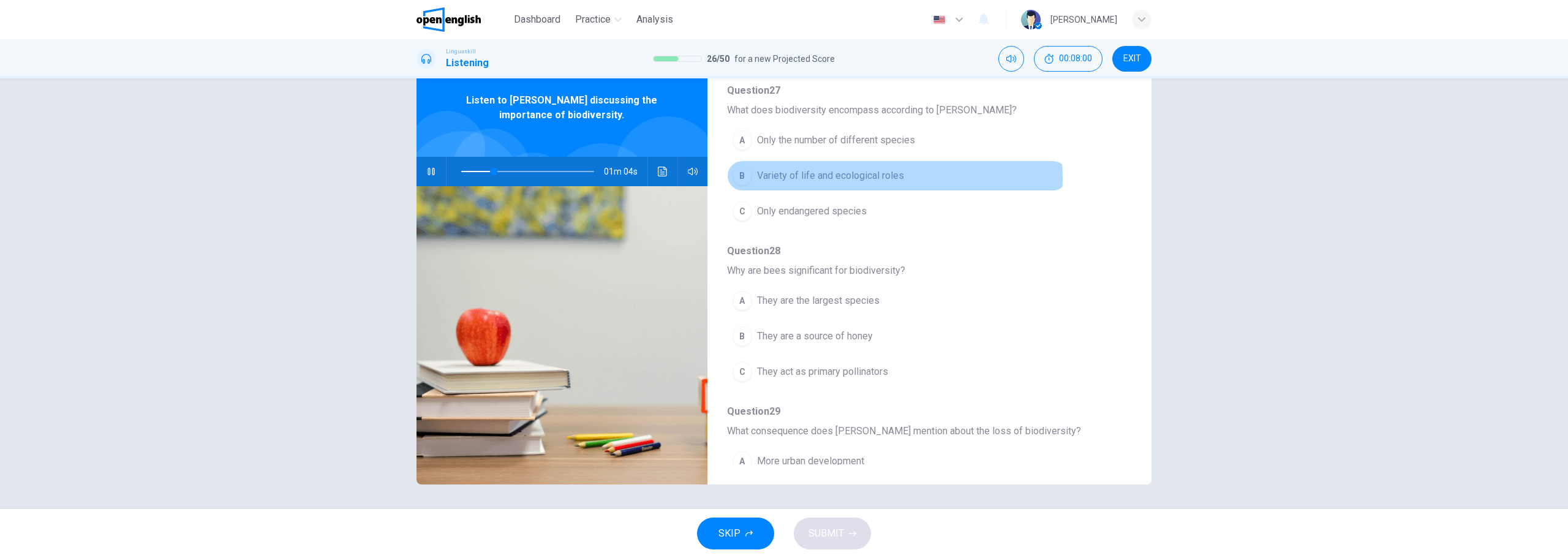
click at [857, 178] on span "Variety of life and ecological roles" at bounding box center [831, 176] width 147 height 15
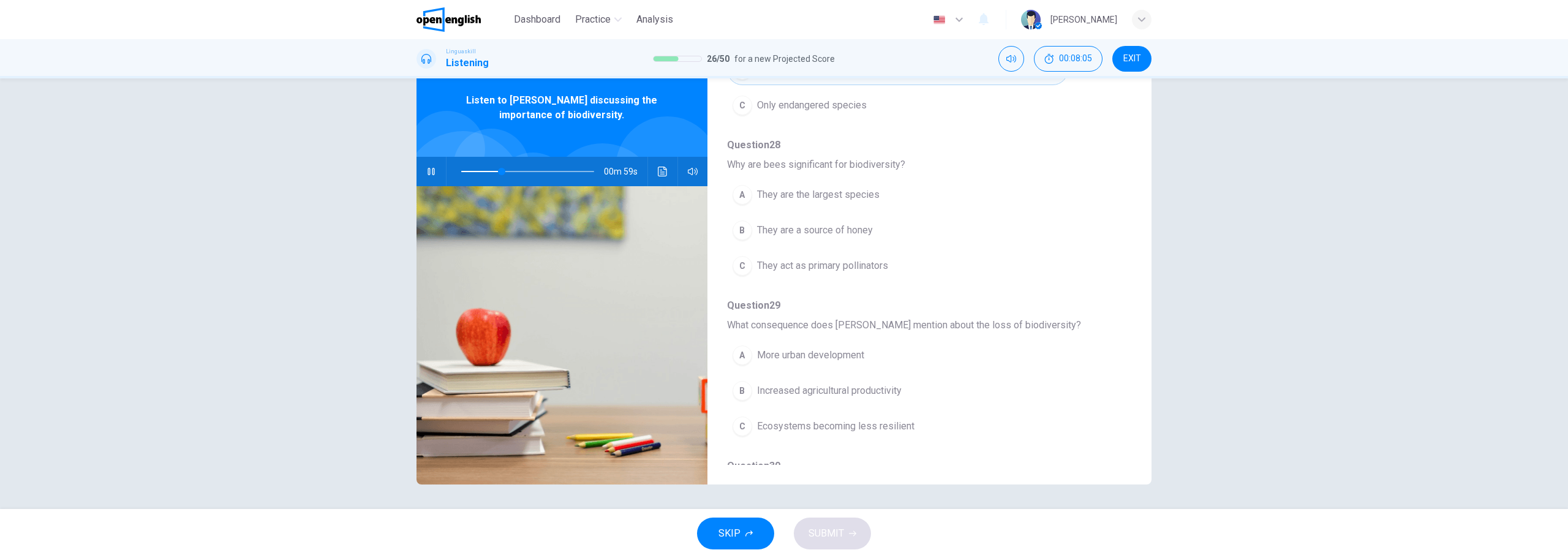
scroll to position [245, 0]
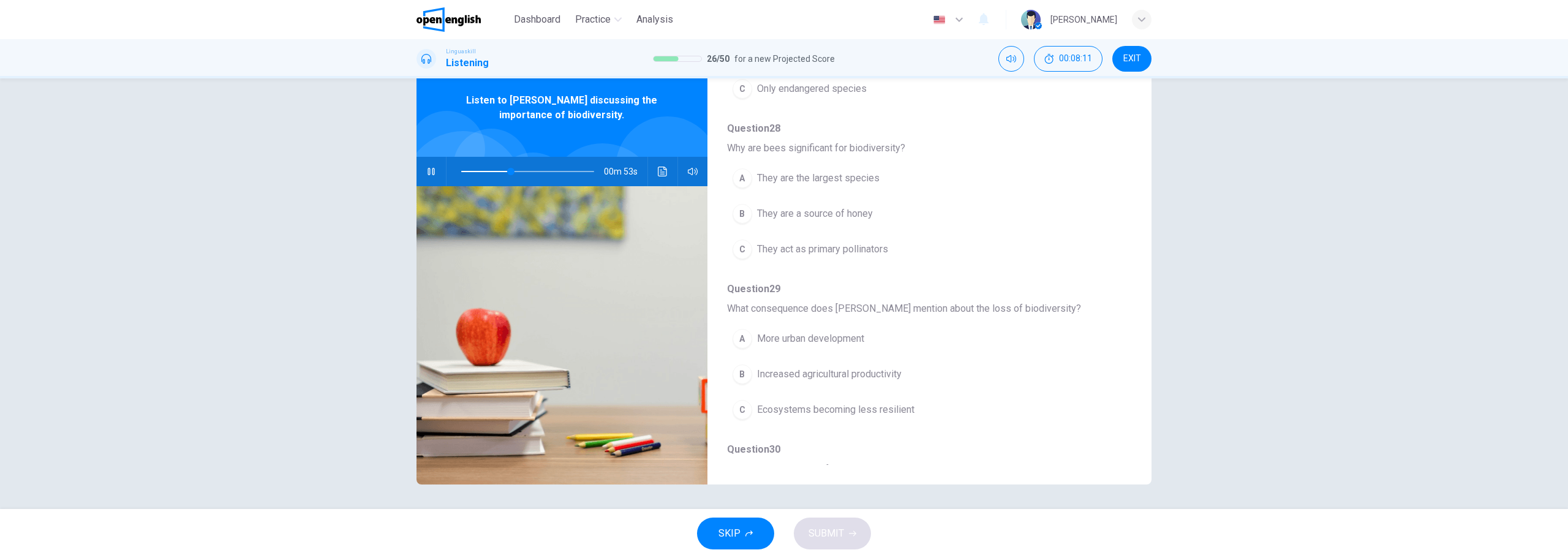
click at [840, 254] on span "They act as primary pollinators" at bounding box center [823, 249] width 131 height 15
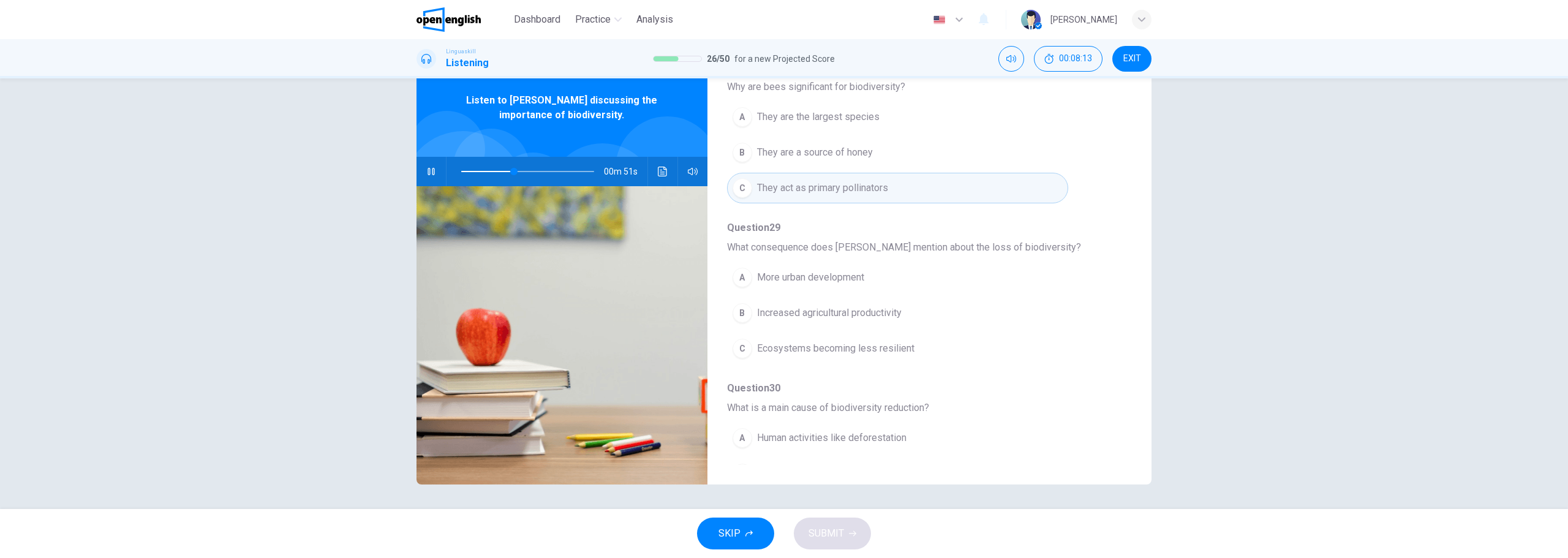
scroll to position [368, 0]
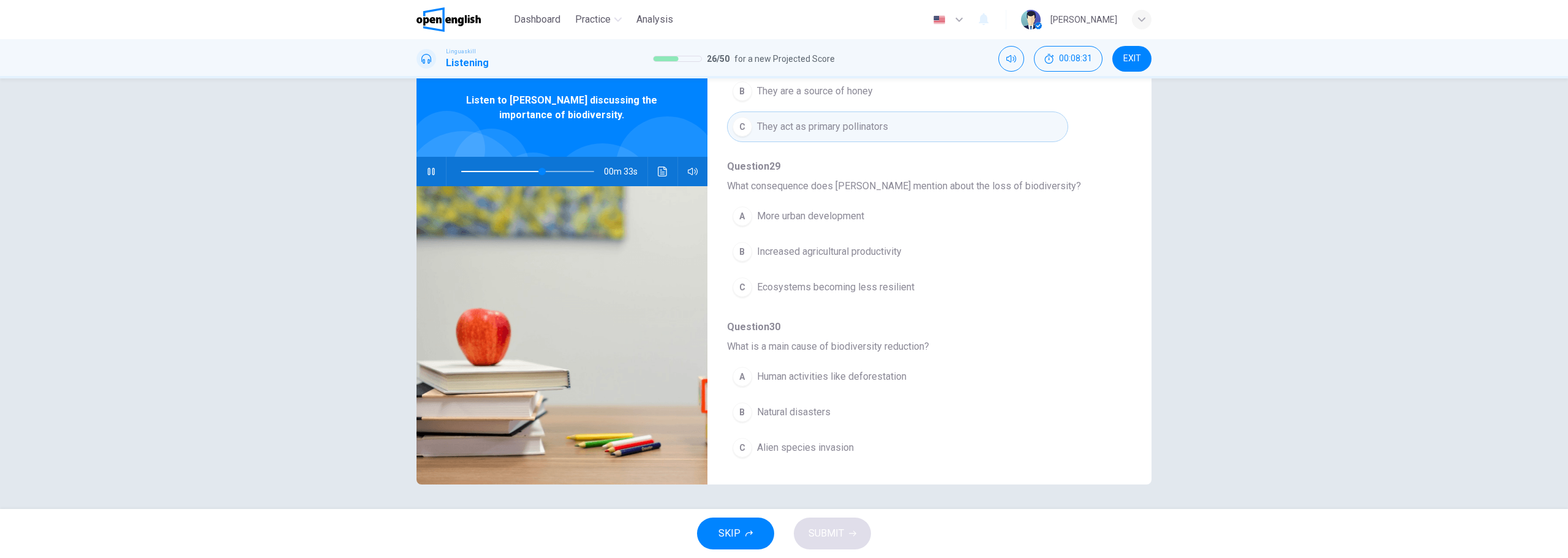
click at [775, 201] on button "A More urban development" at bounding box center [897, 216] width 341 height 31
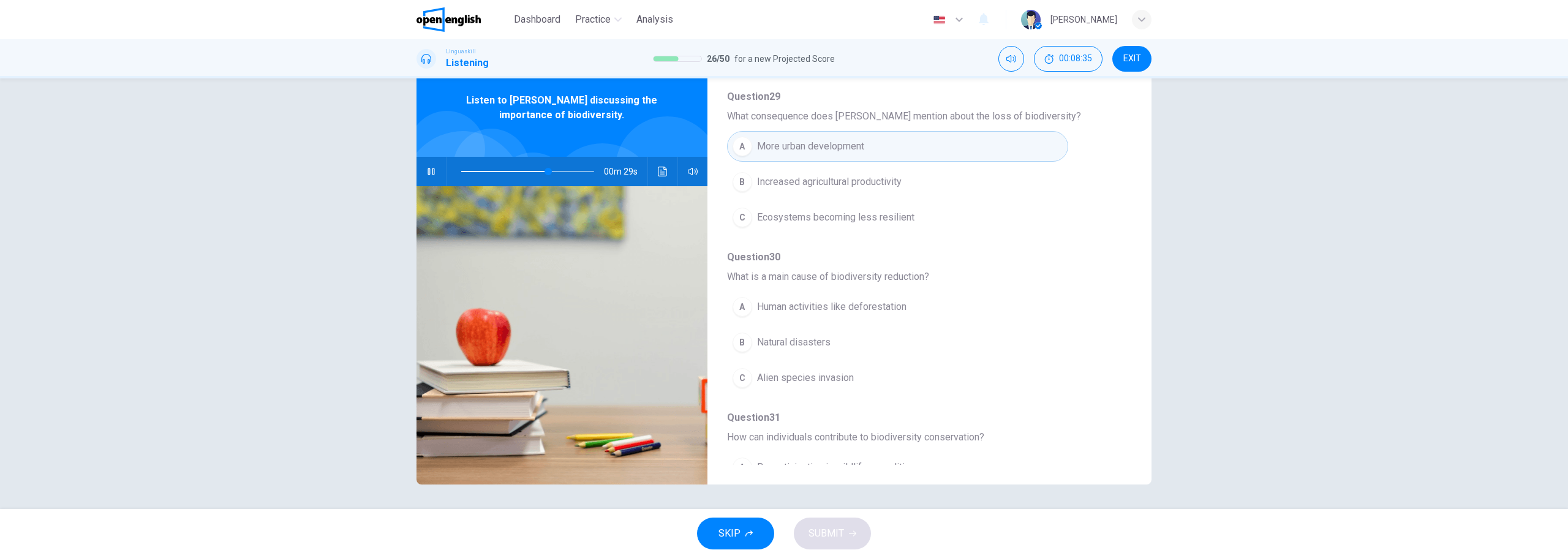
scroll to position [406, 0]
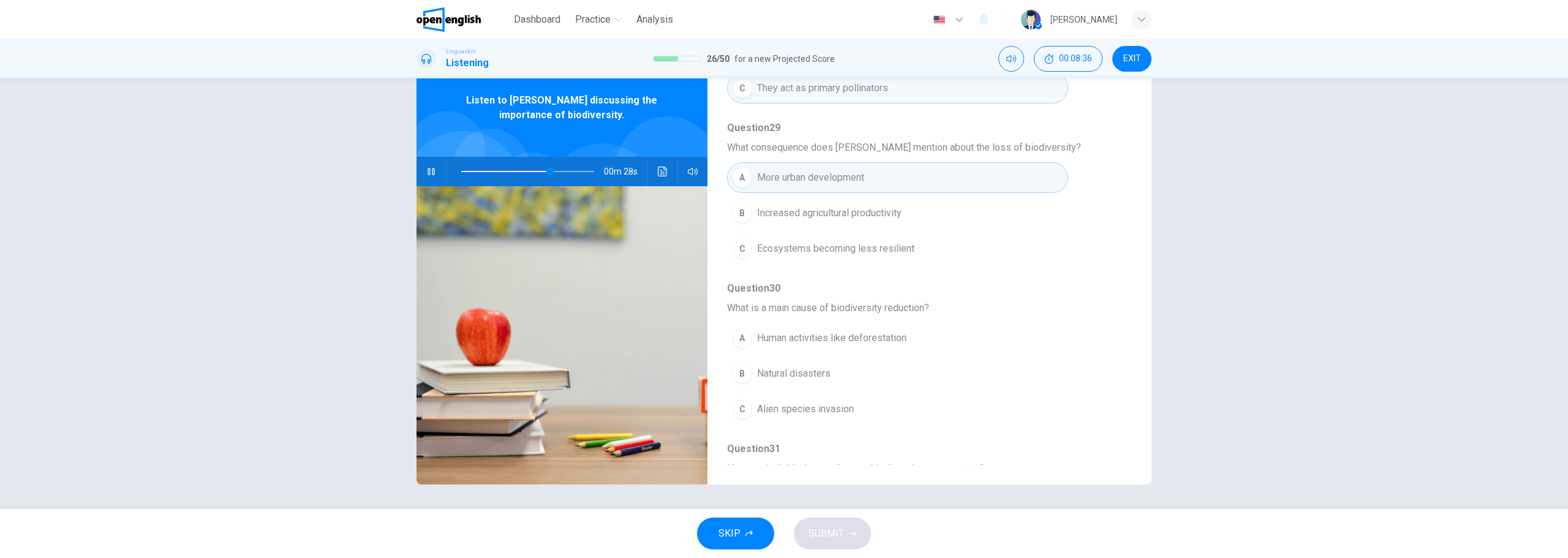
click at [888, 340] on span "Human activities like deforestation" at bounding box center [832, 338] width 149 height 15
click at [846, 250] on span "Ecosystems becoming less resilient" at bounding box center [836, 248] width 157 height 15
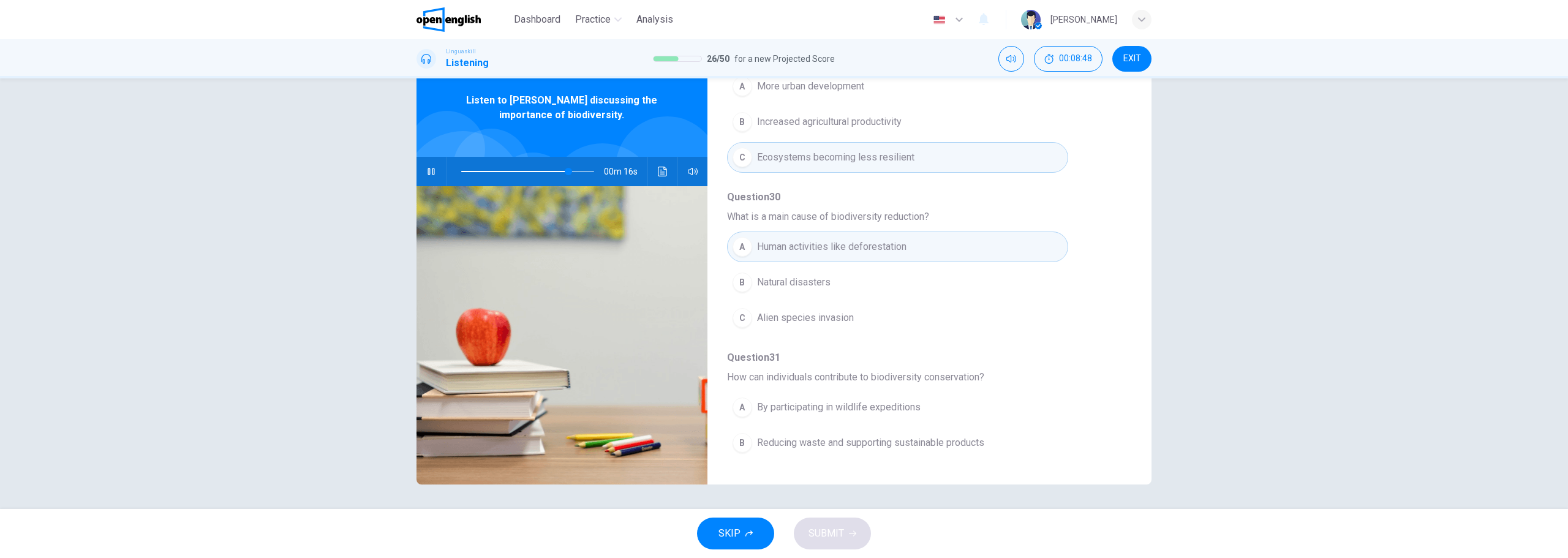
scroll to position [528, 0]
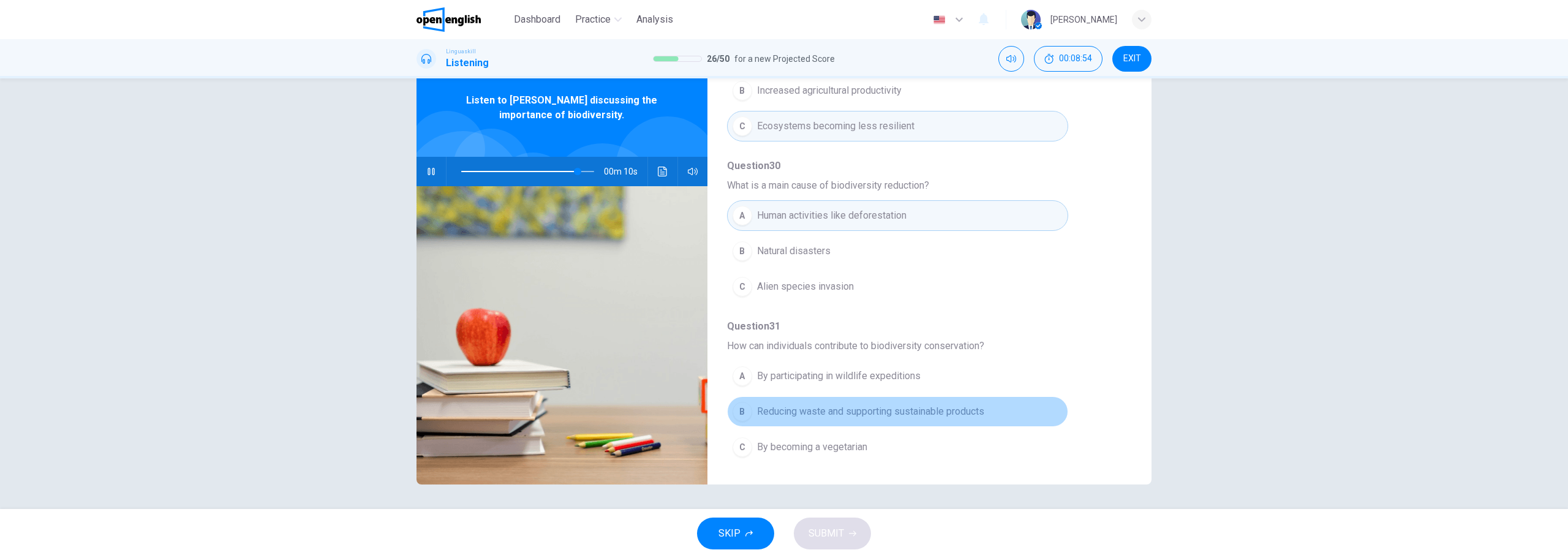
click at [933, 412] on span "Reducing waste and supporting sustainable products" at bounding box center [871, 411] width 227 height 15
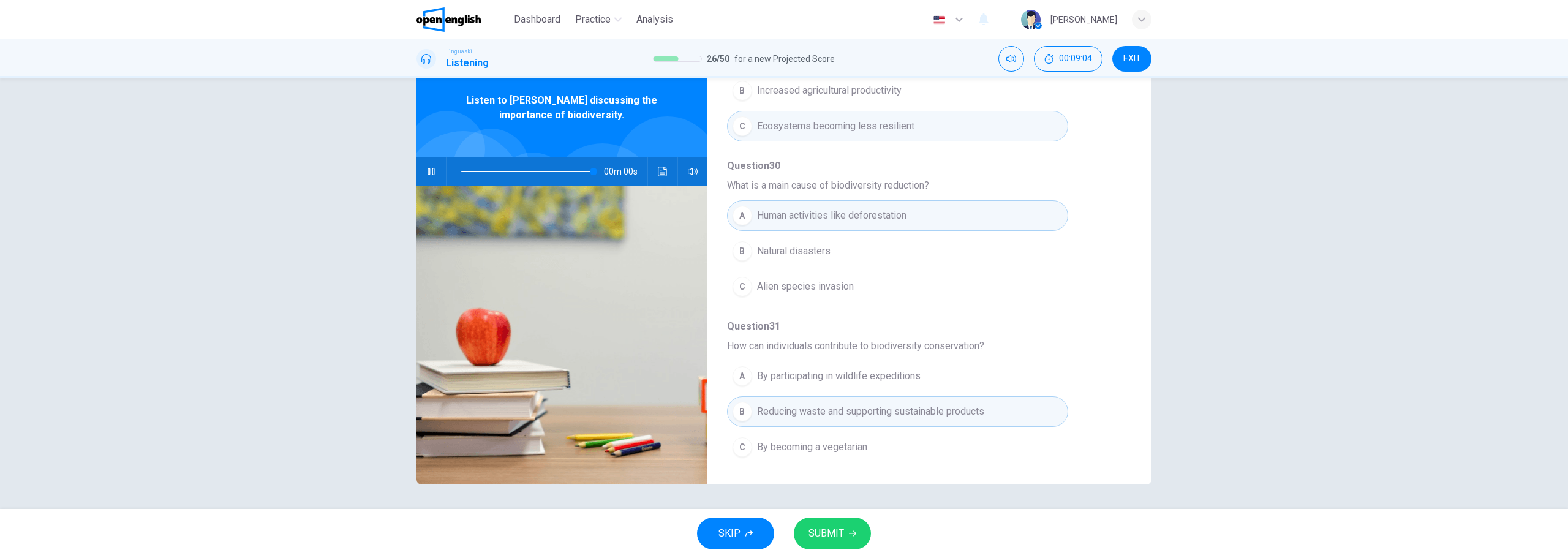
type input "*"
click at [853, 536] on icon "button" at bounding box center [853, 533] width 7 height 7
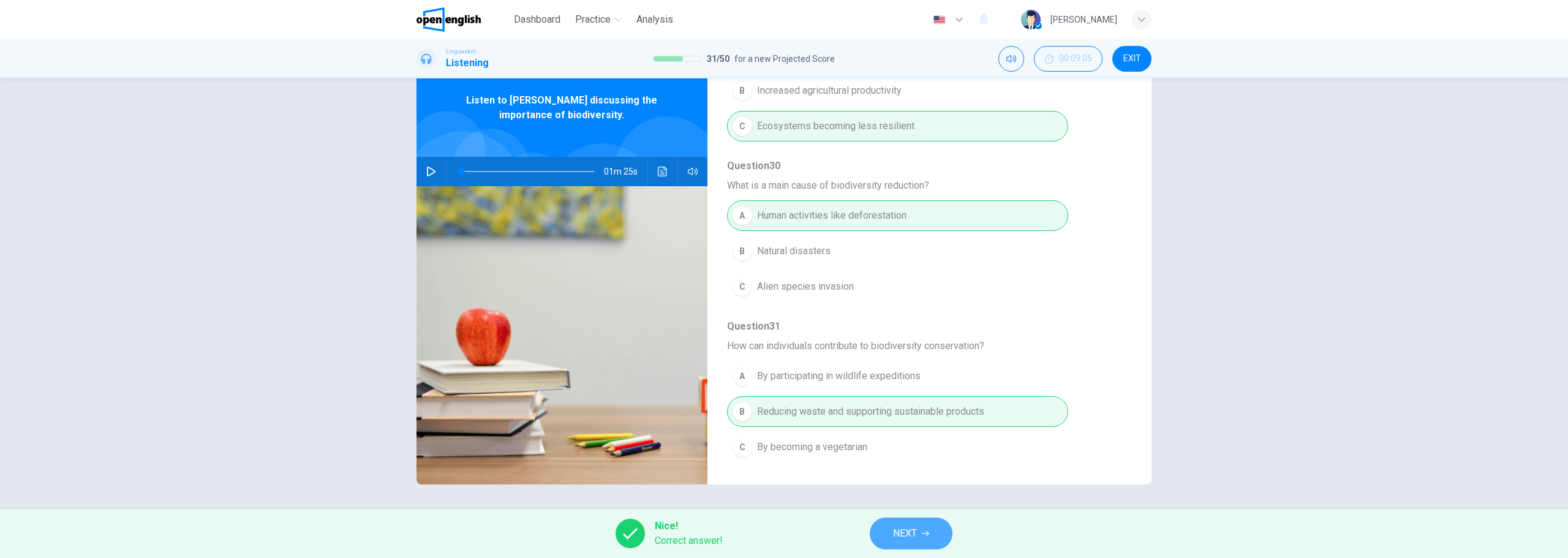
click at [903, 523] on button "NEXT" at bounding box center [911, 533] width 83 height 31
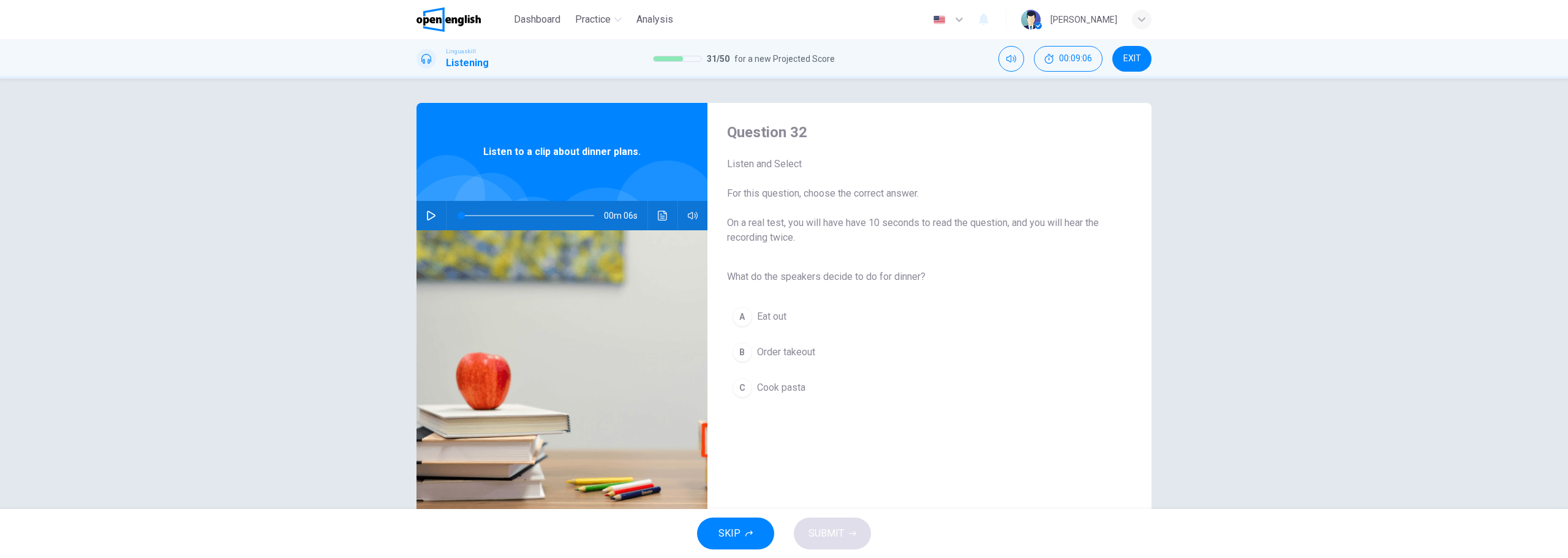
click at [422, 215] on button "button" at bounding box center [432, 215] width 19 height 29
click at [781, 388] on span "Cook pasta" at bounding box center [782, 388] width 48 height 15
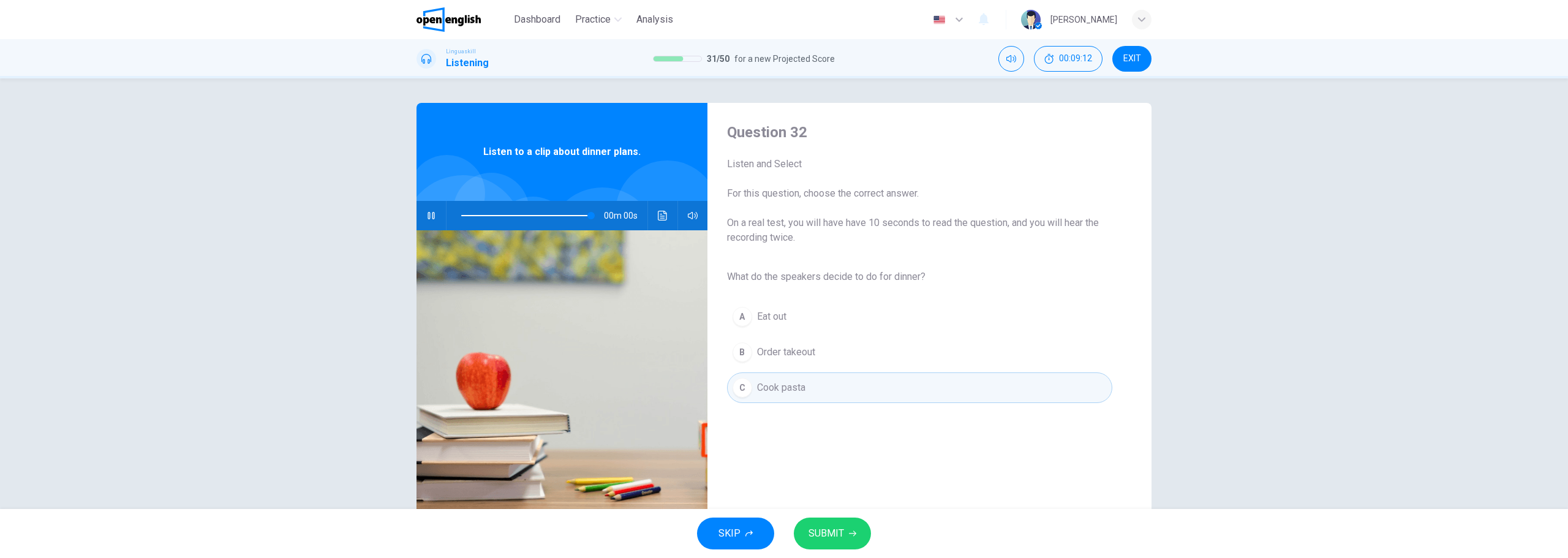
type input "*"
click at [826, 531] on span "SUBMIT" at bounding box center [827, 533] width 35 height 17
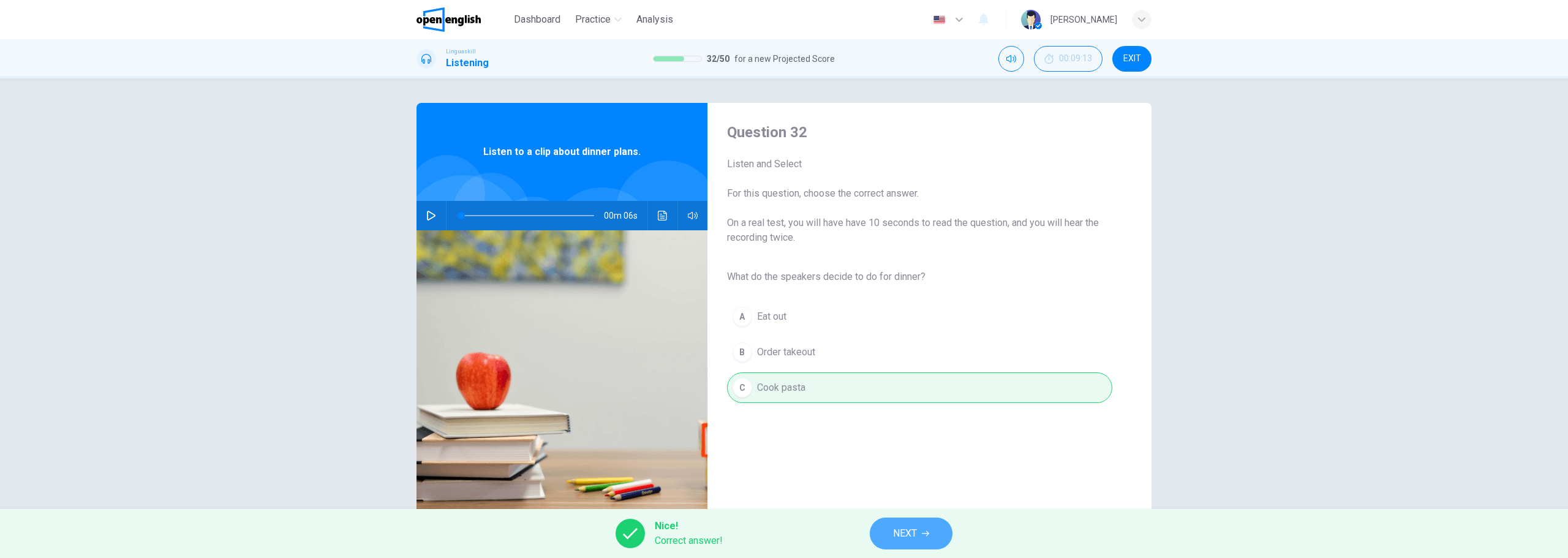
click at [911, 525] on span "NEXT" at bounding box center [905, 533] width 24 height 17
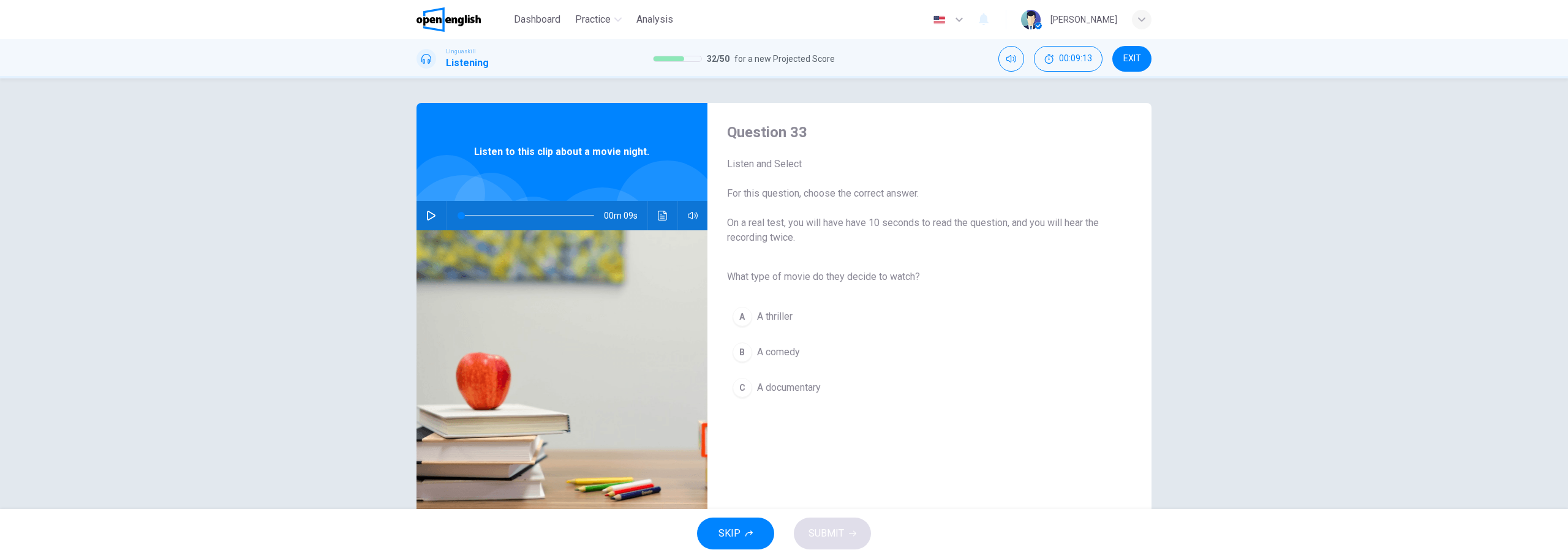
click at [422, 218] on button "button" at bounding box center [432, 215] width 19 height 29
type input "*"
click at [784, 356] on span "A comedy" at bounding box center [778, 352] width 43 height 15
click at [826, 518] on button "SUBMIT" at bounding box center [832, 533] width 77 height 31
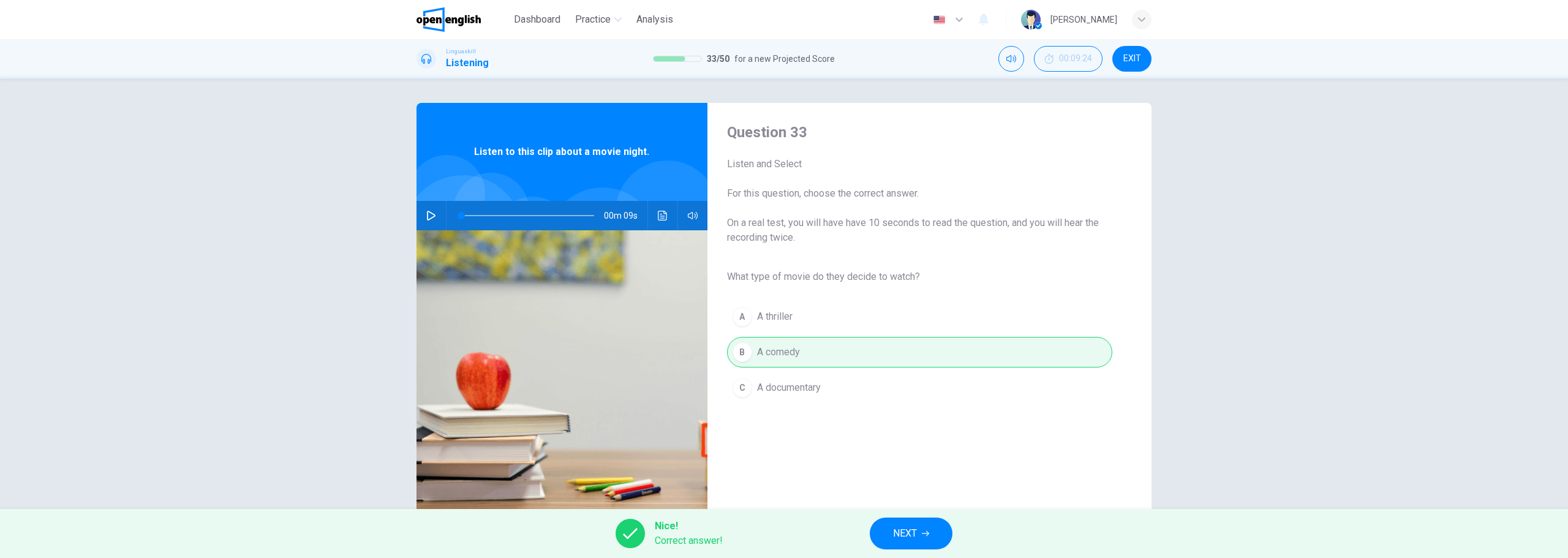
click at [906, 528] on span "NEXT" at bounding box center [905, 533] width 24 height 17
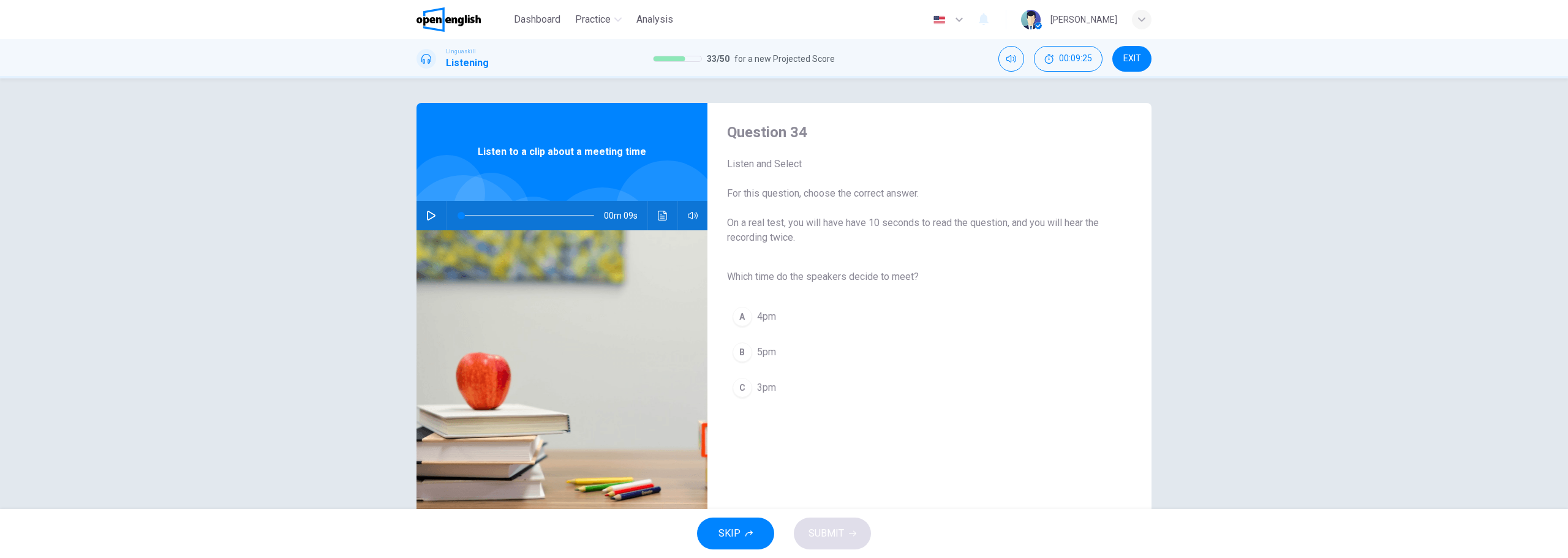
click at [431, 219] on icon "button" at bounding box center [432, 215] width 10 height 10
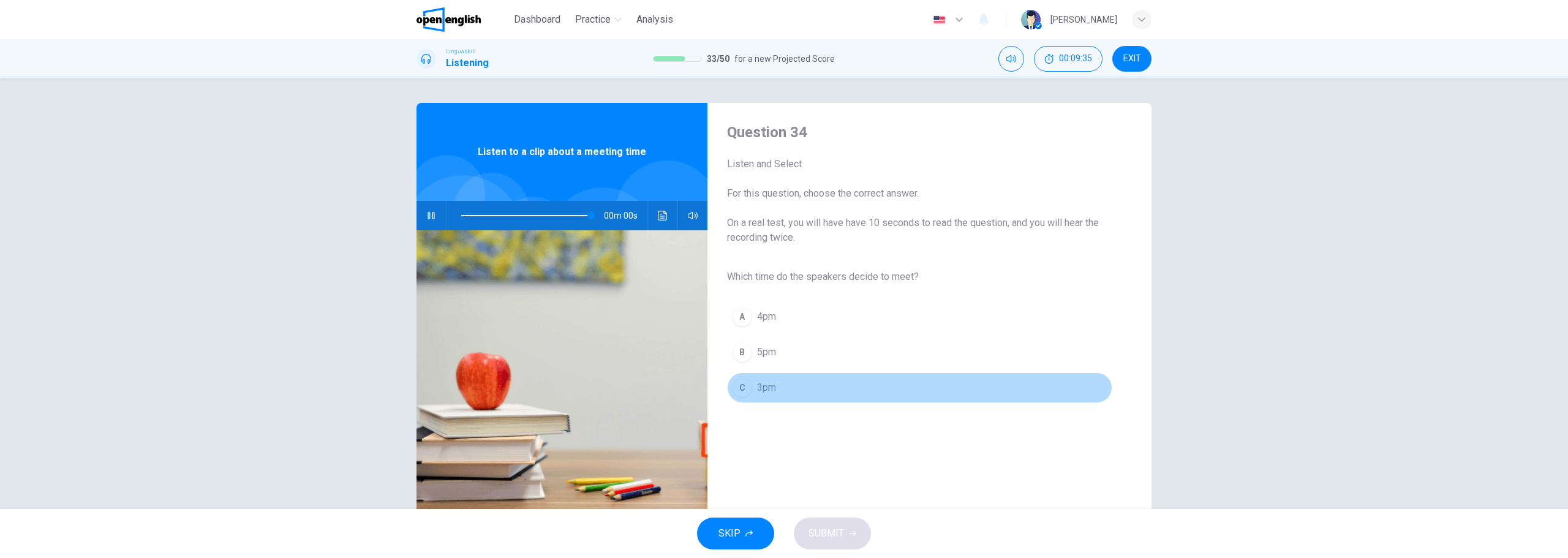
click at [766, 389] on span "3pm" at bounding box center [767, 388] width 19 height 15
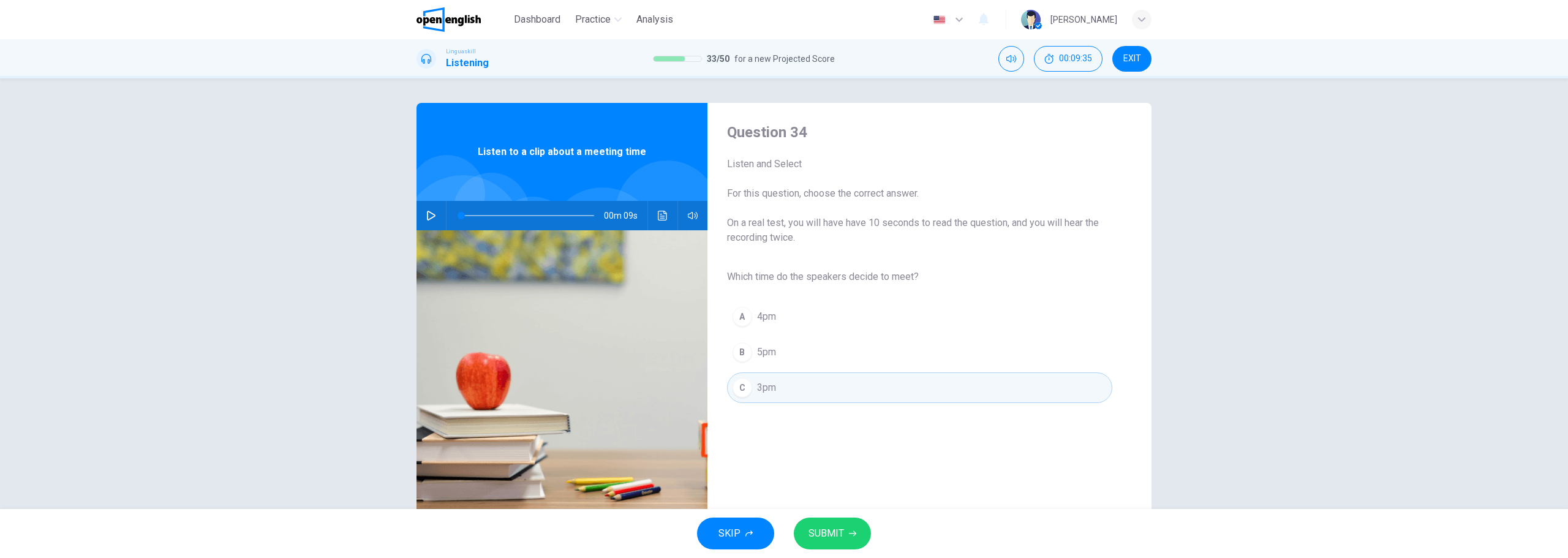
click at [855, 534] on icon "button" at bounding box center [853, 533] width 7 height 6
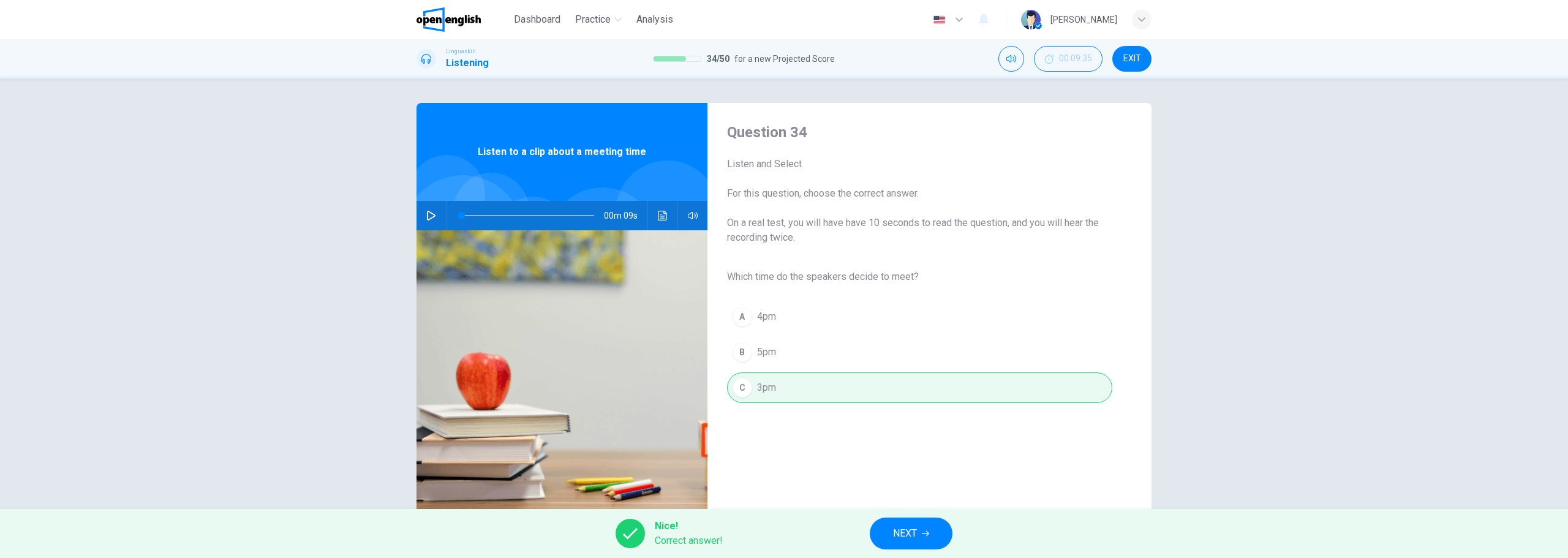
click at [888, 536] on button "NEXT" at bounding box center [911, 533] width 83 height 31
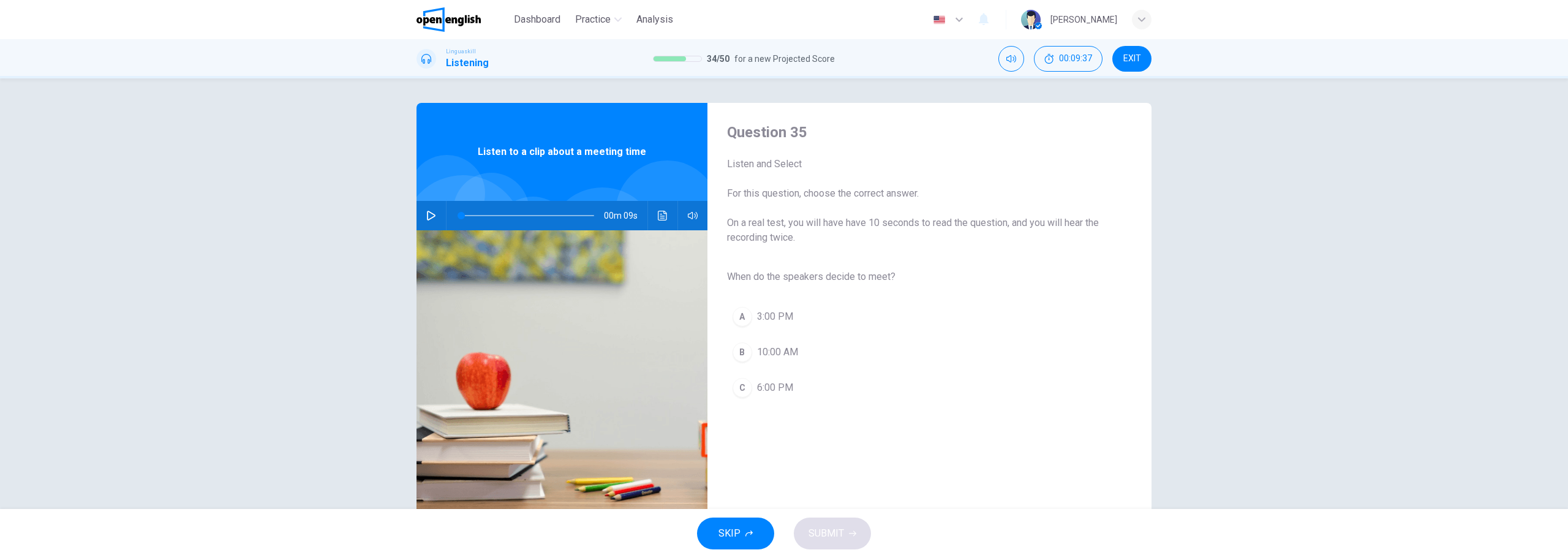
click at [422, 215] on button "button" at bounding box center [432, 215] width 19 height 29
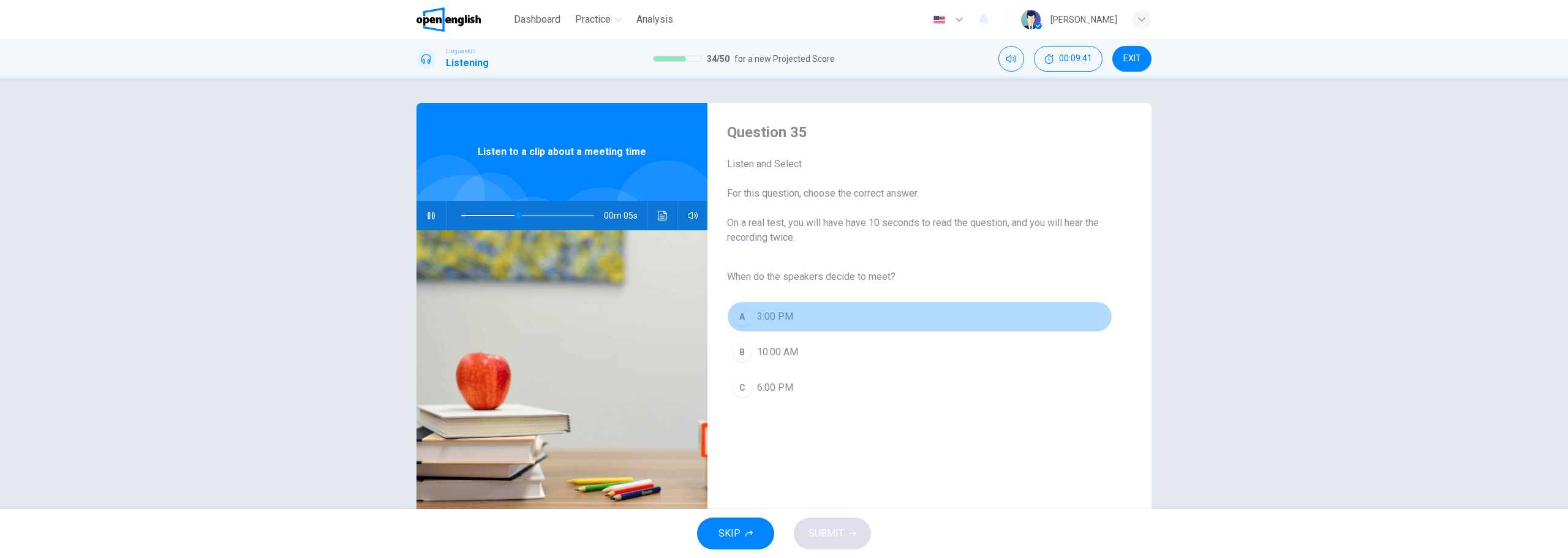
click at [762, 314] on span "3:00 PM" at bounding box center [775, 317] width 36 height 15
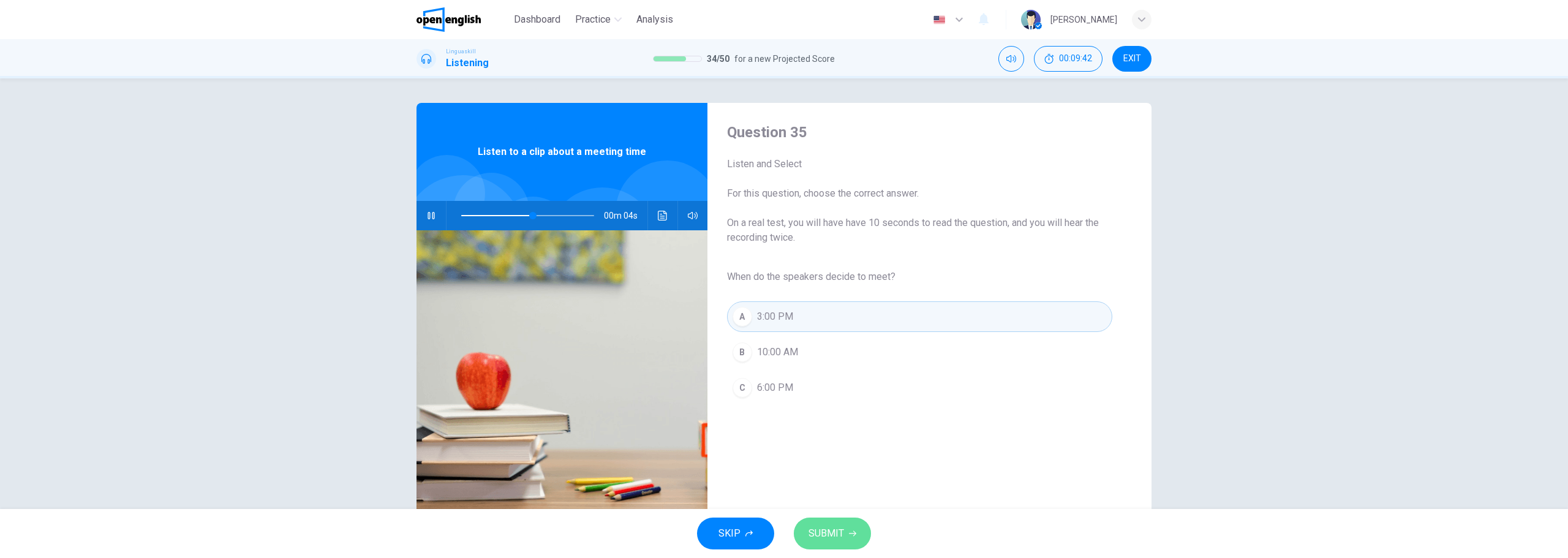
click at [836, 527] on span "SUBMIT" at bounding box center [827, 533] width 35 height 17
type input "**"
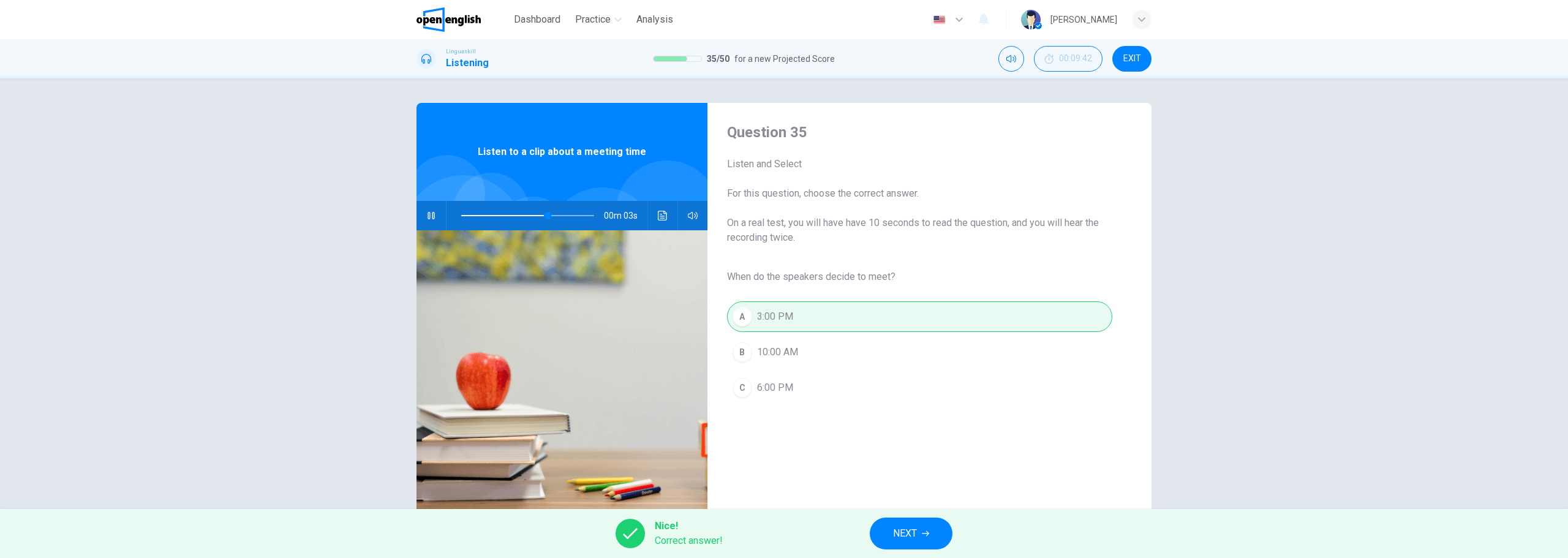
click at [886, 536] on button "NEXT" at bounding box center [911, 533] width 83 height 31
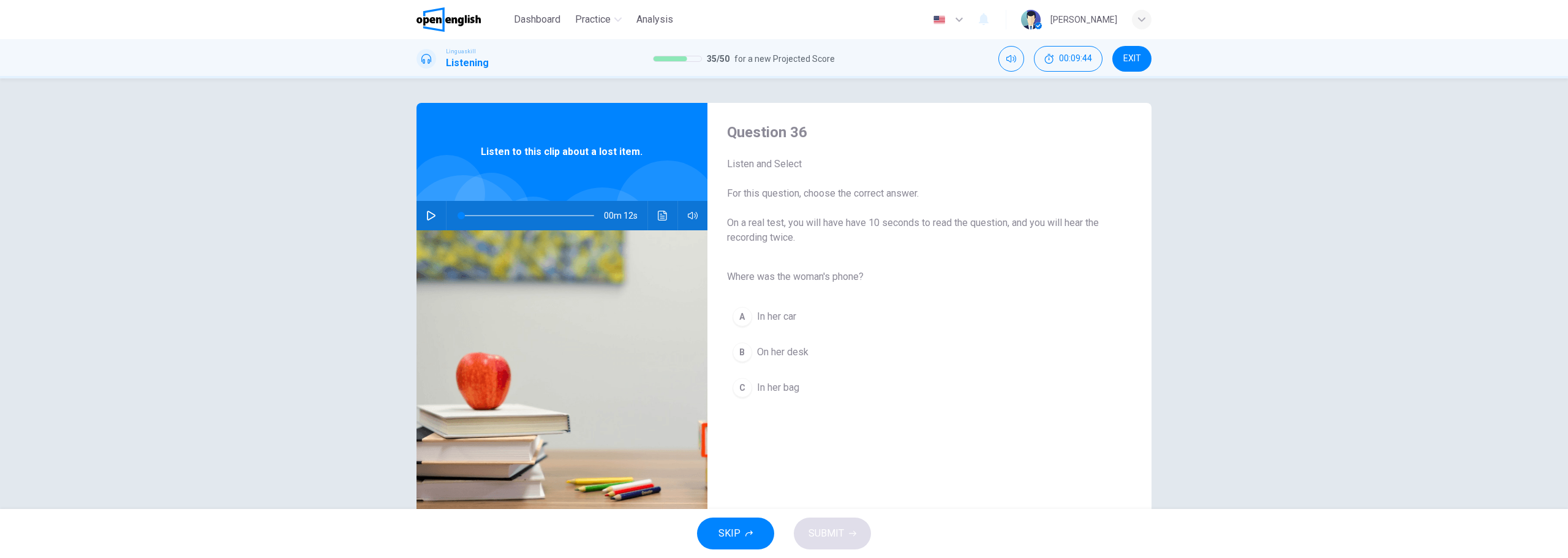
click at [427, 216] on icon "button" at bounding box center [432, 215] width 10 height 10
type input "*"
click at [781, 383] on span "In her bag" at bounding box center [778, 388] width 42 height 15
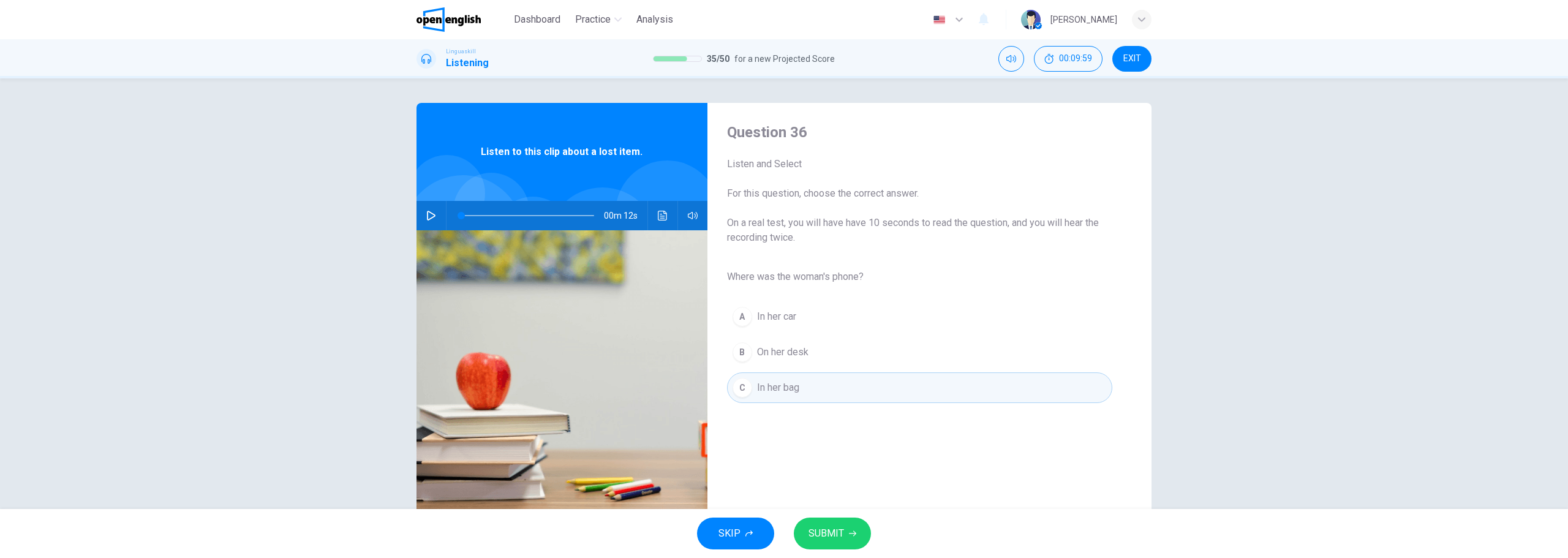
click at [841, 535] on span "SUBMIT" at bounding box center [827, 533] width 35 height 17
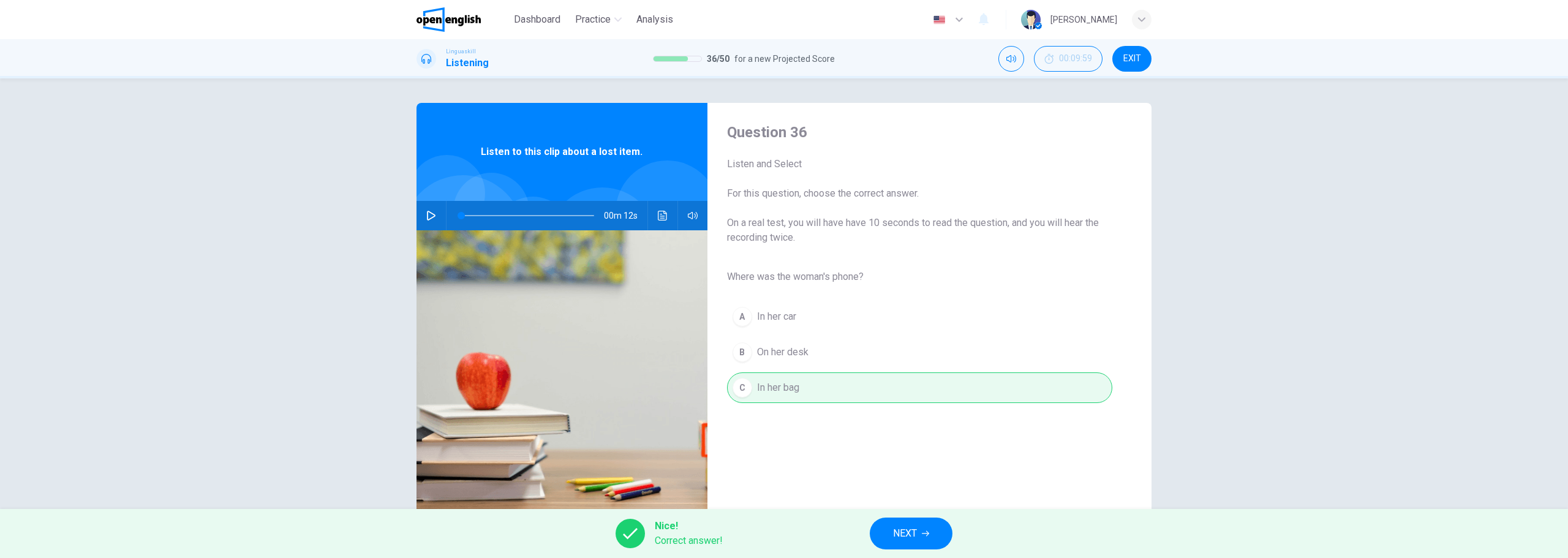
click at [936, 540] on button "NEXT" at bounding box center [911, 533] width 83 height 31
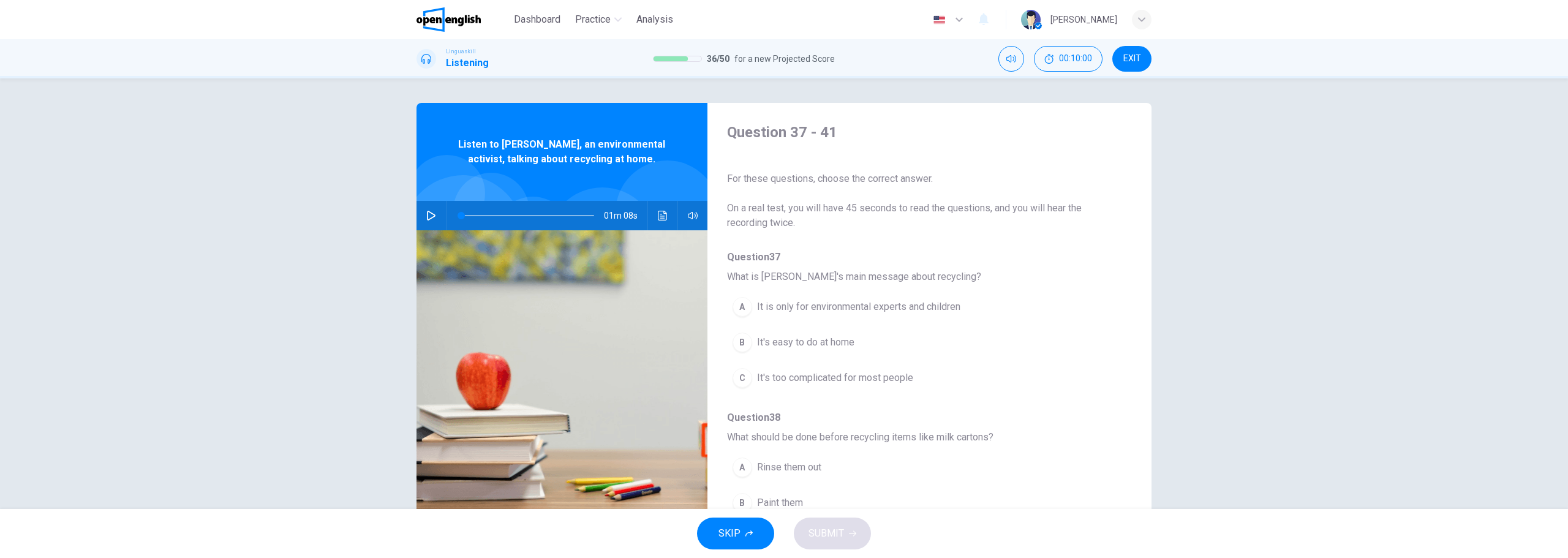
click at [422, 215] on button "button" at bounding box center [432, 215] width 19 height 29
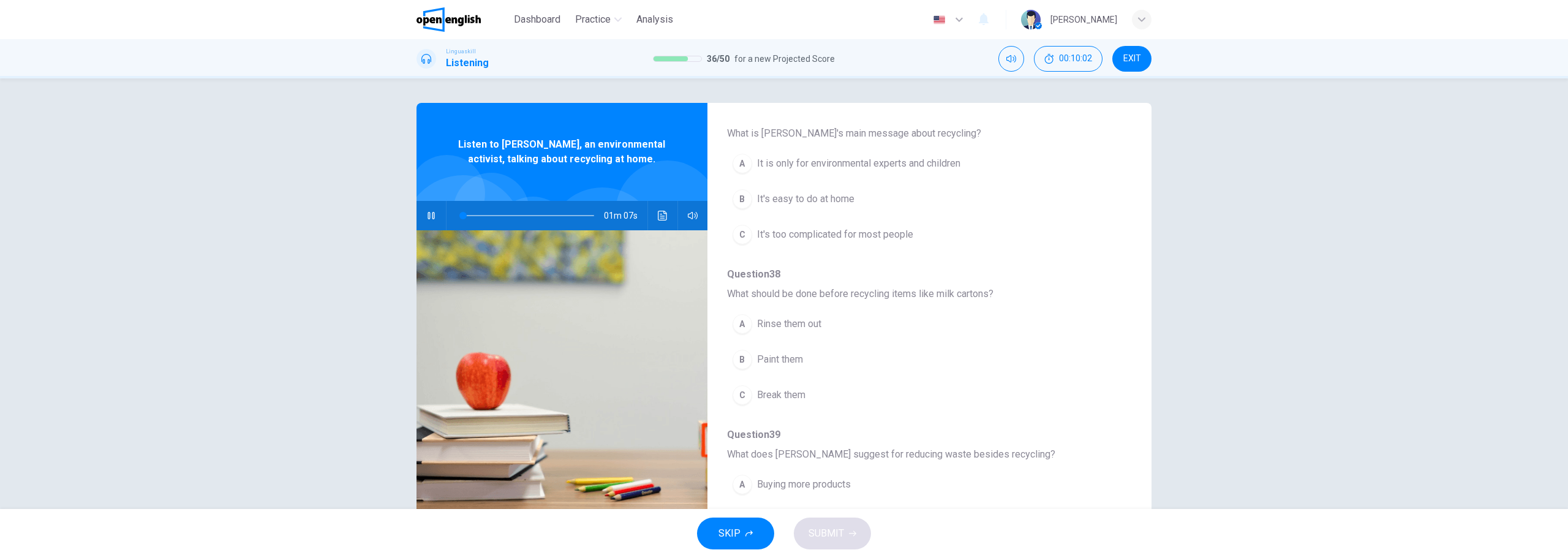
scroll to position [123, 0]
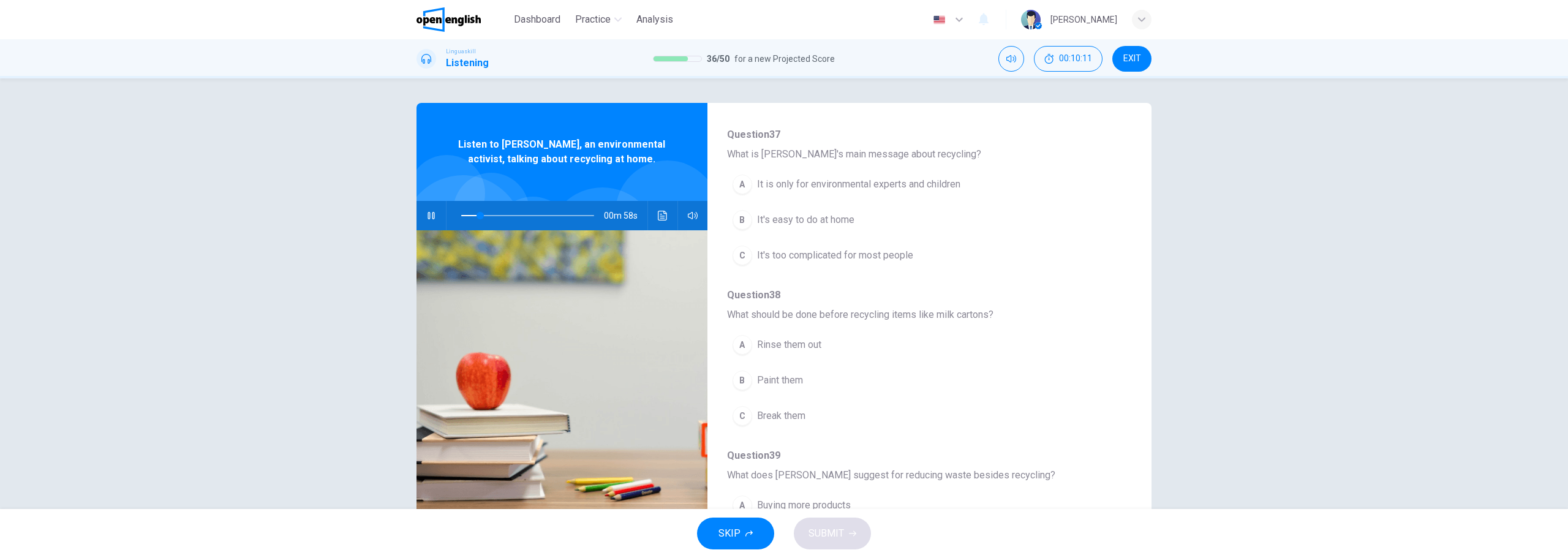
click at [827, 223] on span "It's easy to do at home" at bounding box center [806, 220] width 98 height 15
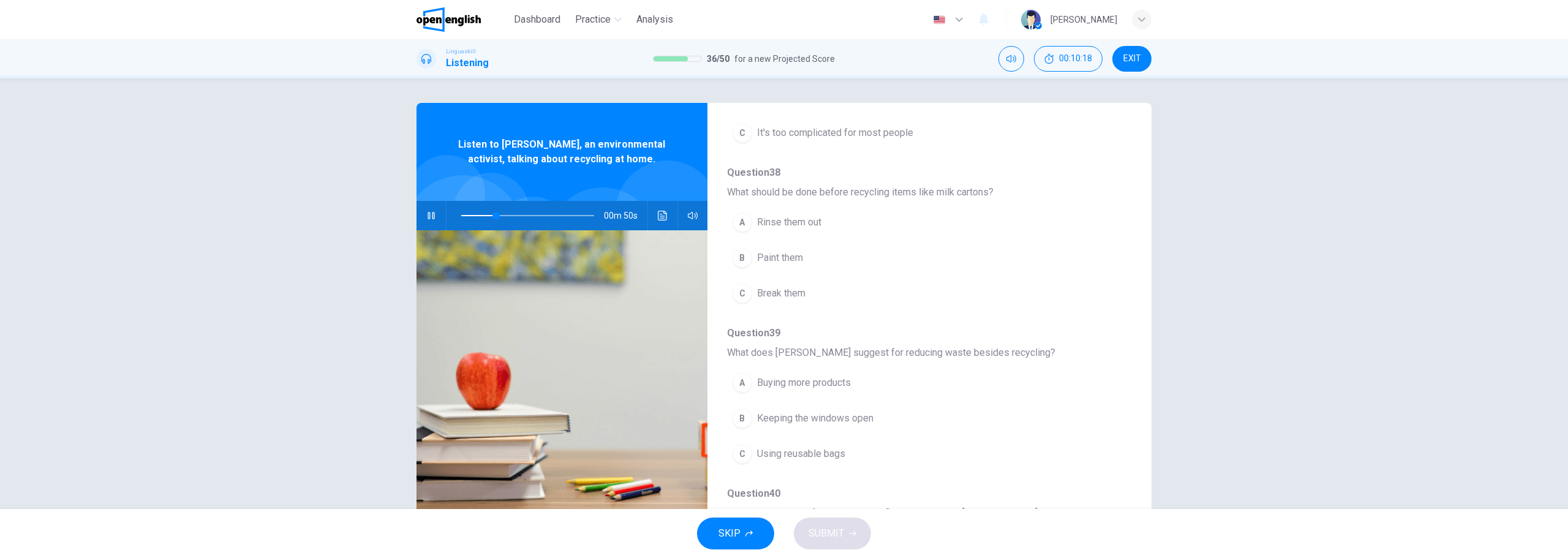
scroll to position [306, 0]
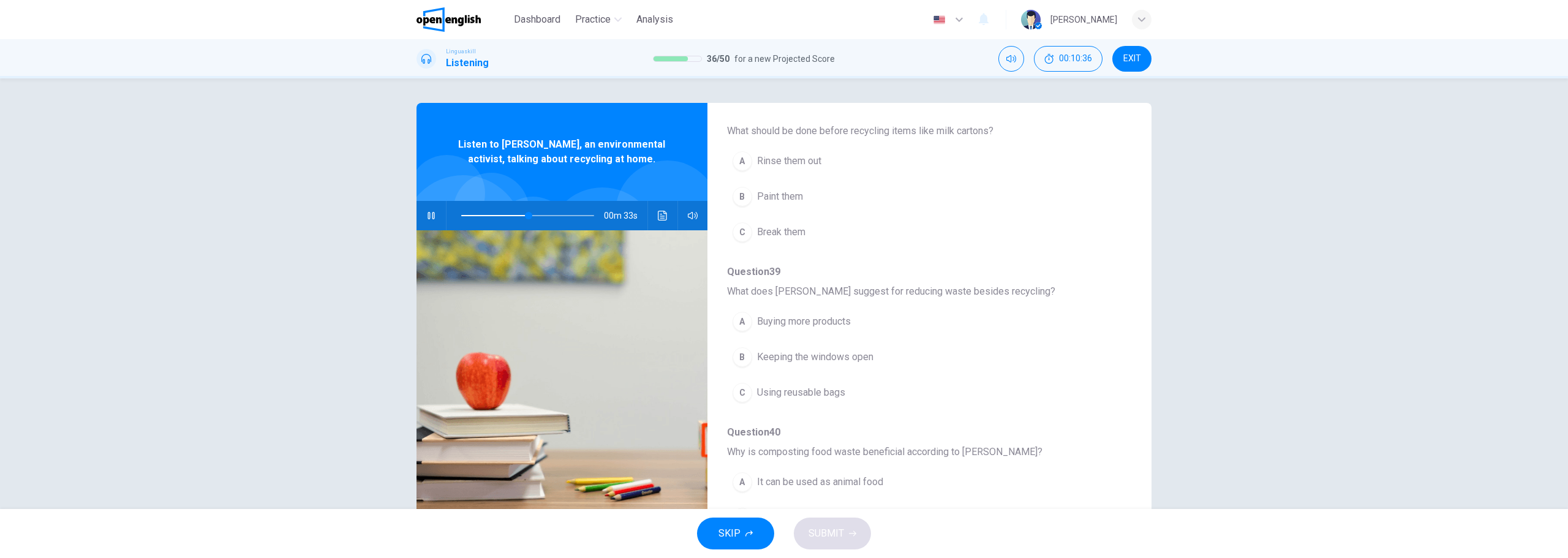
click at [814, 157] on span "Rinse them out" at bounding box center [790, 161] width 65 height 15
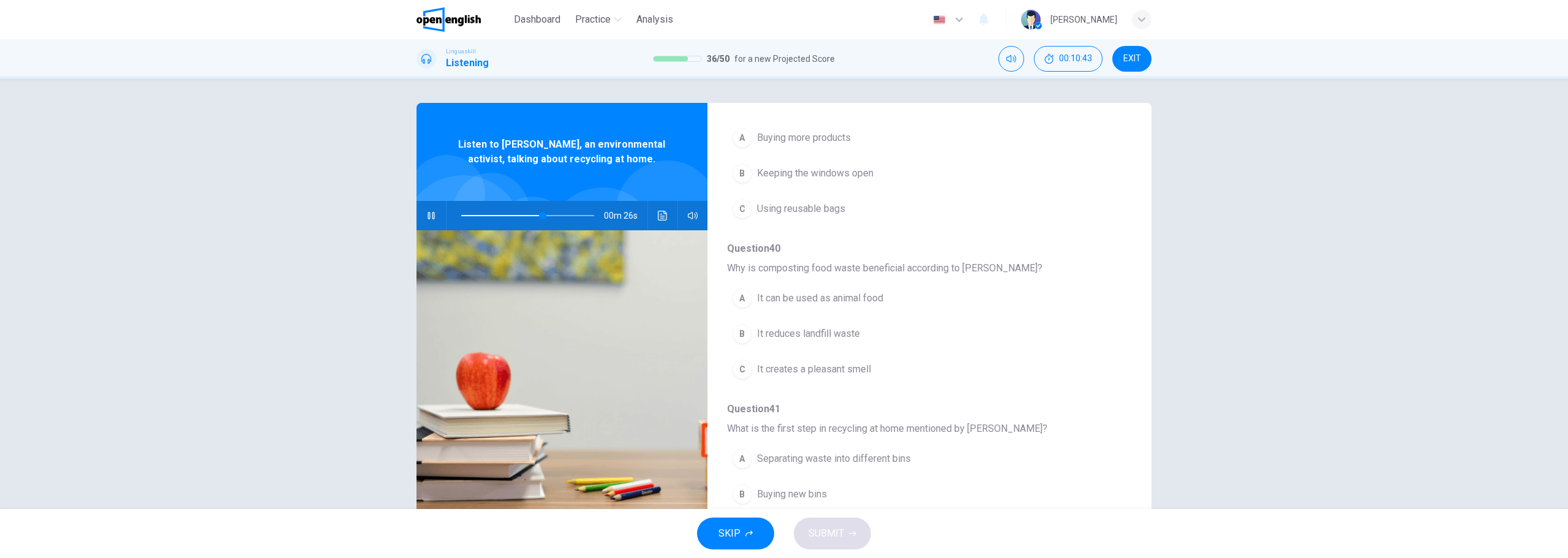
scroll to position [429, 0]
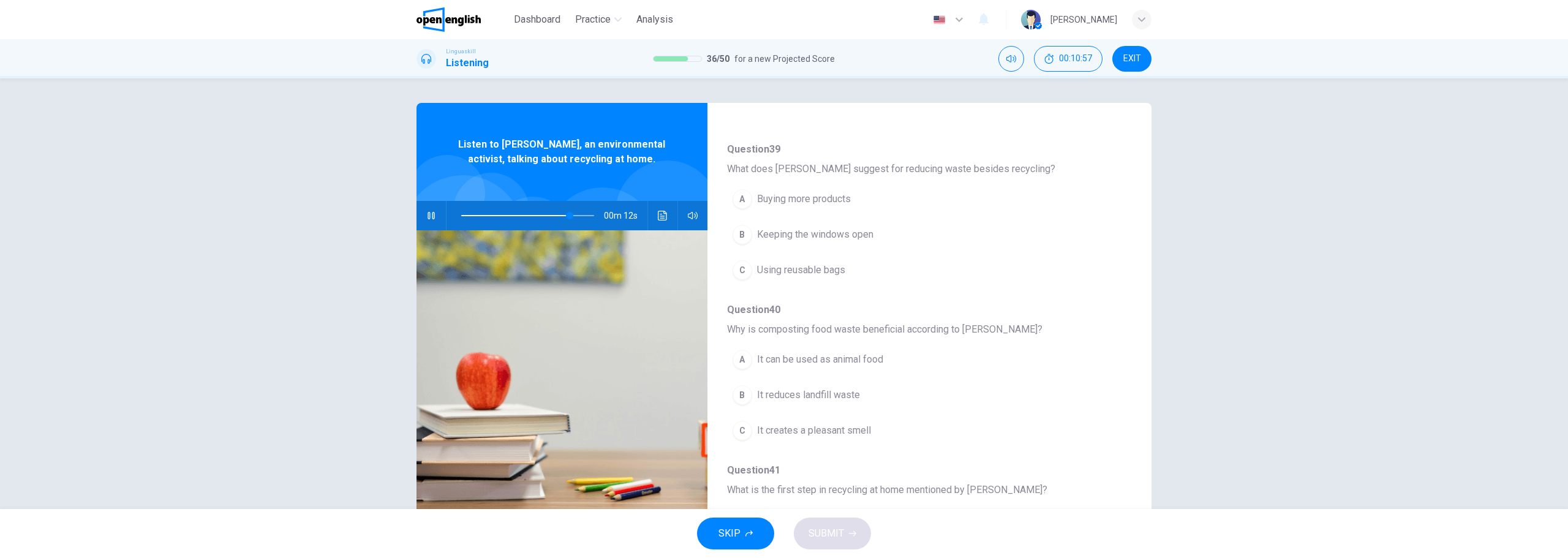
click at [832, 254] on div "A Buying more products B Keeping the windows open C Using reusable bags" at bounding box center [920, 235] width 386 height 106
click at [833, 264] on span "Using reusable bags" at bounding box center [801, 270] width 88 height 15
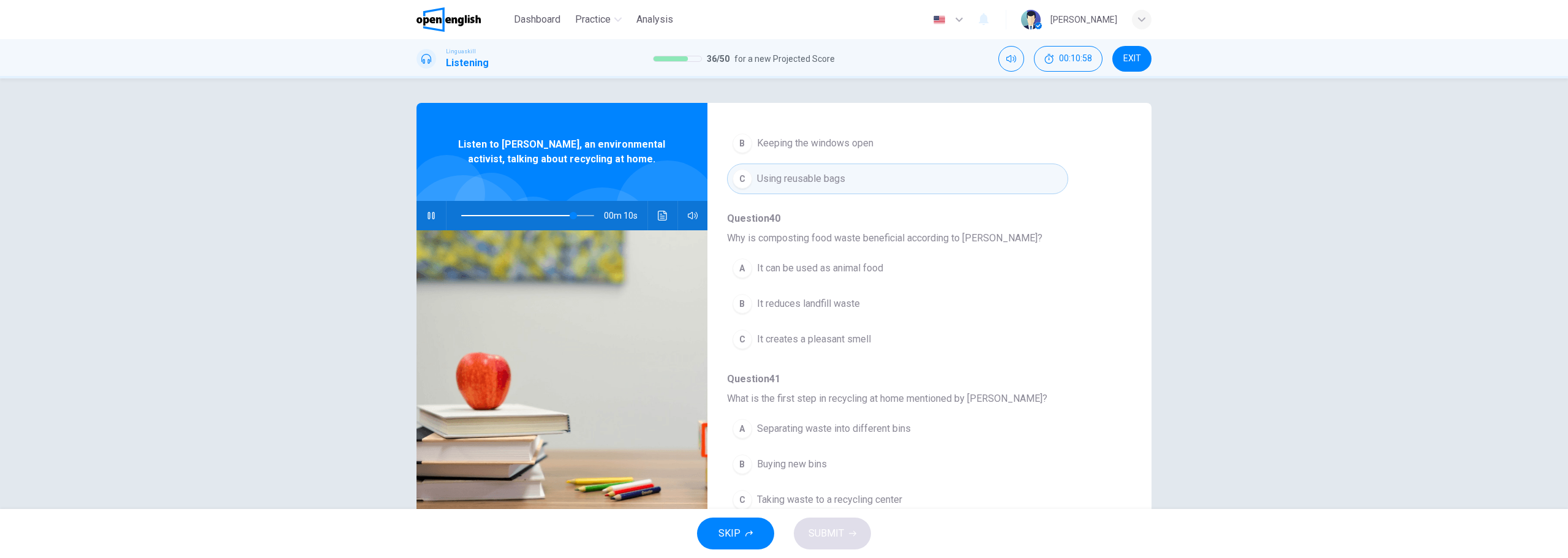
scroll to position [528, 0]
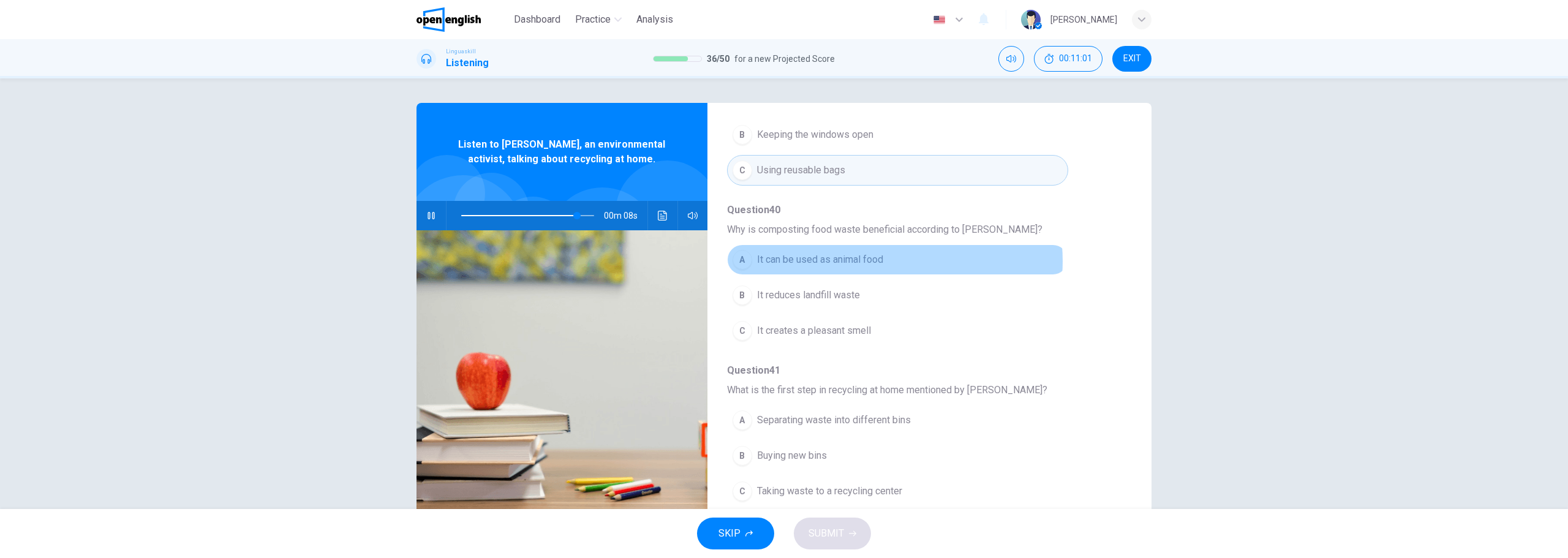
click at [875, 261] on span "It can be used as animal food" at bounding box center [820, 260] width 126 height 15
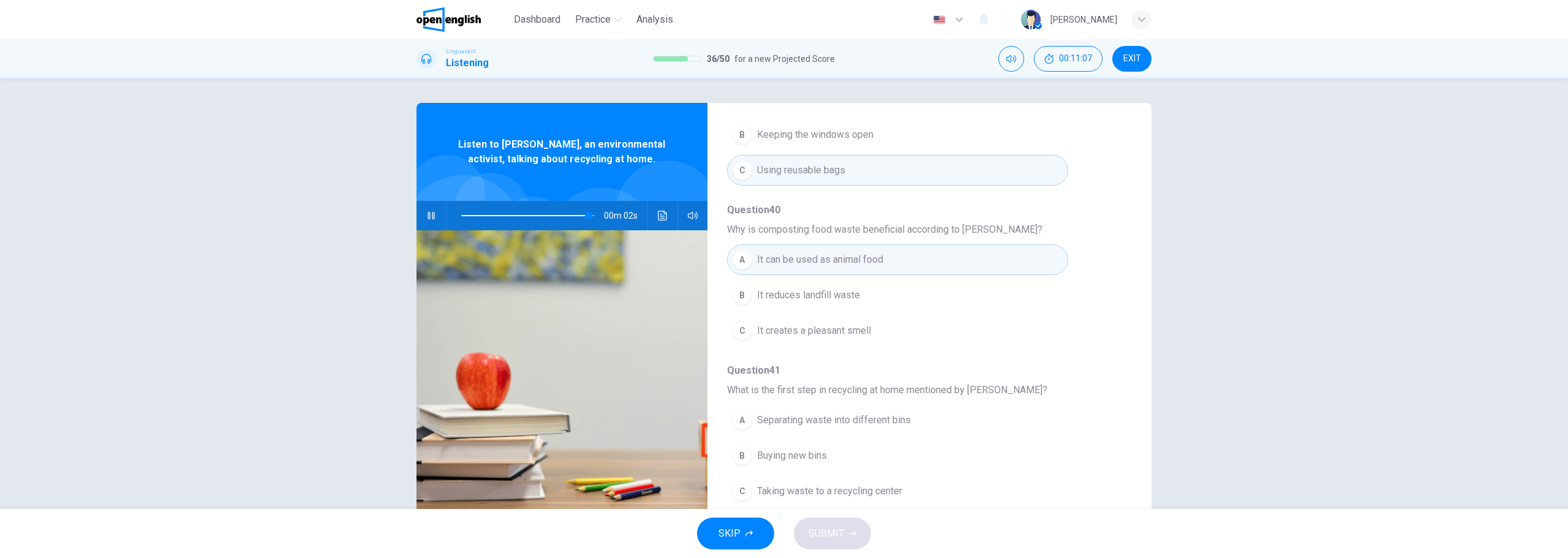
scroll to position [44, 0]
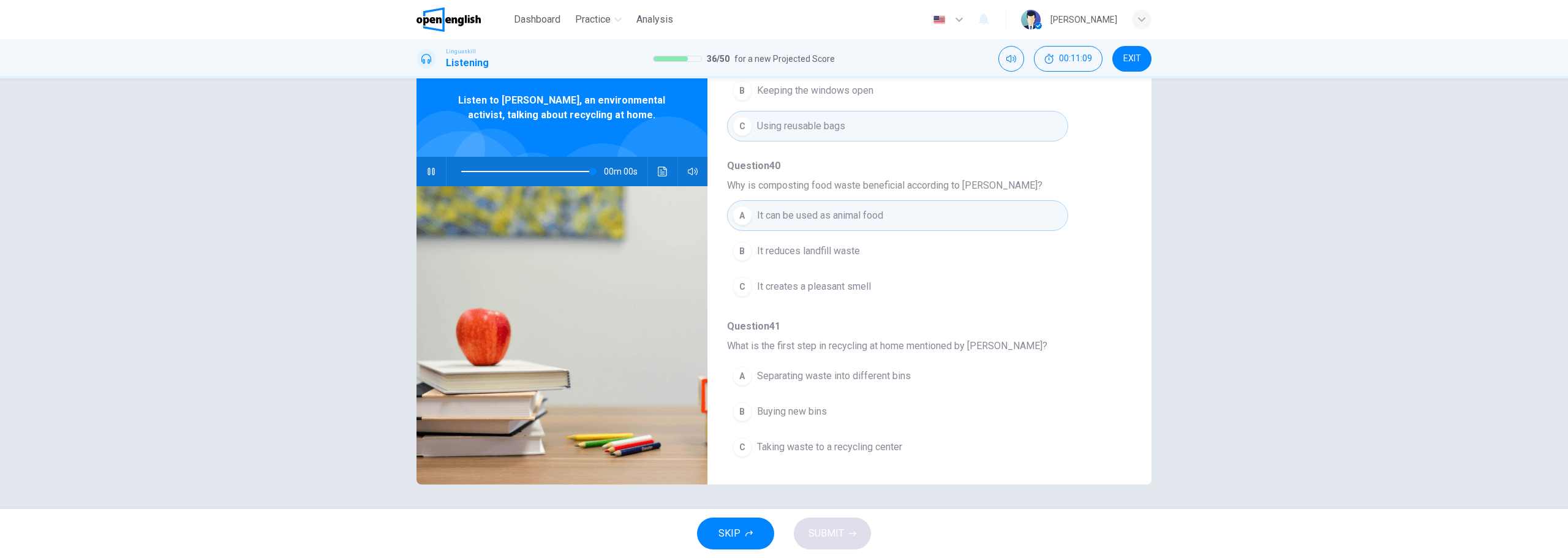
type input "*"
click at [825, 364] on button "A Separating waste into different bins" at bounding box center [897, 376] width 341 height 31
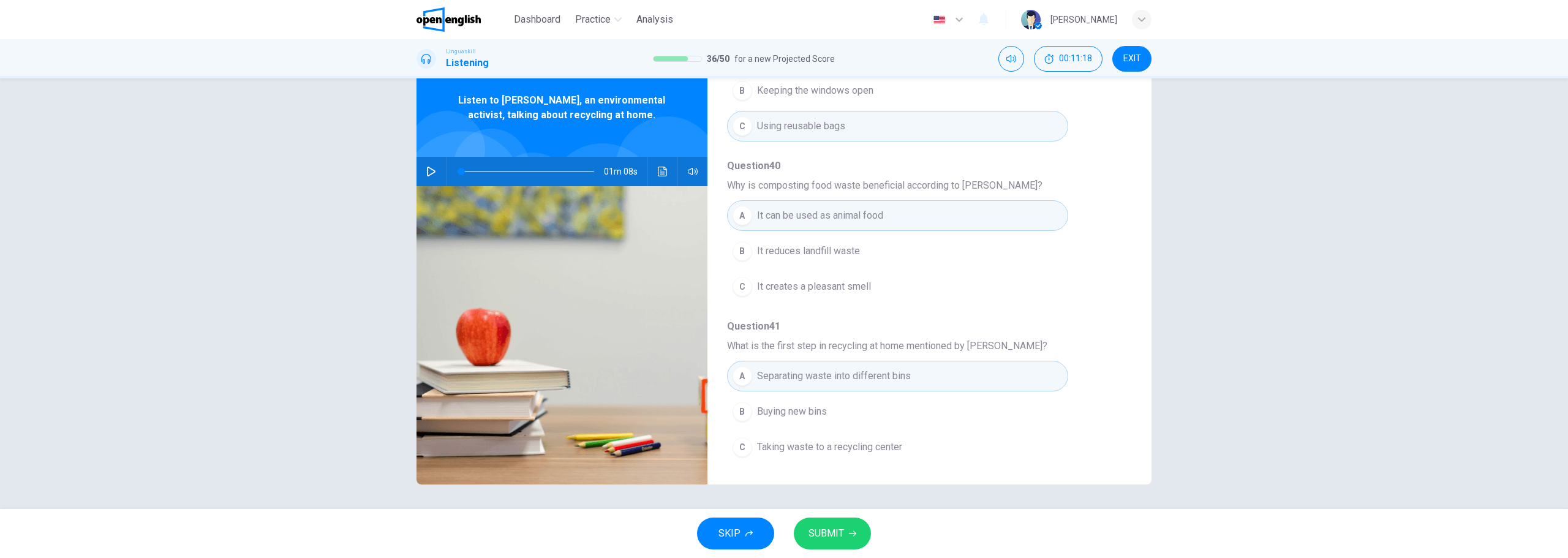
click at [836, 533] on span "SUBMIT" at bounding box center [827, 533] width 35 height 17
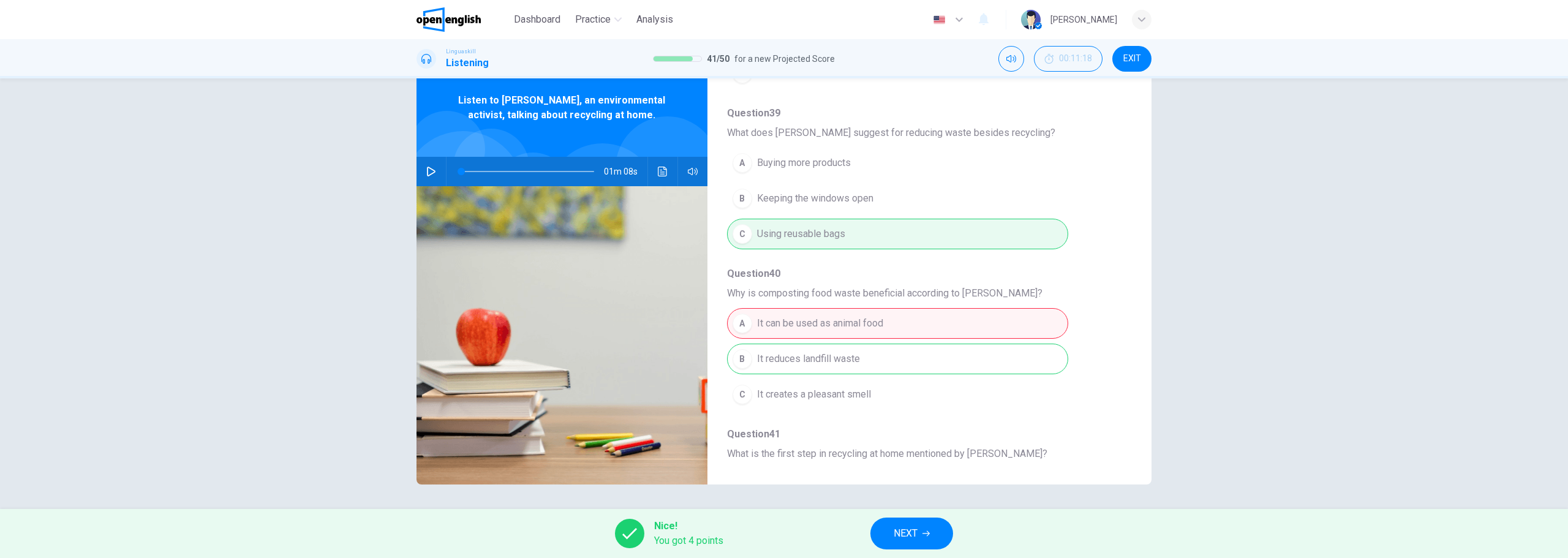
scroll to position [528, 0]
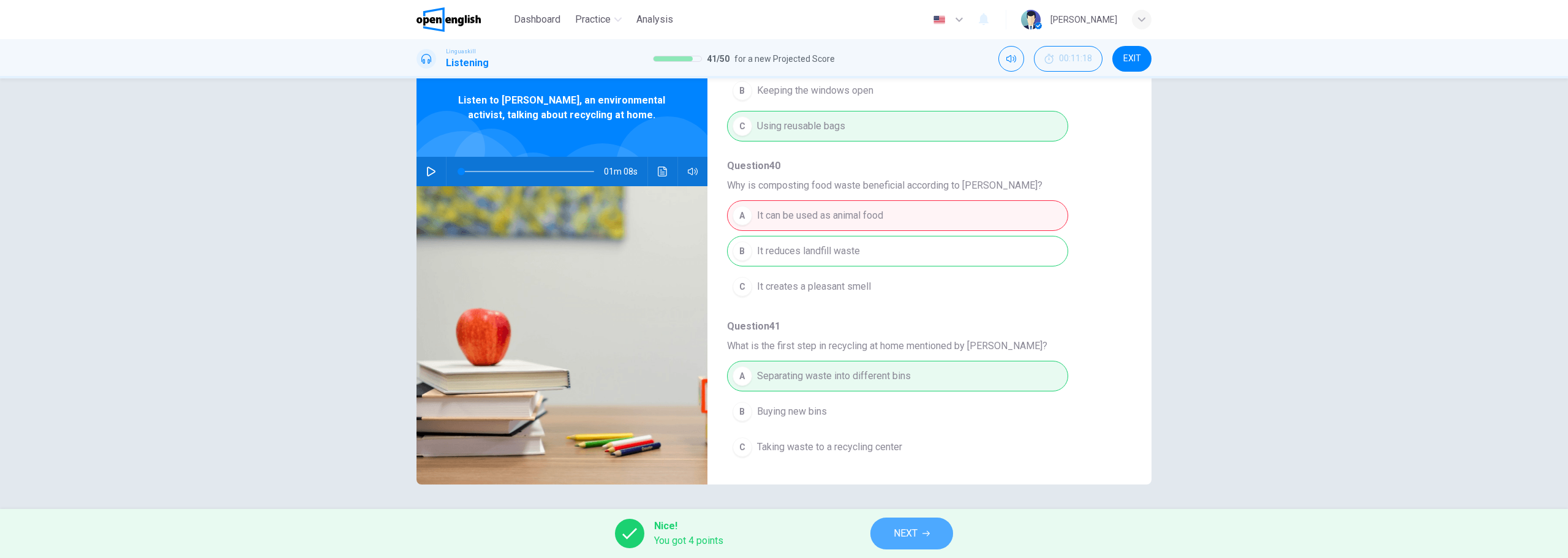
click at [929, 534] on icon "button" at bounding box center [926, 533] width 7 height 6
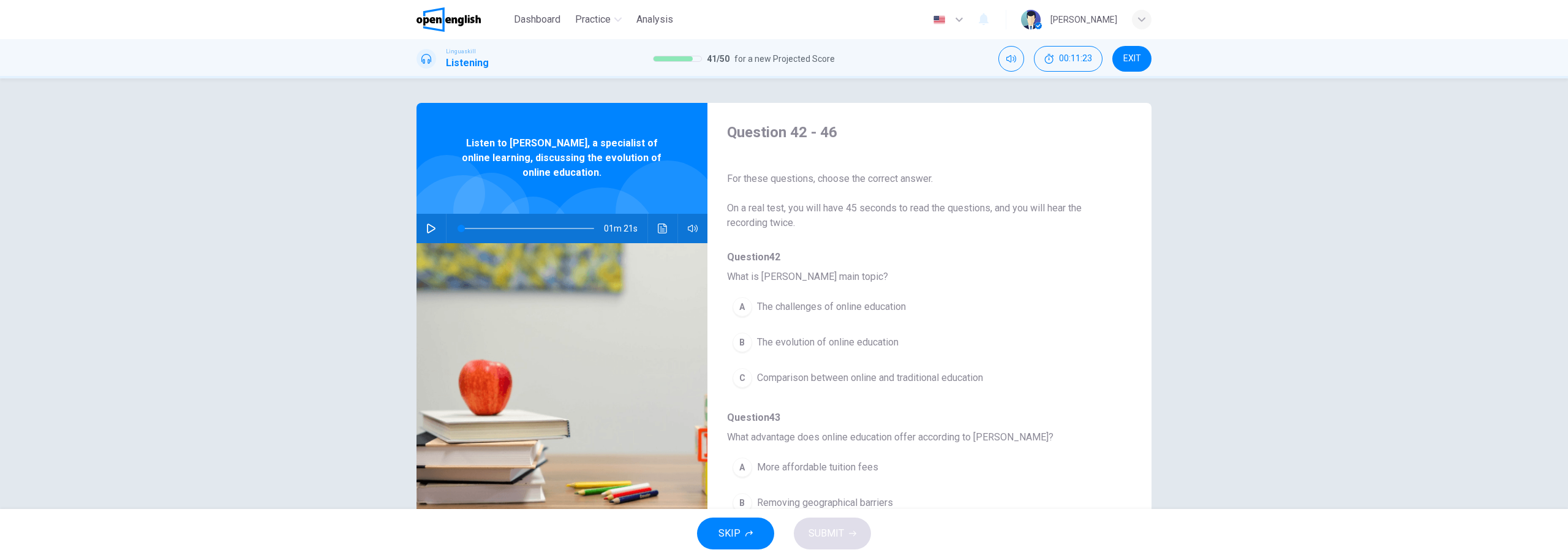
click at [431, 233] on button "button" at bounding box center [432, 228] width 19 height 29
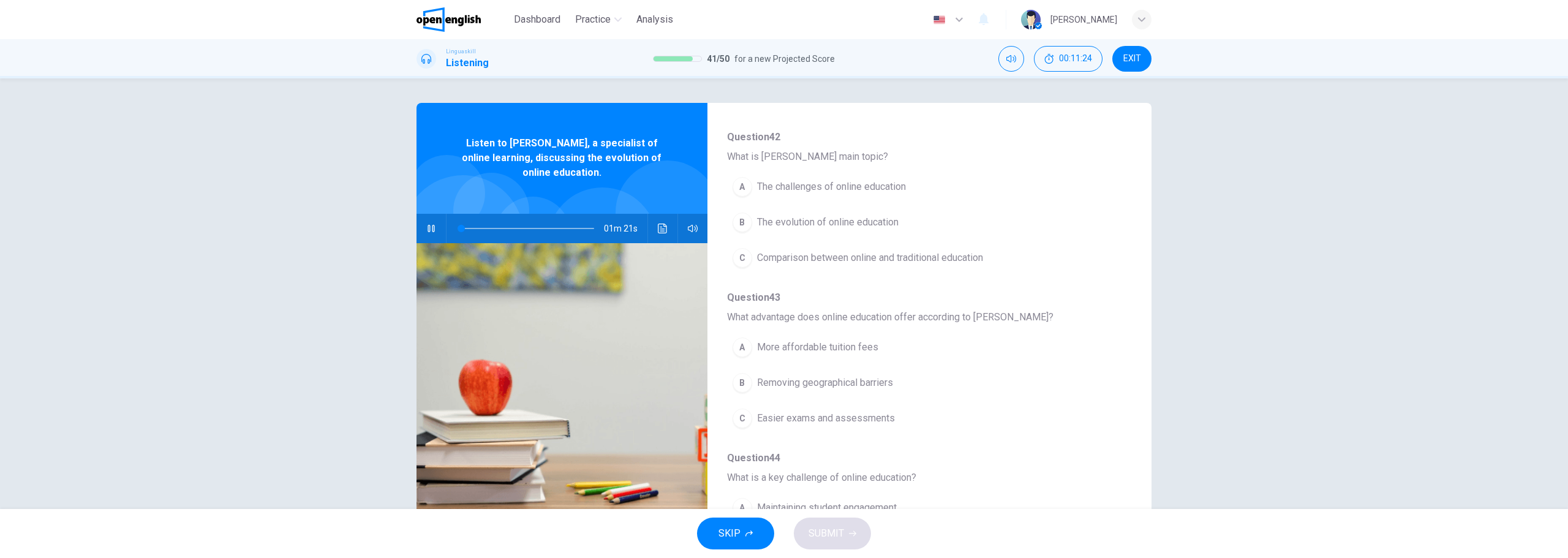
scroll to position [123, 0]
click at [861, 228] on button "B The evolution of online education" at bounding box center [897, 220] width 341 height 31
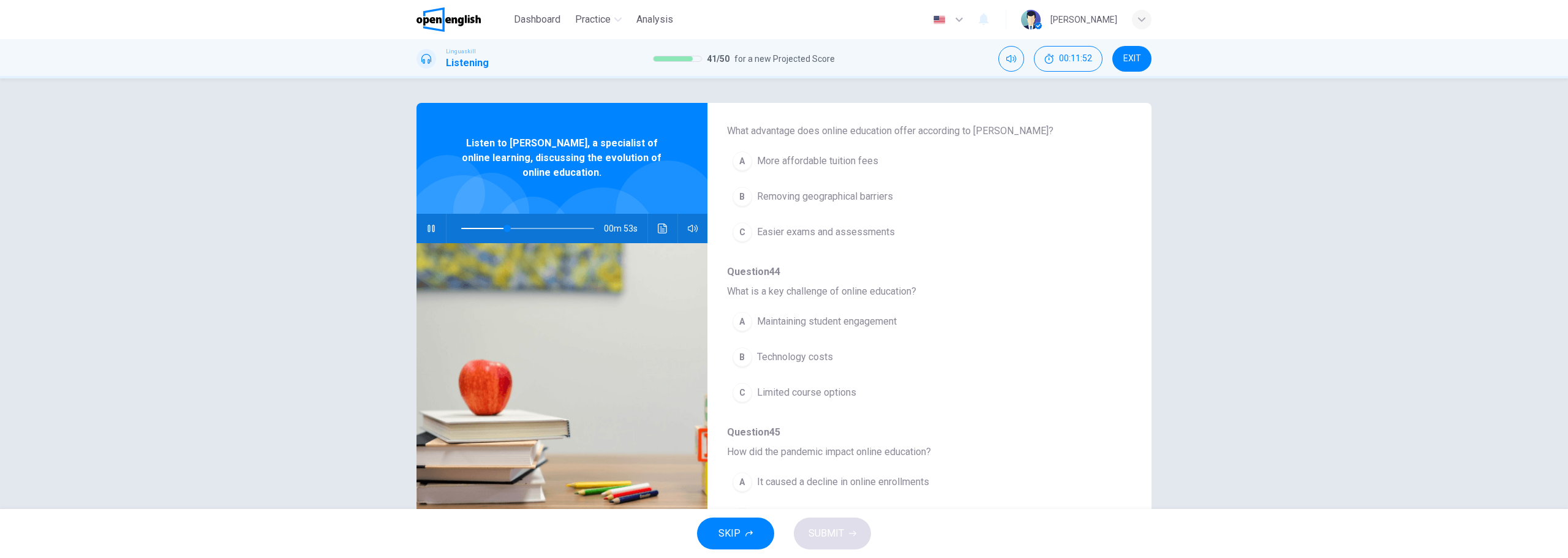
click at [849, 194] on span "Removing geographical barriers" at bounding box center [825, 197] width 136 height 15
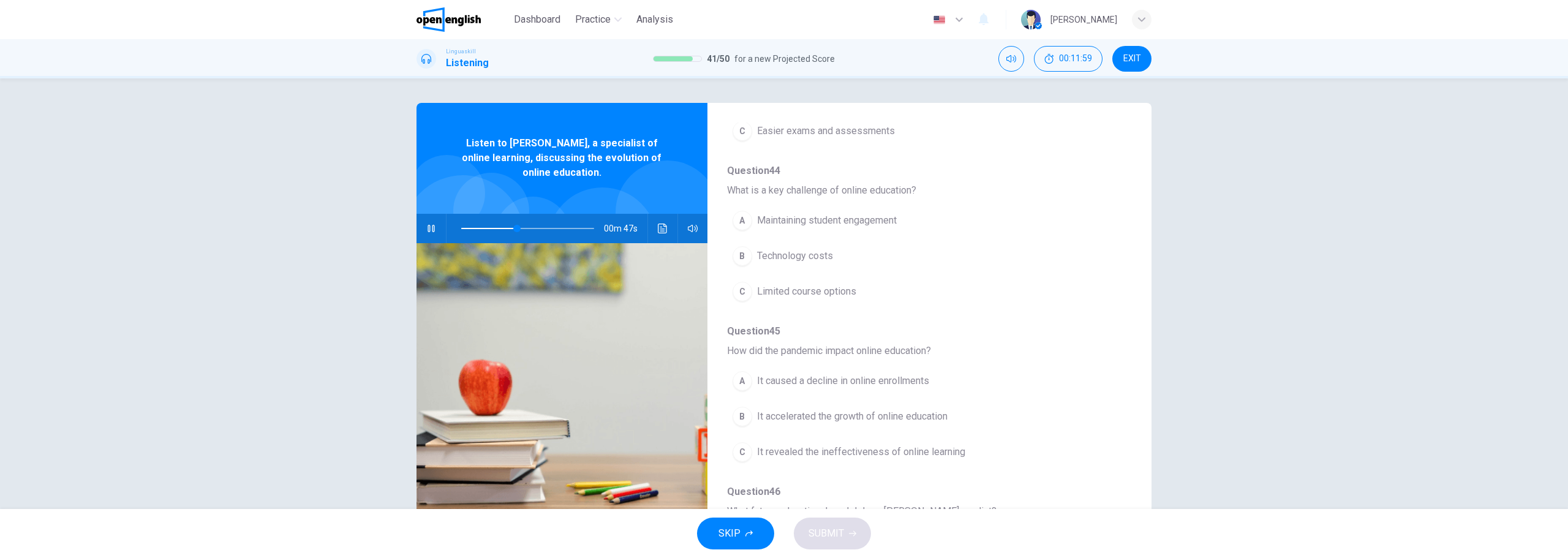
scroll to position [429, 0]
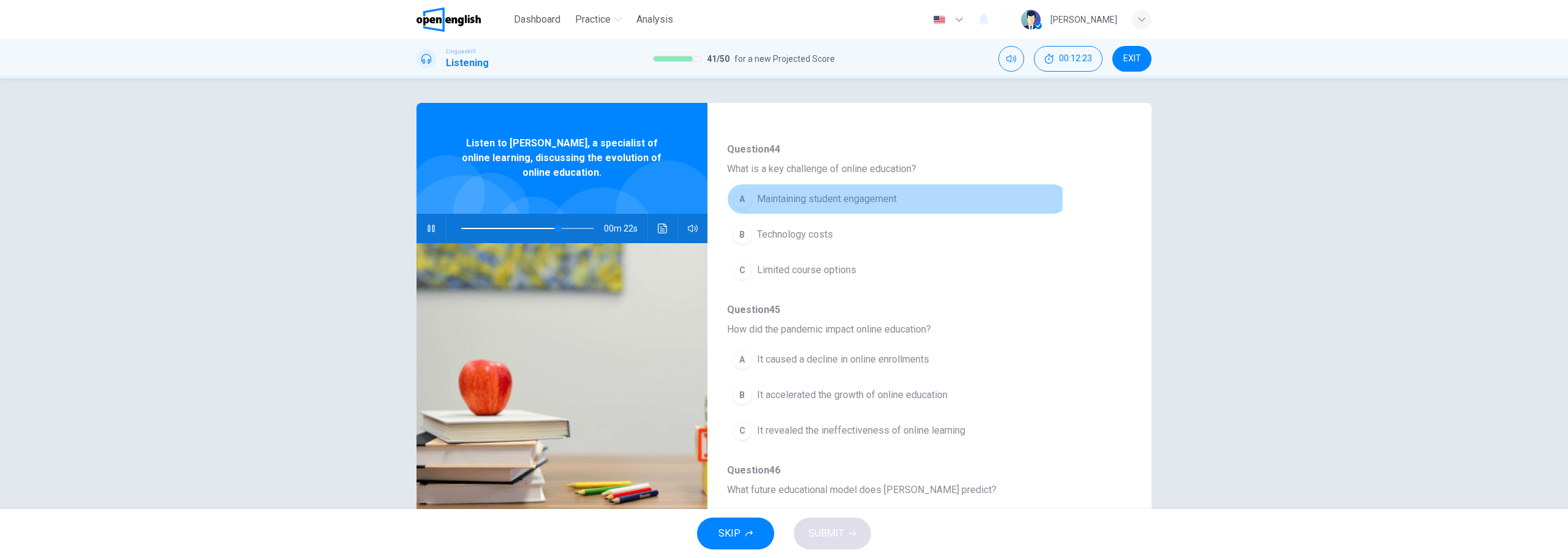
click at [833, 198] on span "Maintaining student engagement" at bounding box center [827, 199] width 140 height 15
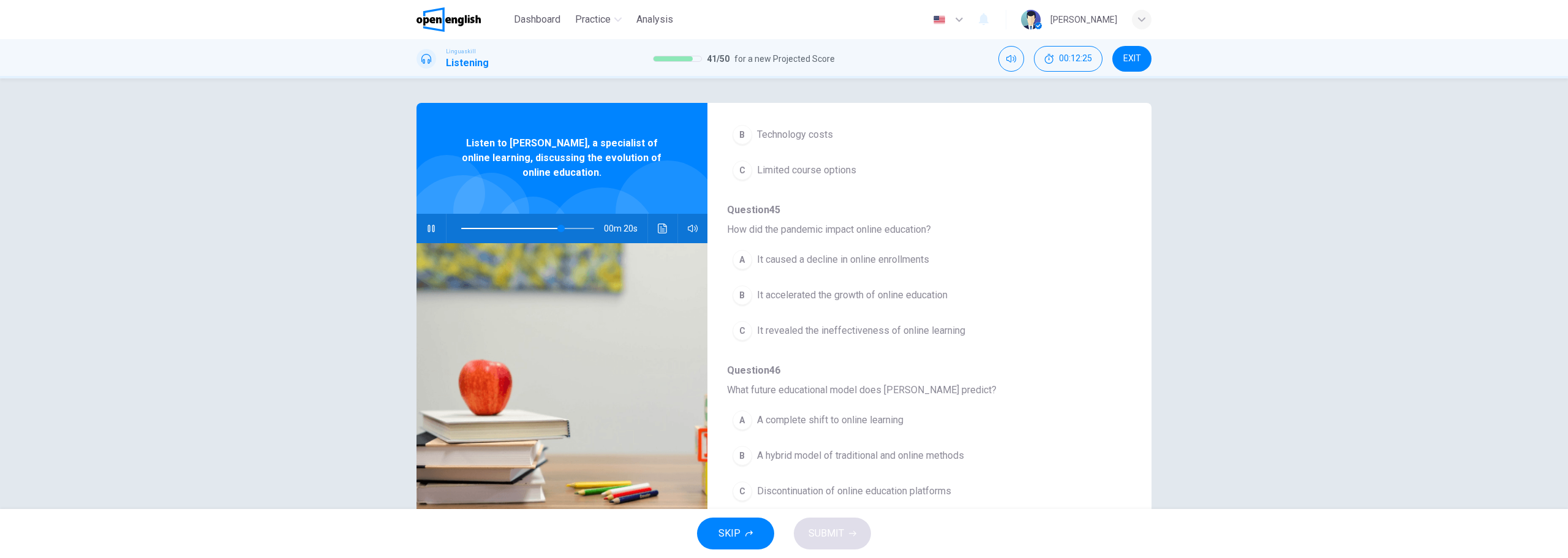
scroll to position [44, 0]
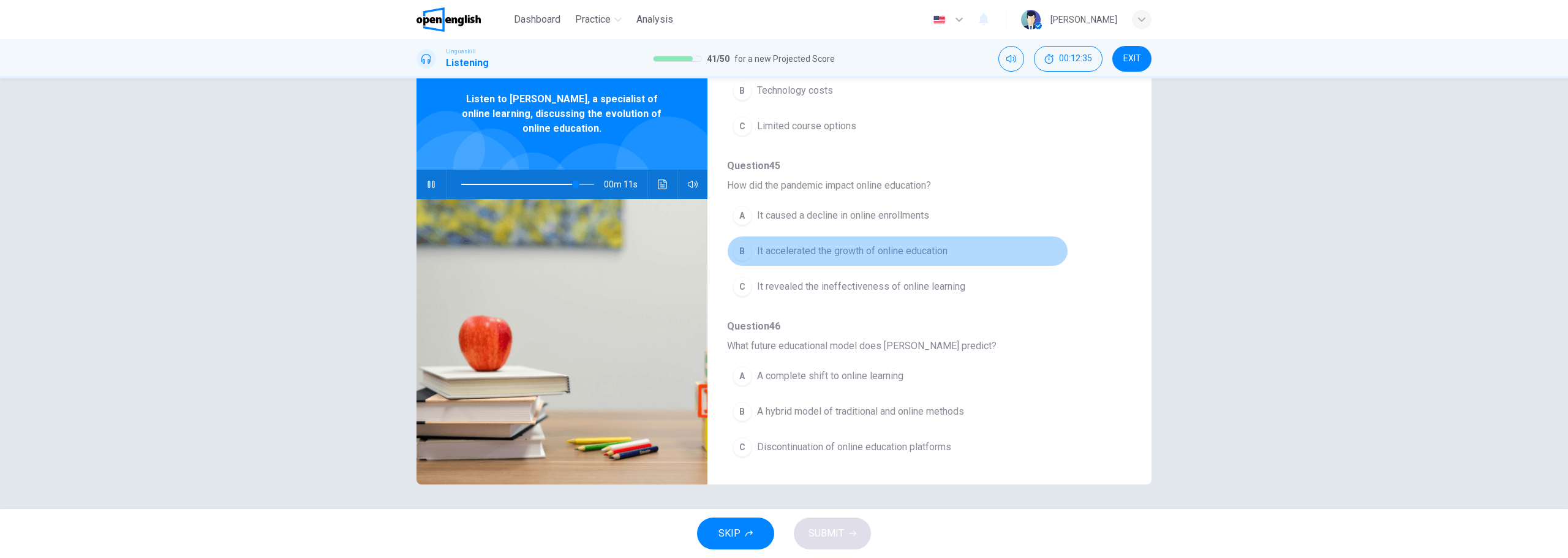
click at [919, 249] on span "It accelerated the growth of online education" at bounding box center [853, 251] width 190 height 15
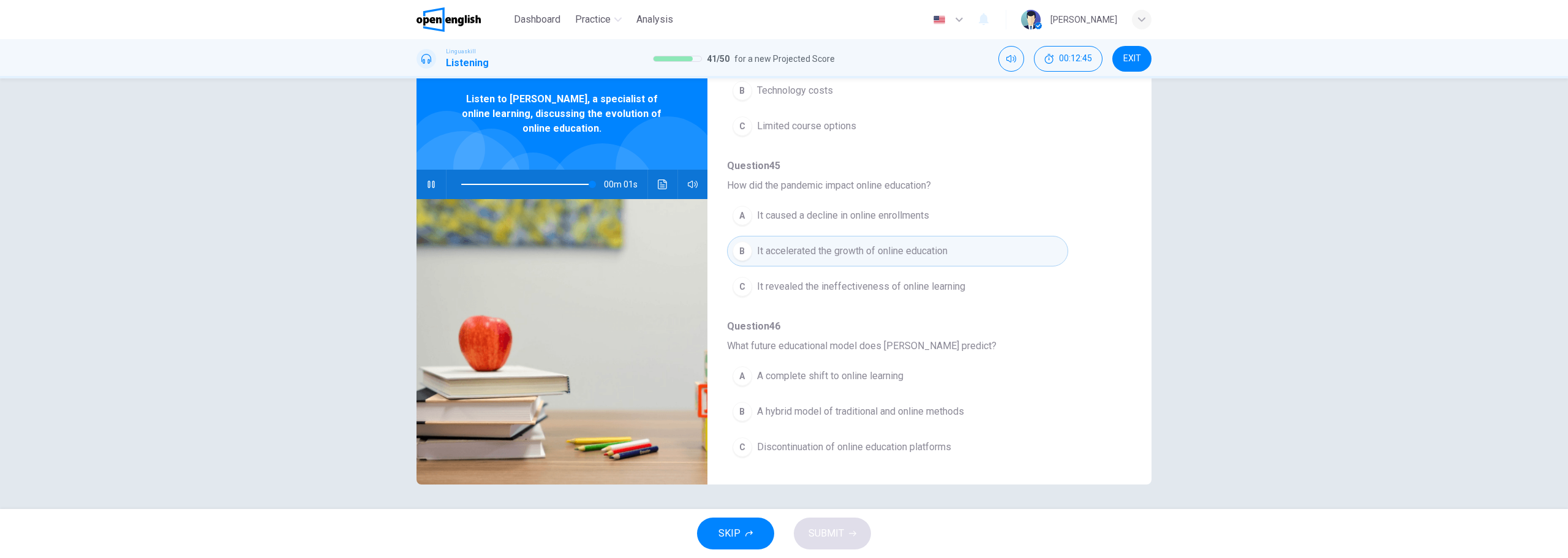
type input "*"
click at [902, 410] on span "A hybrid model of traditional and online methods" at bounding box center [861, 411] width 207 height 15
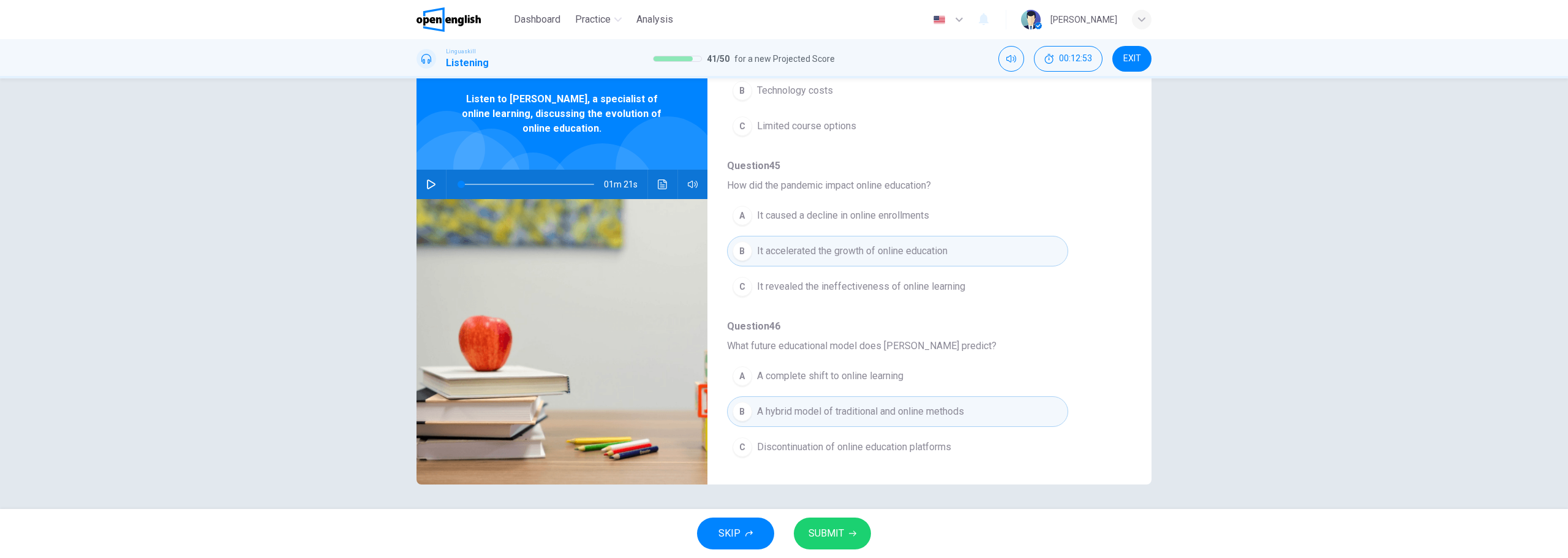
click at [836, 535] on span "SUBMIT" at bounding box center [827, 533] width 35 height 17
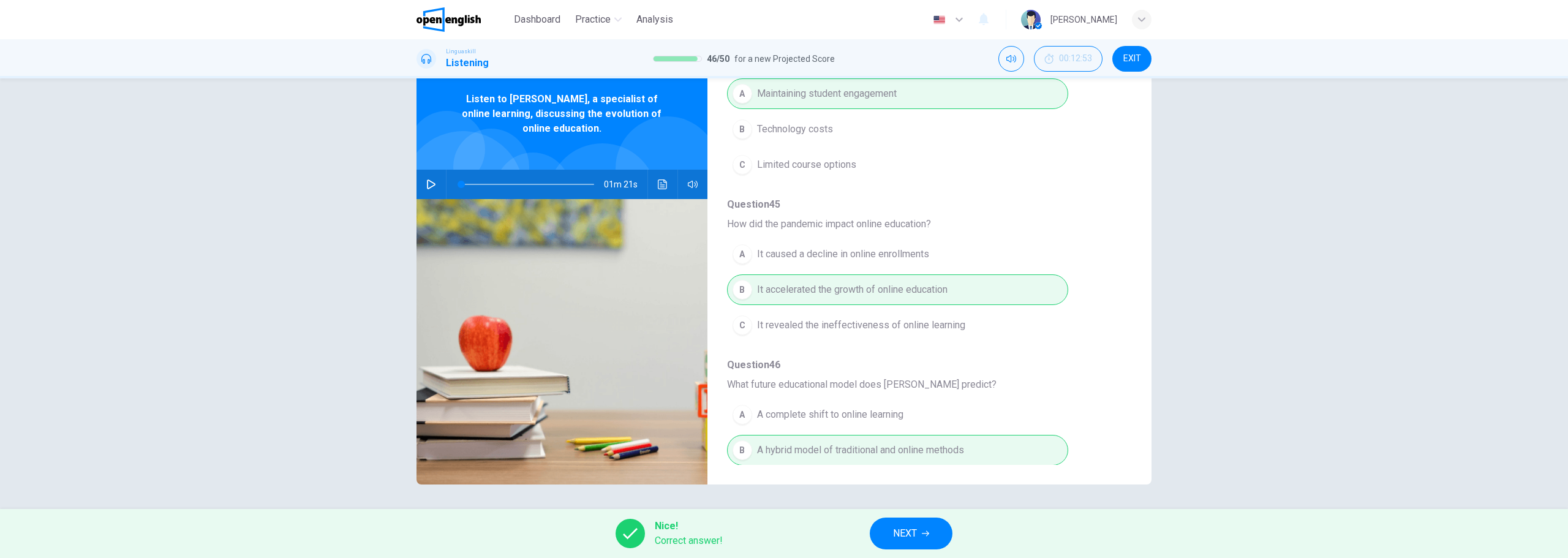
scroll to position [528, 0]
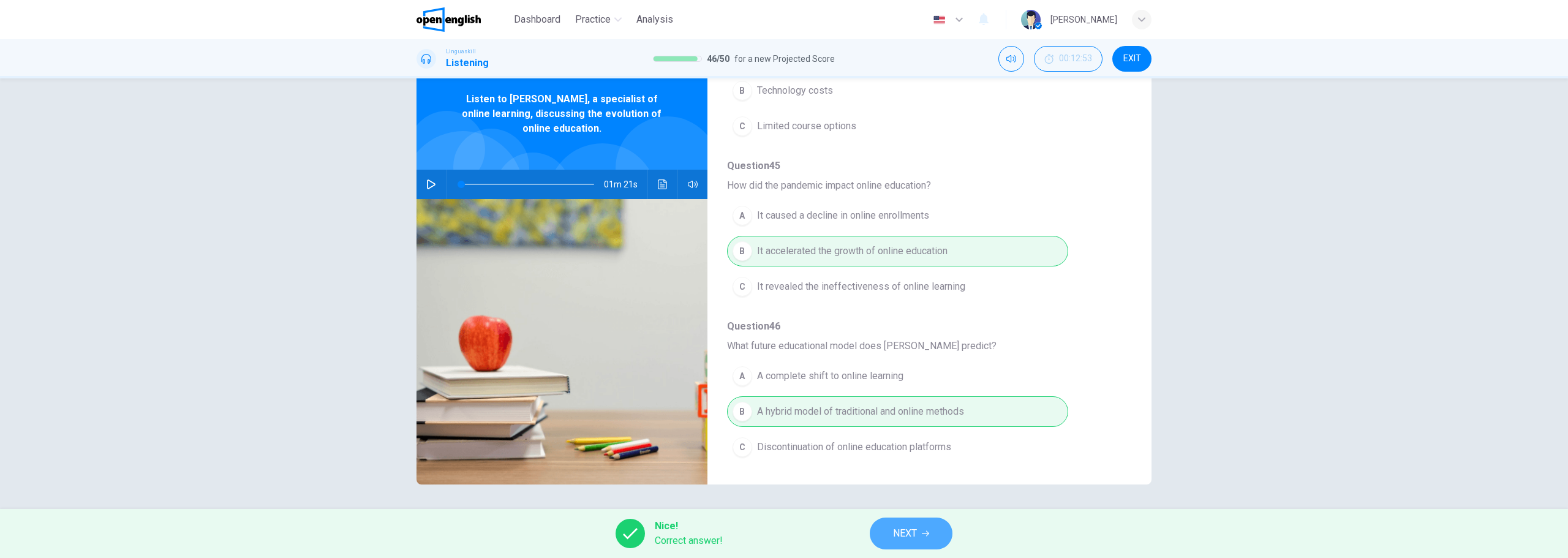
click at [944, 536] on button "NEXT" at bounding box center [911, 533] width 83 height 31
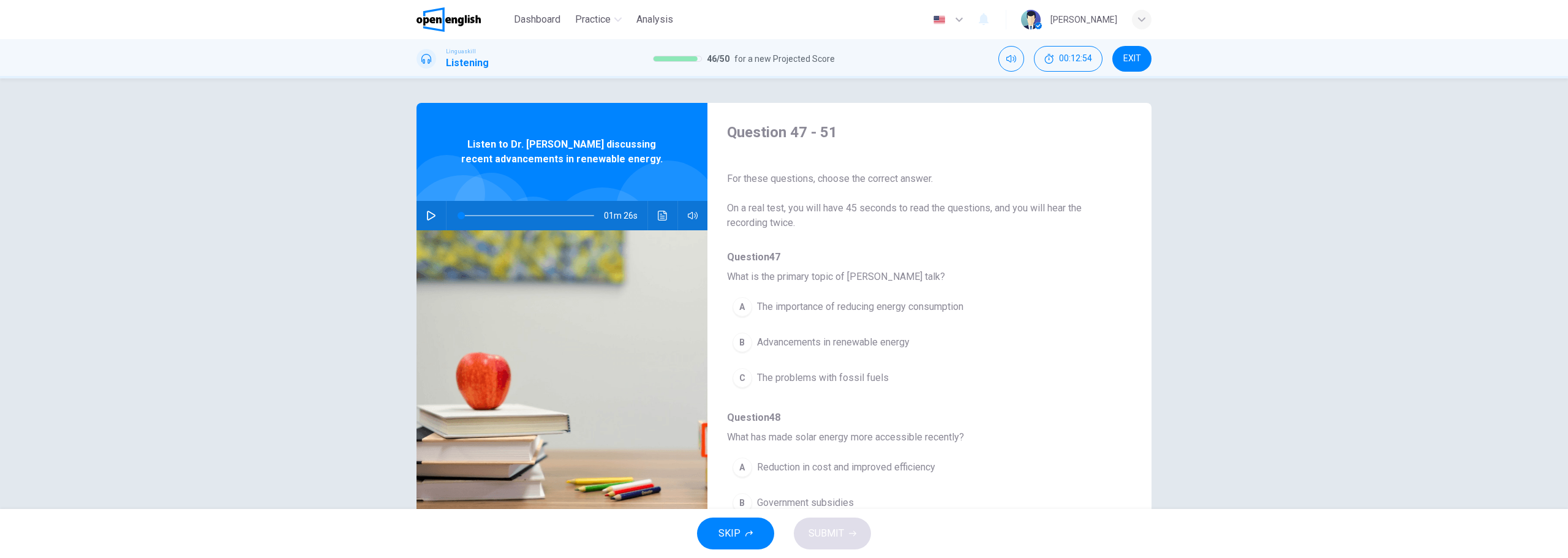
click at [429, 215] on icon "button" at bounding box center [432, 215] width 10 height 10
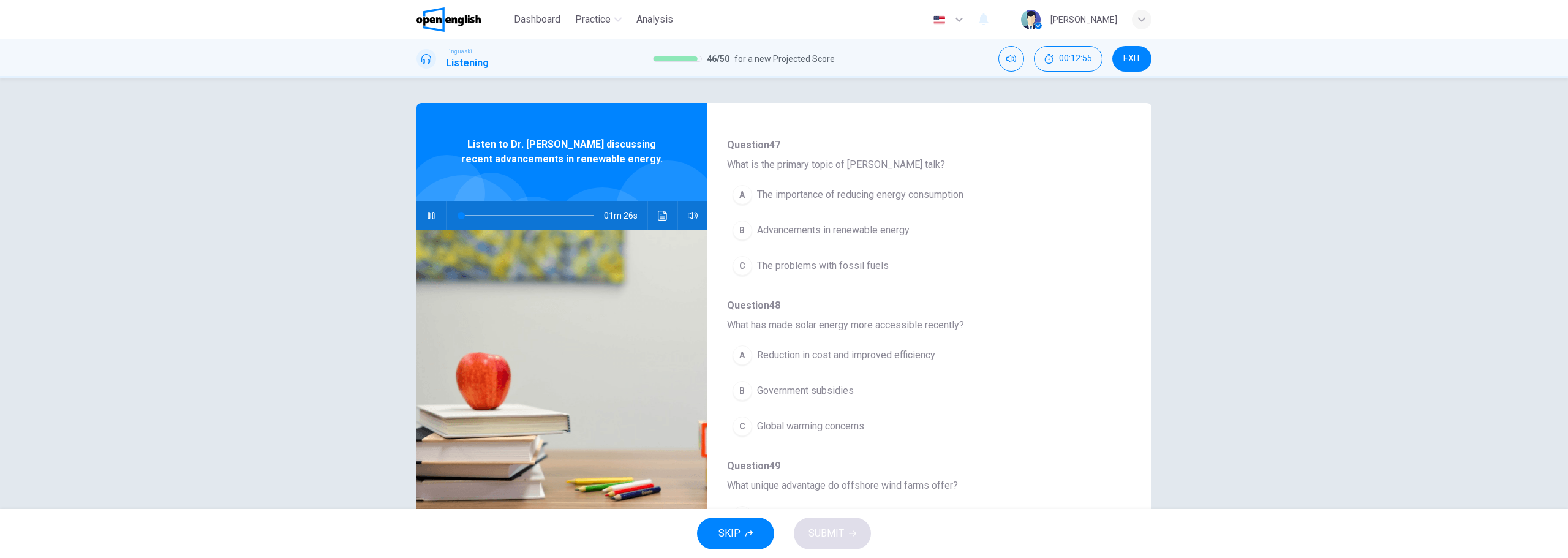
scroll to position [123, 0]
click at [906, 348] on span "Reduction in cost and improved efficiency" at bounding box center [846, 344] width 178 height 15
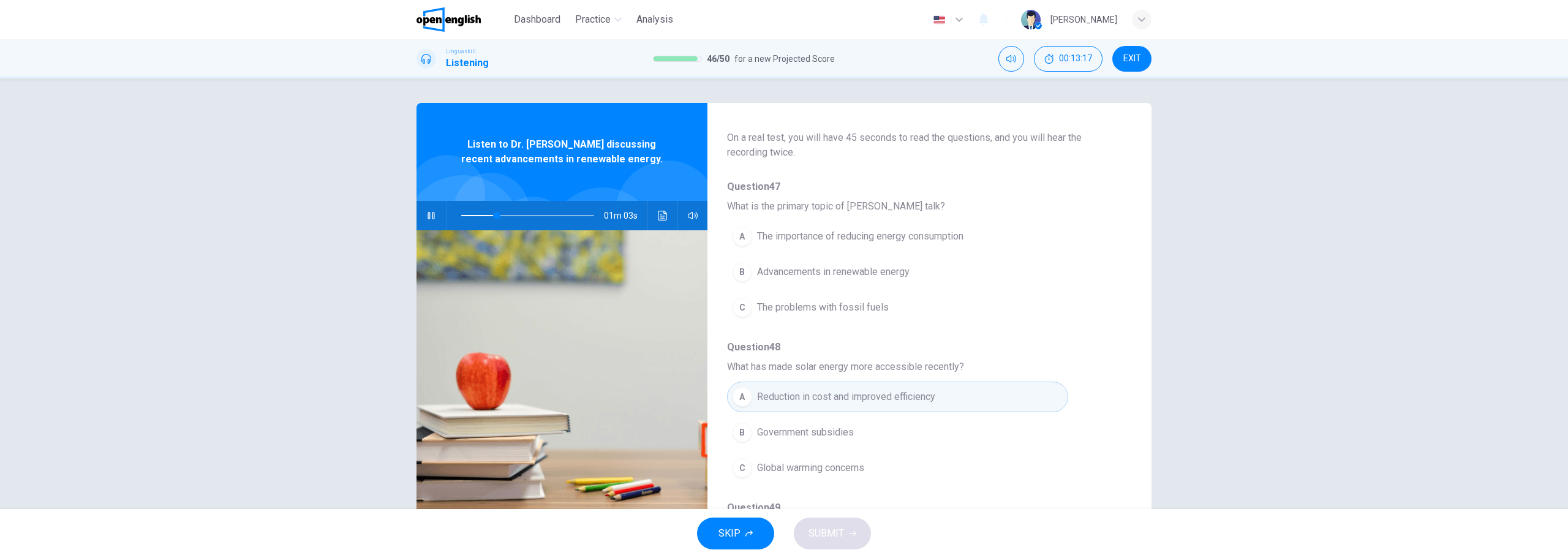
scroll to position [61, 0]
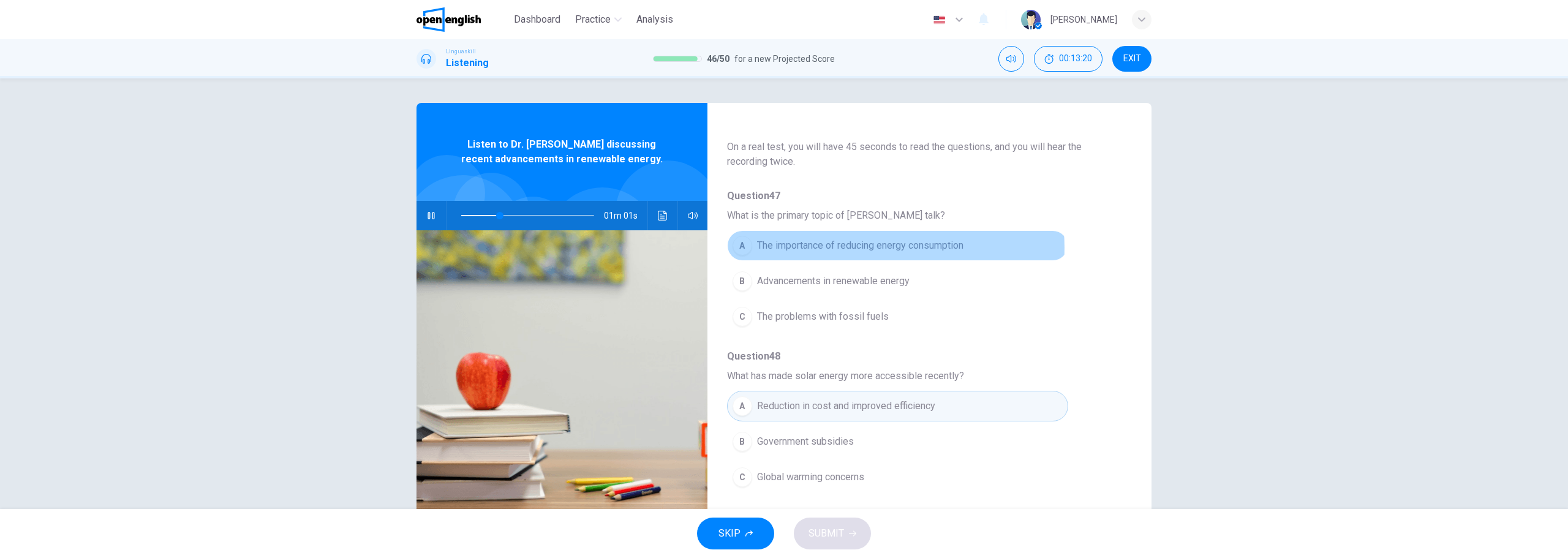
click at [893, 248] on span "The importance of reducing energy consumption" at bounding box center [861, 245] width 206 height 15
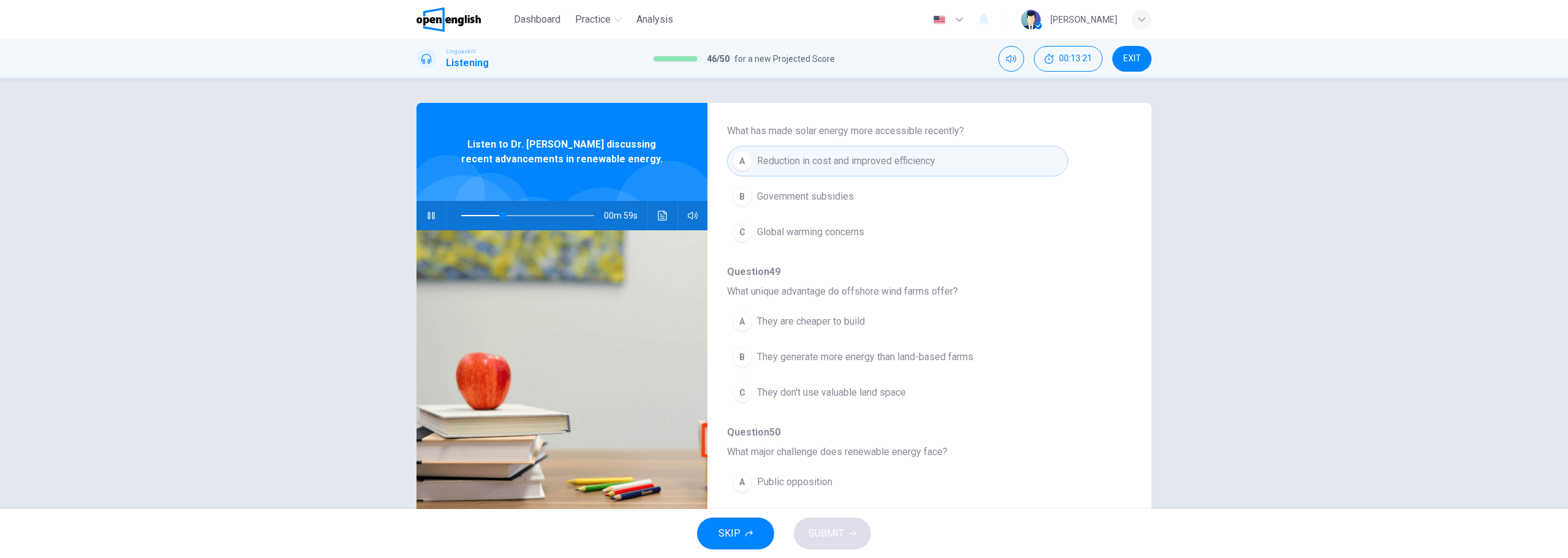
scroll to position [368, 0]
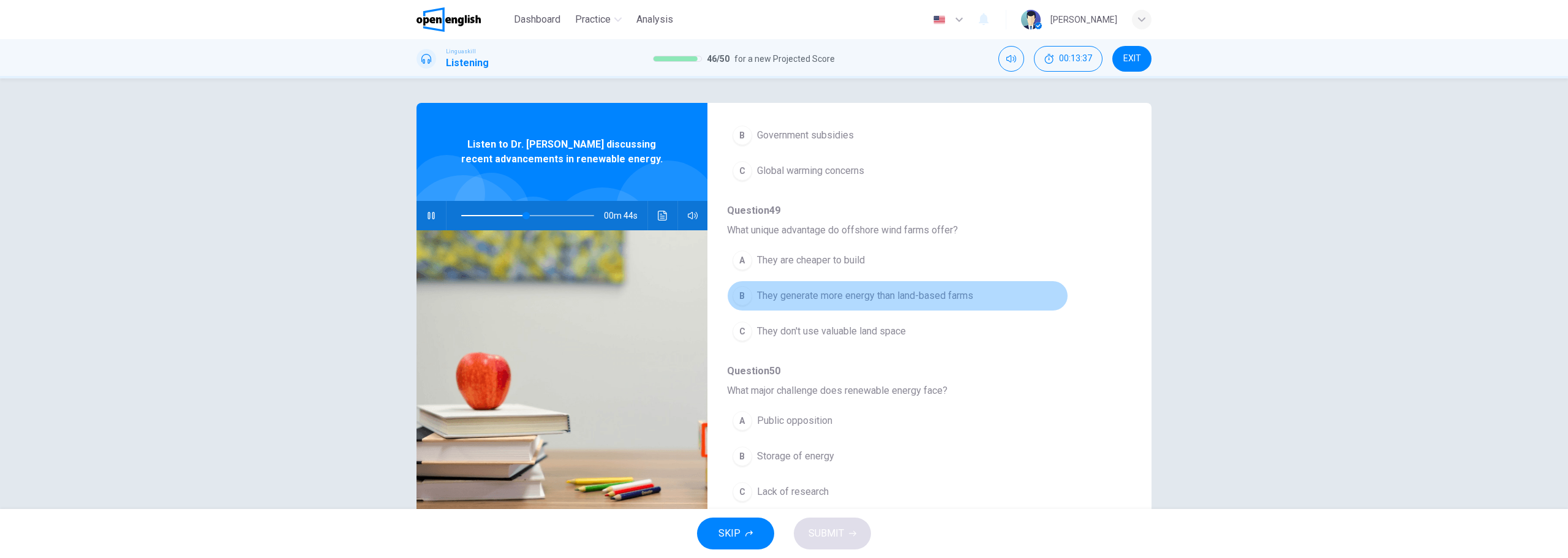
click at [923, 294] on span "They generate more energy than land-based farms" at bounding box center [865, 296] width 216 height 15
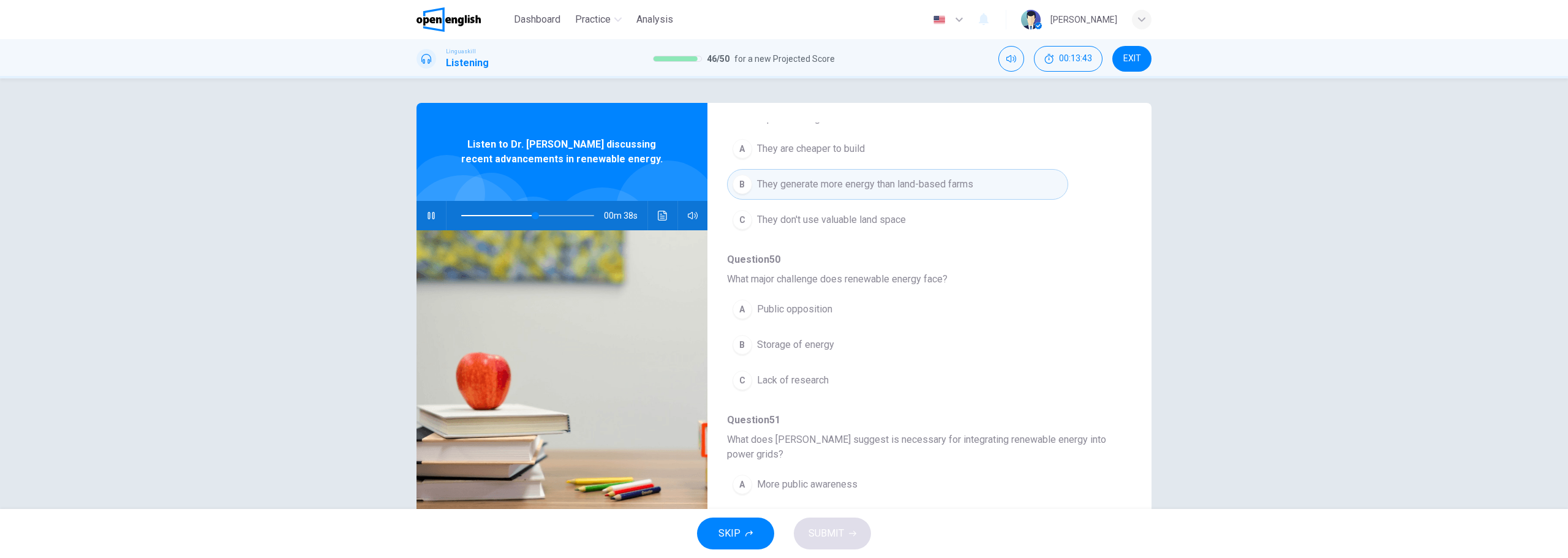
scroll to position [421, 0]
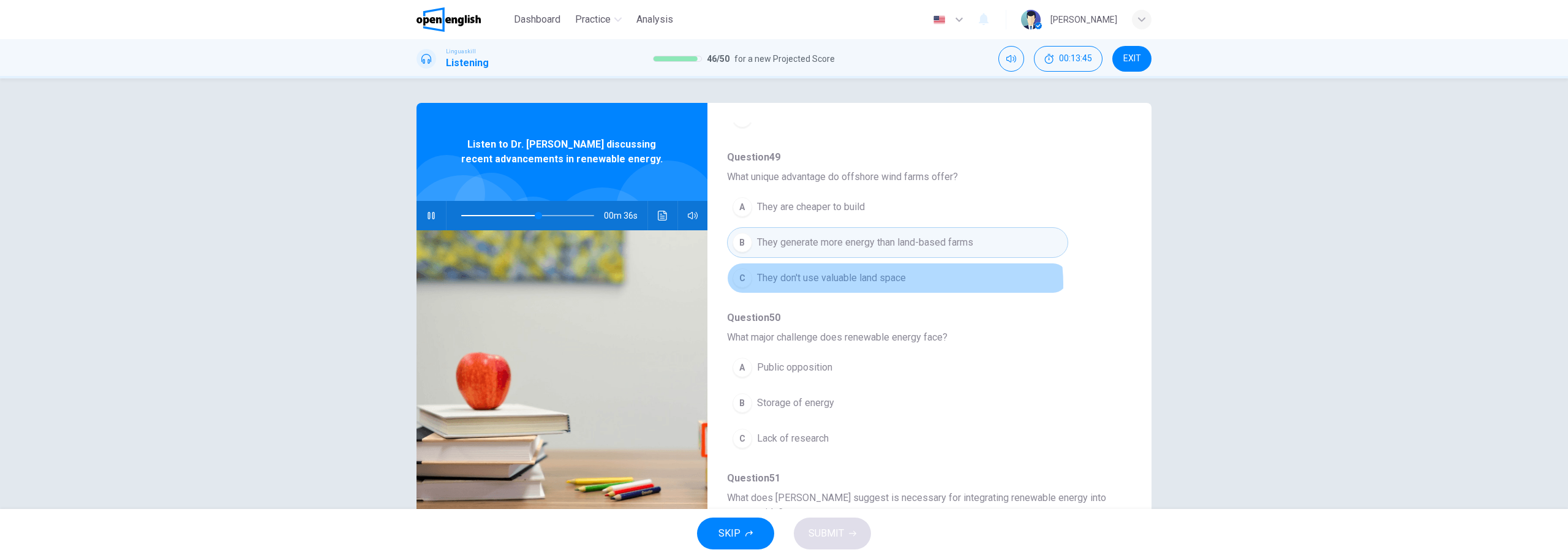
click at [891, 284] on span "They don't use valuable land space" at bounding box center [832, 278] width 149 height 15
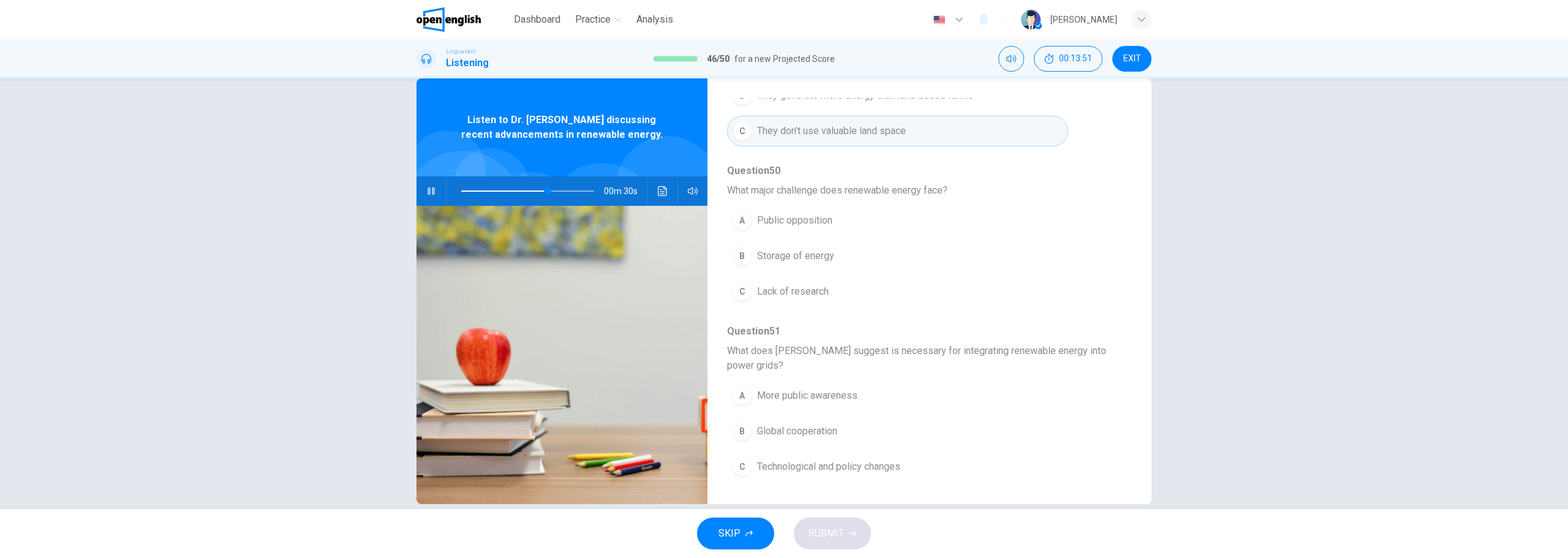
scroll to position [44, 0]
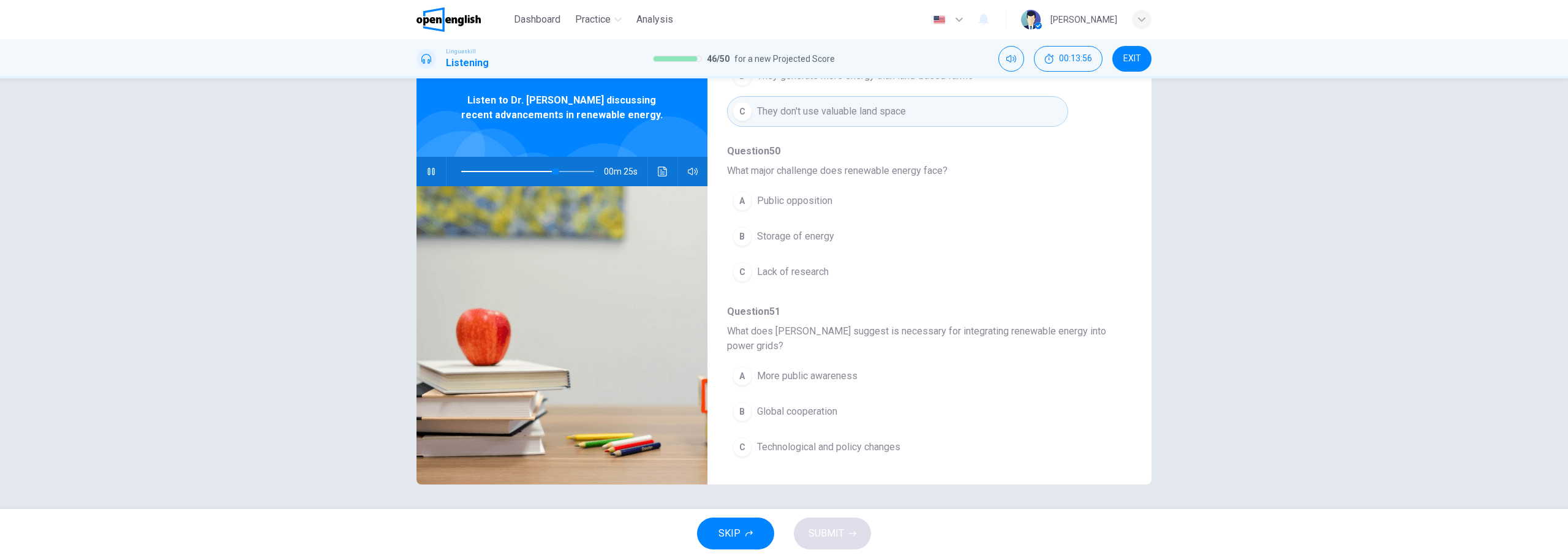
click at [789, 238] on span "Storage of energy" at bounding box center [796, 236] width 77 height 15
type input "*"
click at [828, 446] on span "Technological and policy changes" at bounding box center [829, 447] width 144 height 15
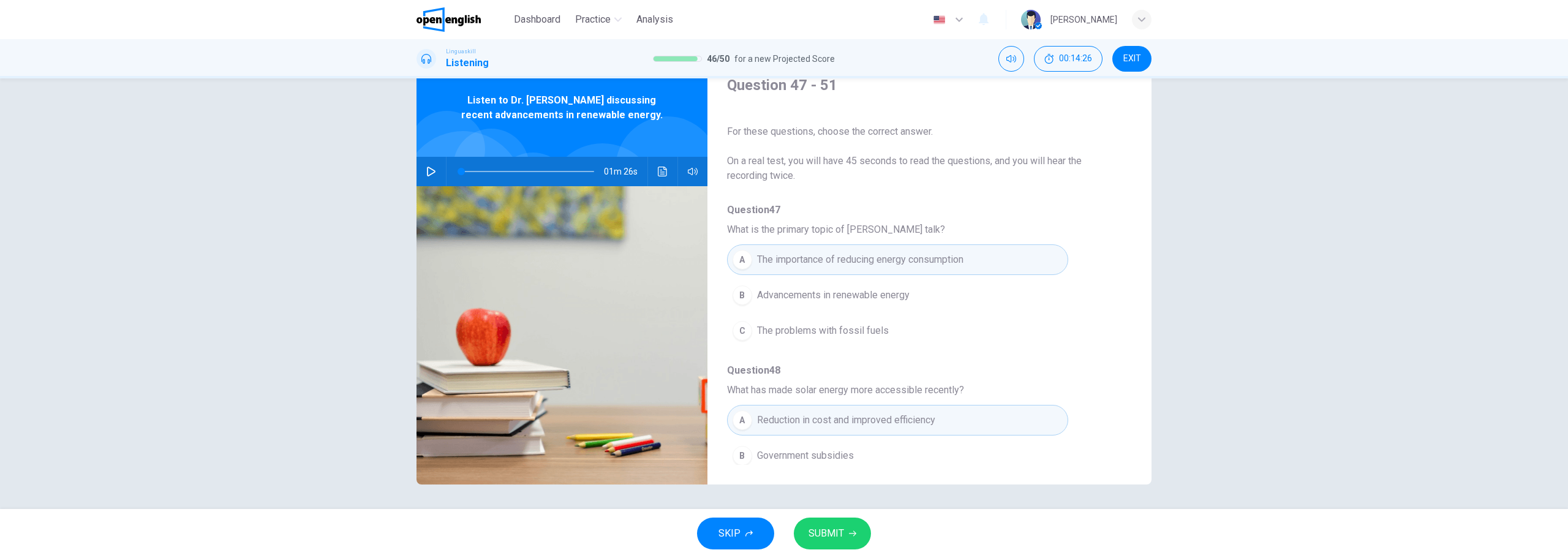
scroll to position [0, 0]
click at [839, 527] on span "SUBMIT" at bounding box center [827, 533] width 35 height 17
